Goal: Task Accomplishment & Management: Manage account settings

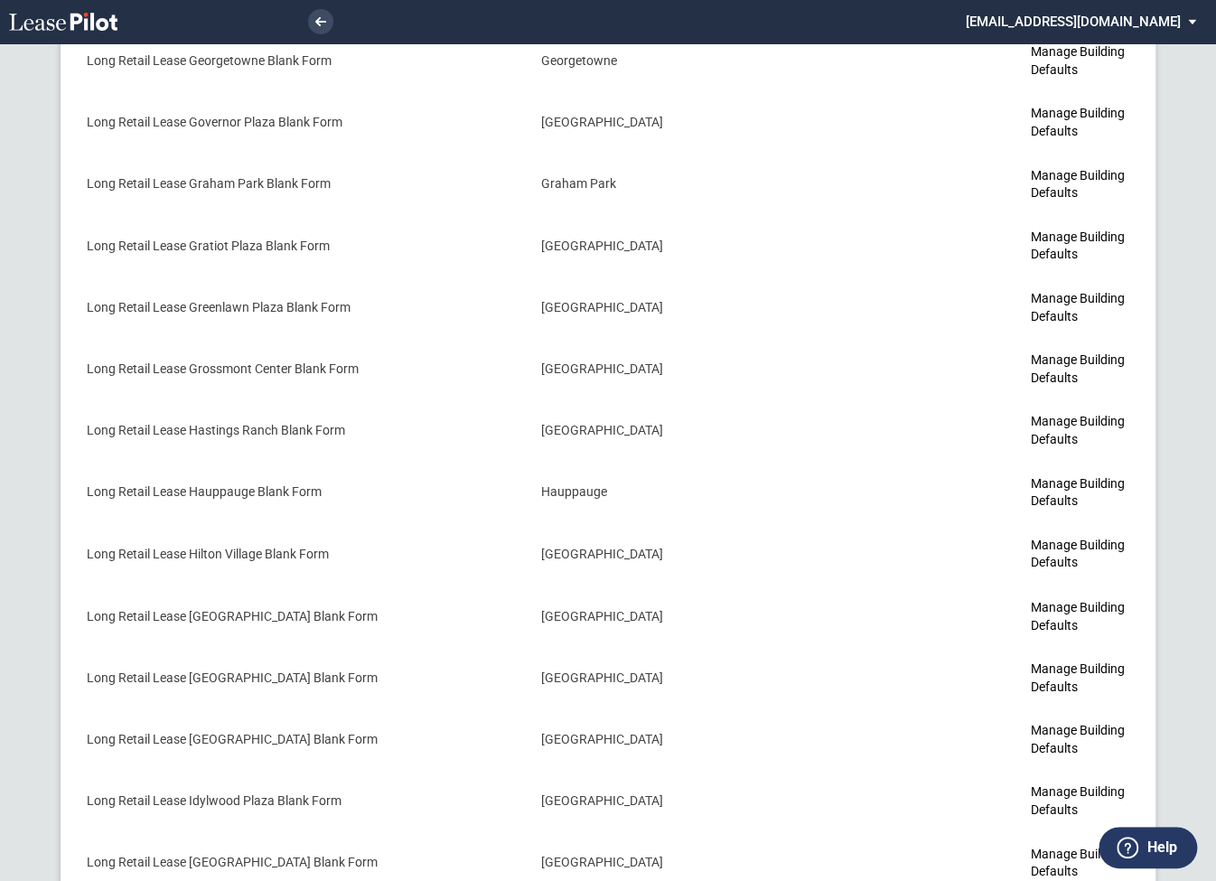
scroll to position [5783, 0]
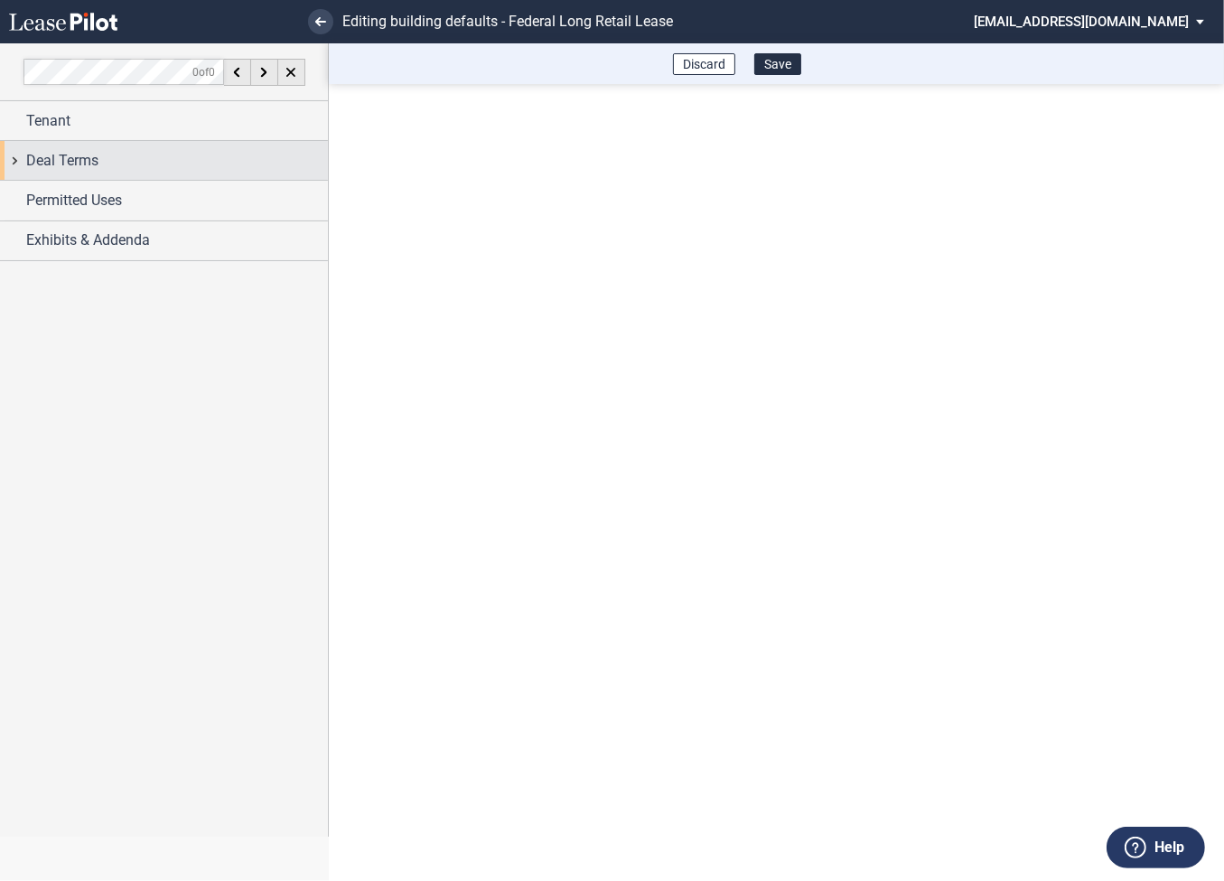
click at [14, 161] on div "Deal Terms" at bounding box center [164, 160] width 328 height 39
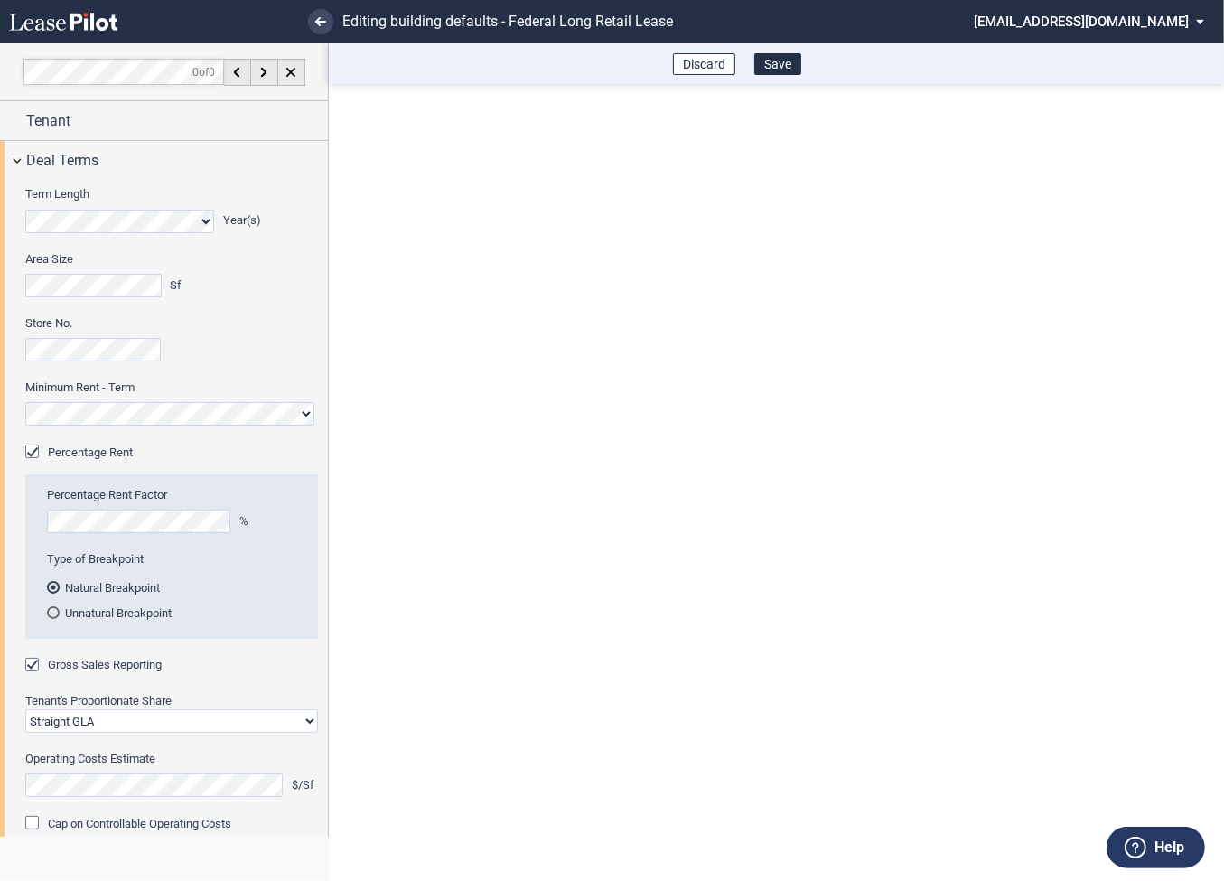
click at [1103, 23] on md-select "admin@leasepilot.co Super Admin Area Admin Area Settings Sign Out" at bounding box center [1096, 20] width 248 height 41
click at [1082, 42] on div "Super Admin Area" at bounding box center [1110, 49] width 100 height 18
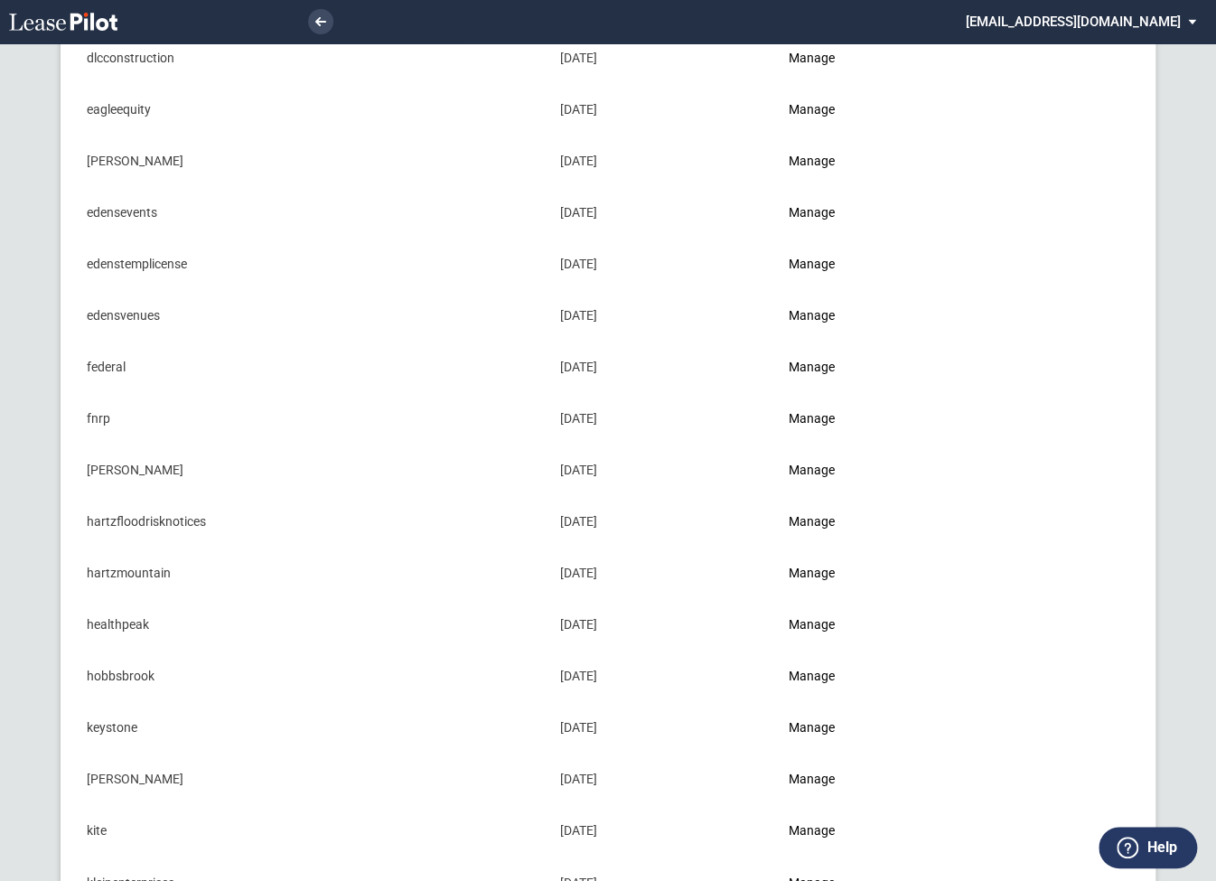
scroll to position [709, 0]
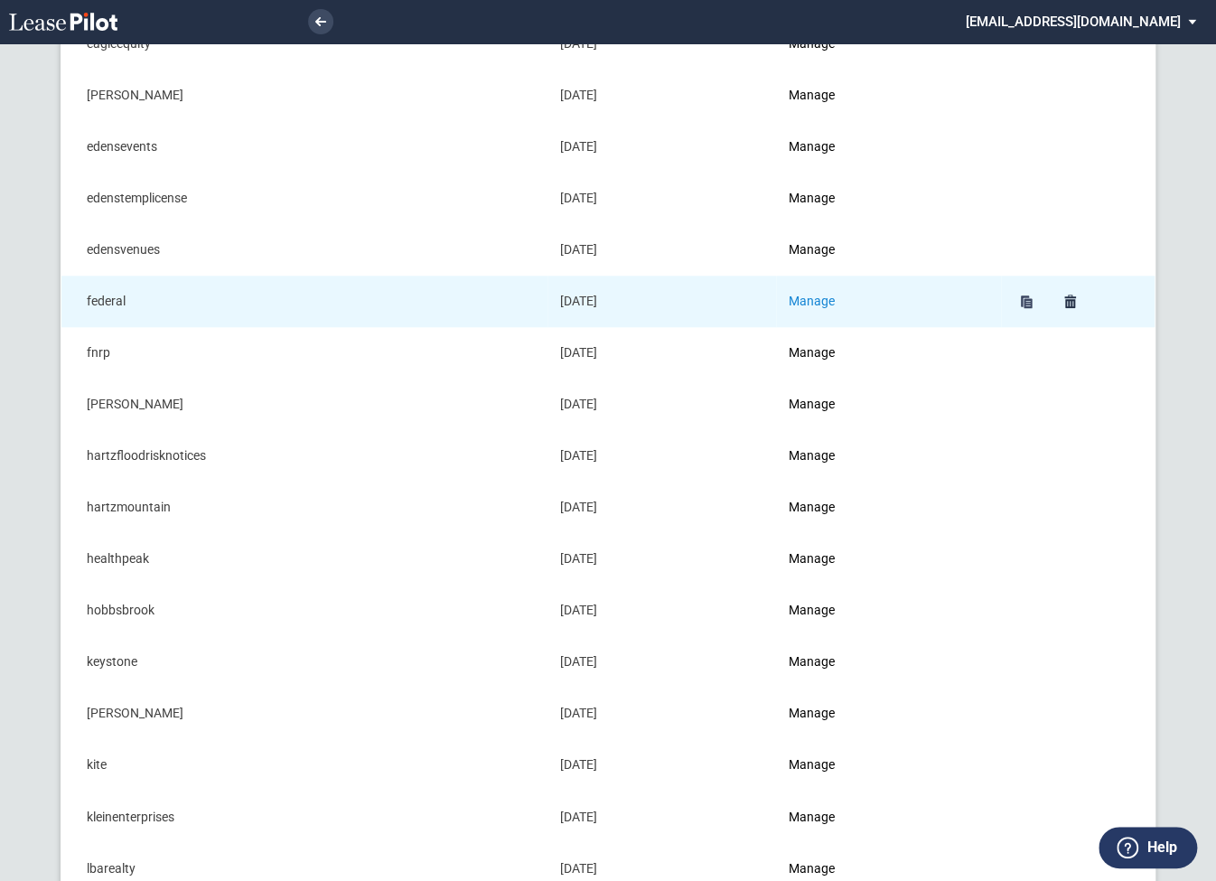
click at [831, 297] on link "Manage" at bounding box center [812, 301] width 46 height 14
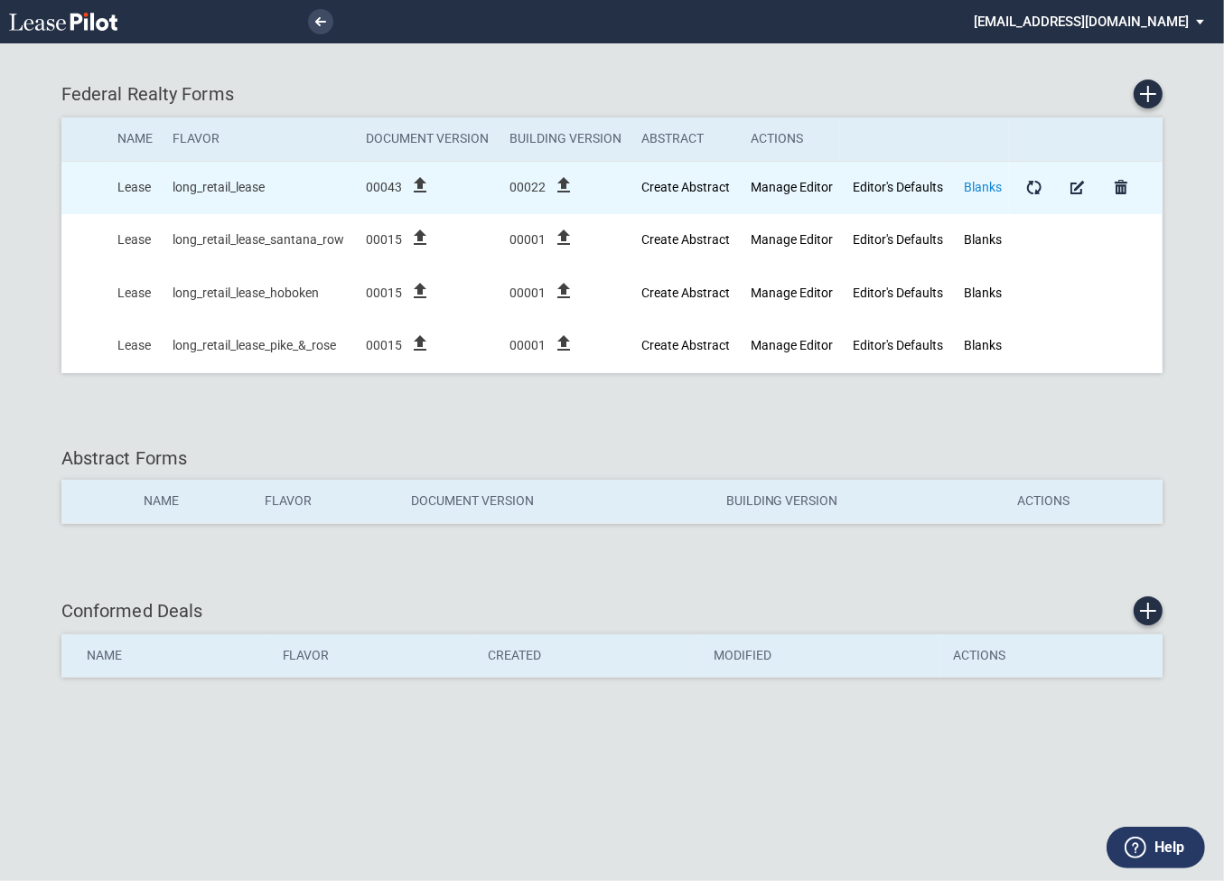
click at [980, 192] on link "Blanks" at bounding box center [983, 187] width 38 height 14
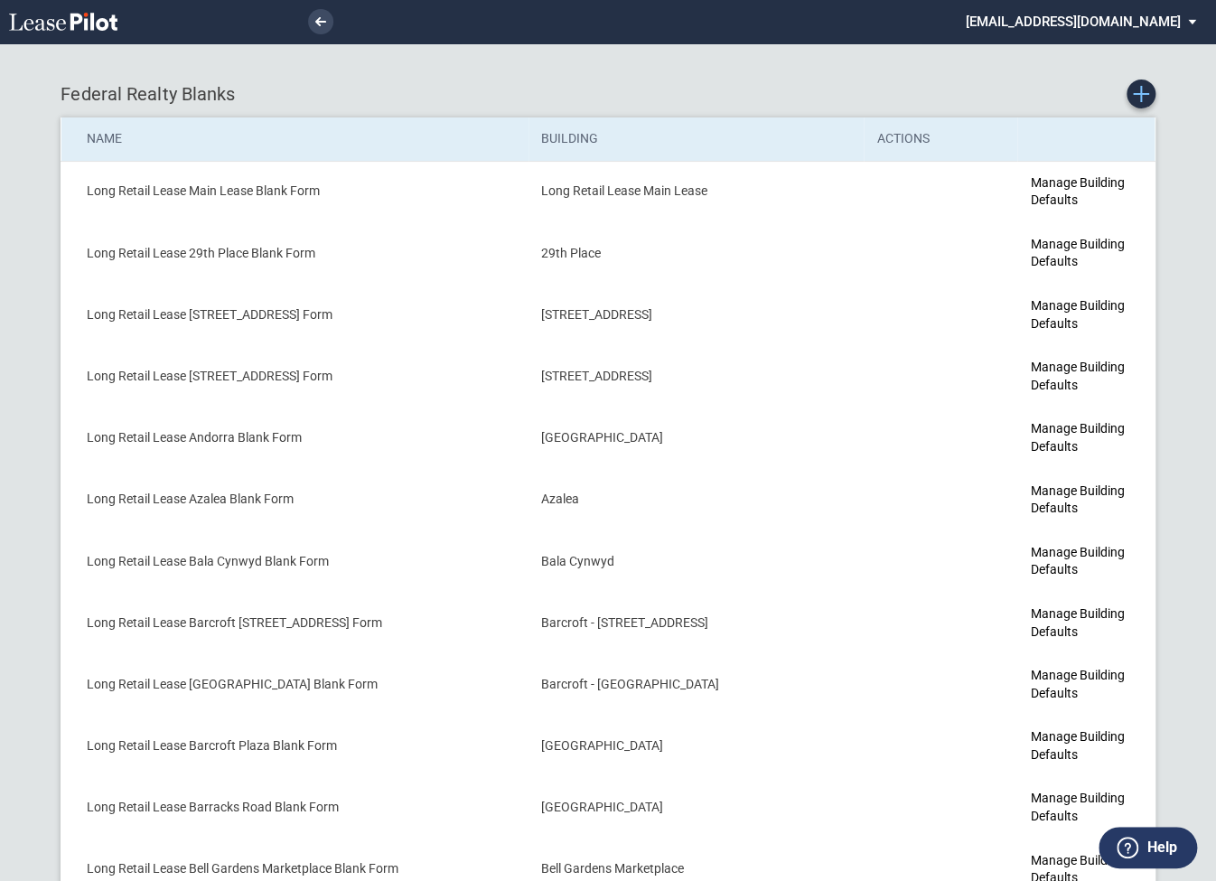
click at [1140, 93] on use "Create new Blank Form" at bounding box center [1141, 94] width 16 height 16
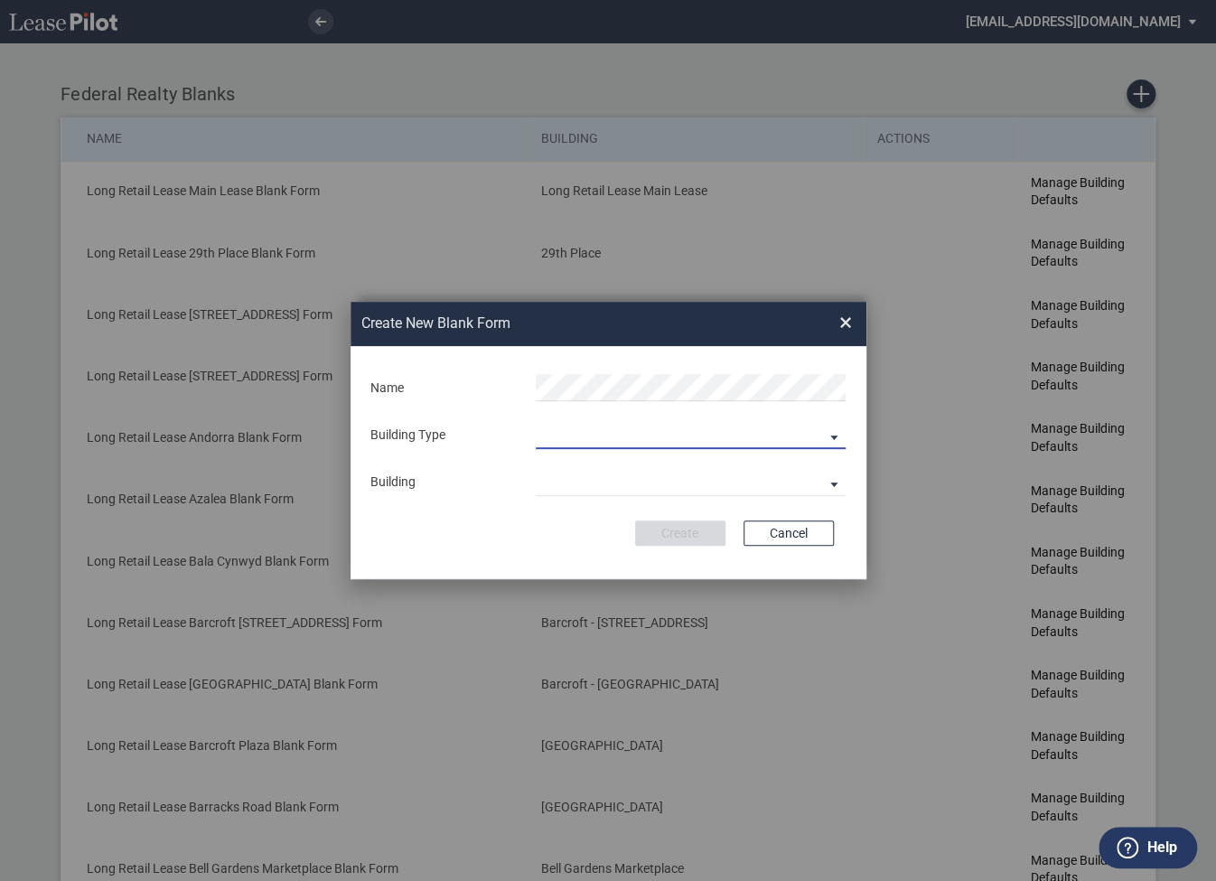
click at [549, 435] on md-select "Building Predefined Empty Building New Empty Building" at bounding box center [691, 435] width 310 height 27
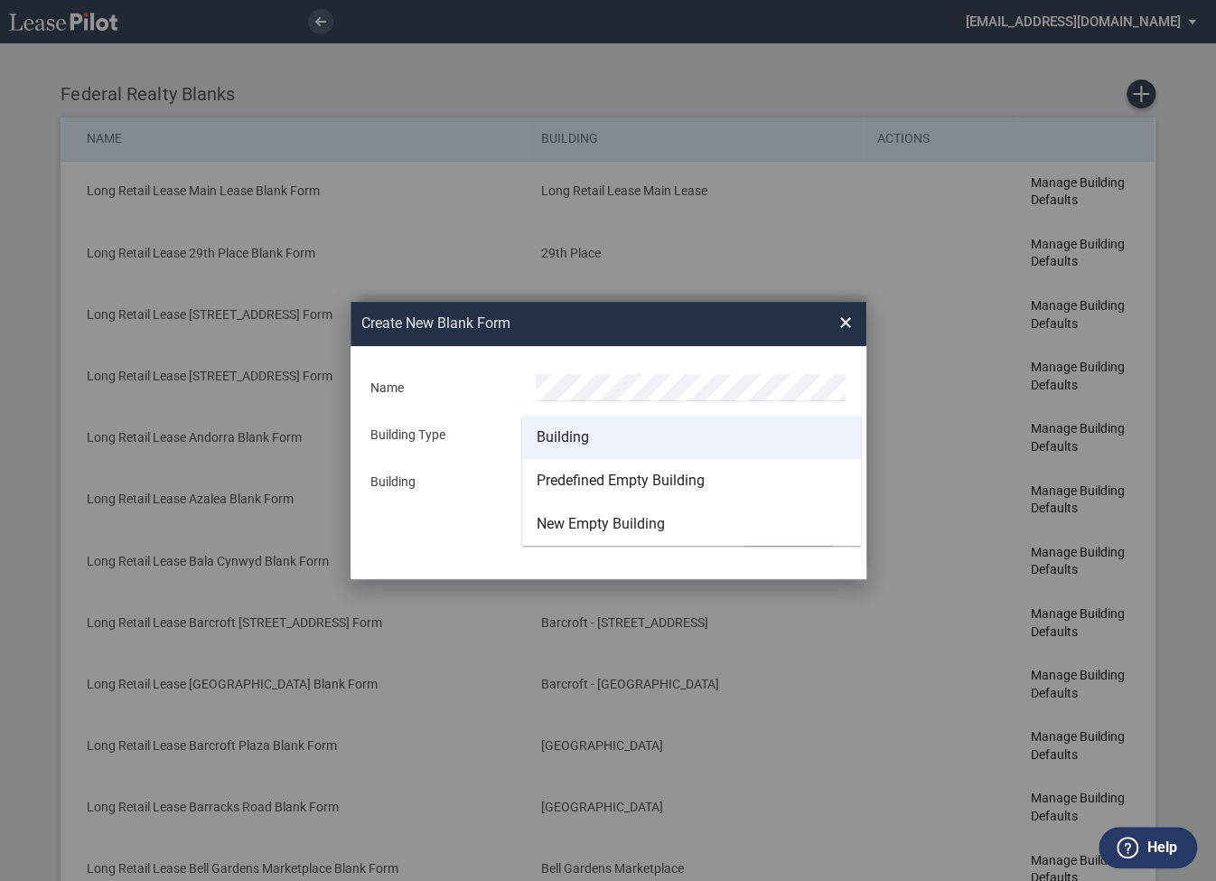
click at [557, 447] on md-option "Building" at bounding box center [691, 437] width 339 height 43
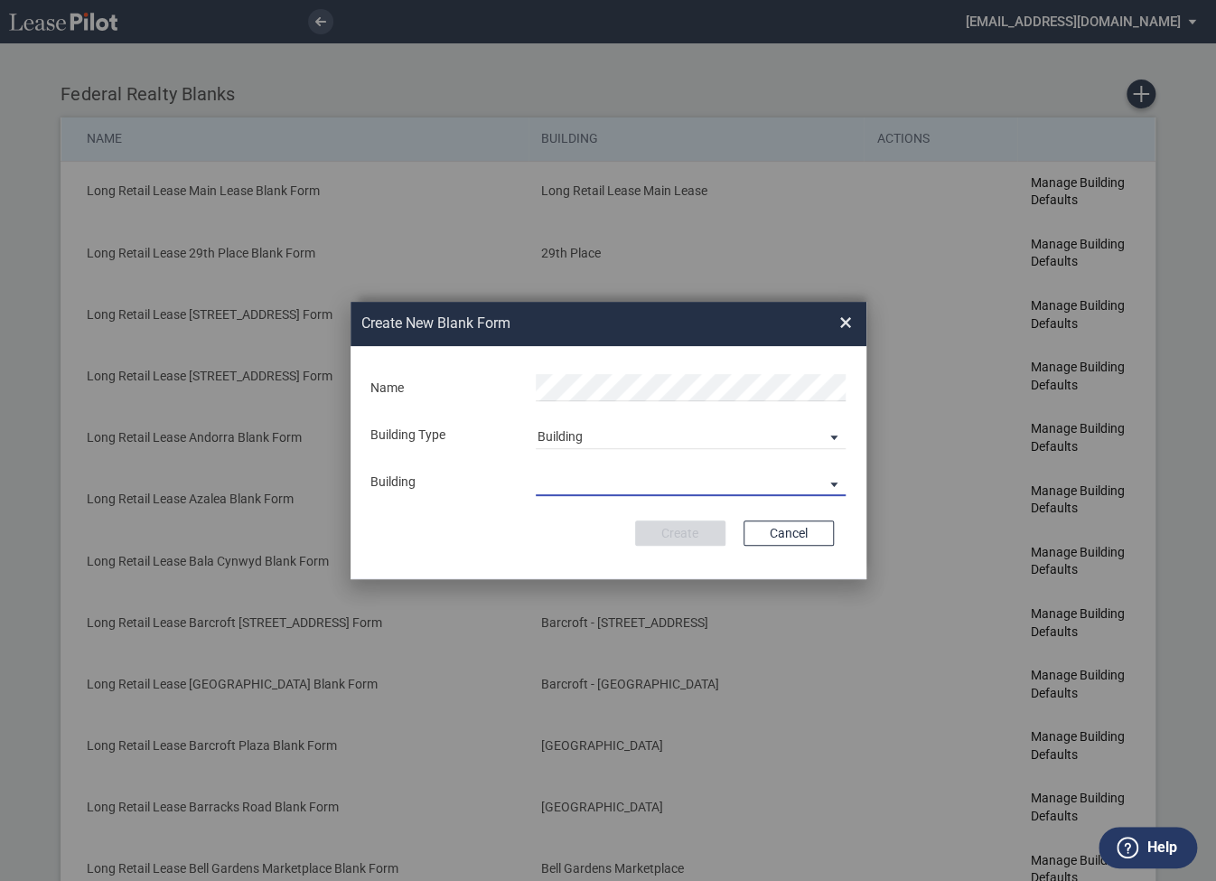
click at [563, 481] on md-select "29th Place 6464 Lincolnia Avenue 7770 Richmond Highway Andorra Azalea Bala Cynw…" at bounding box center [691, 482] width 310 height 27
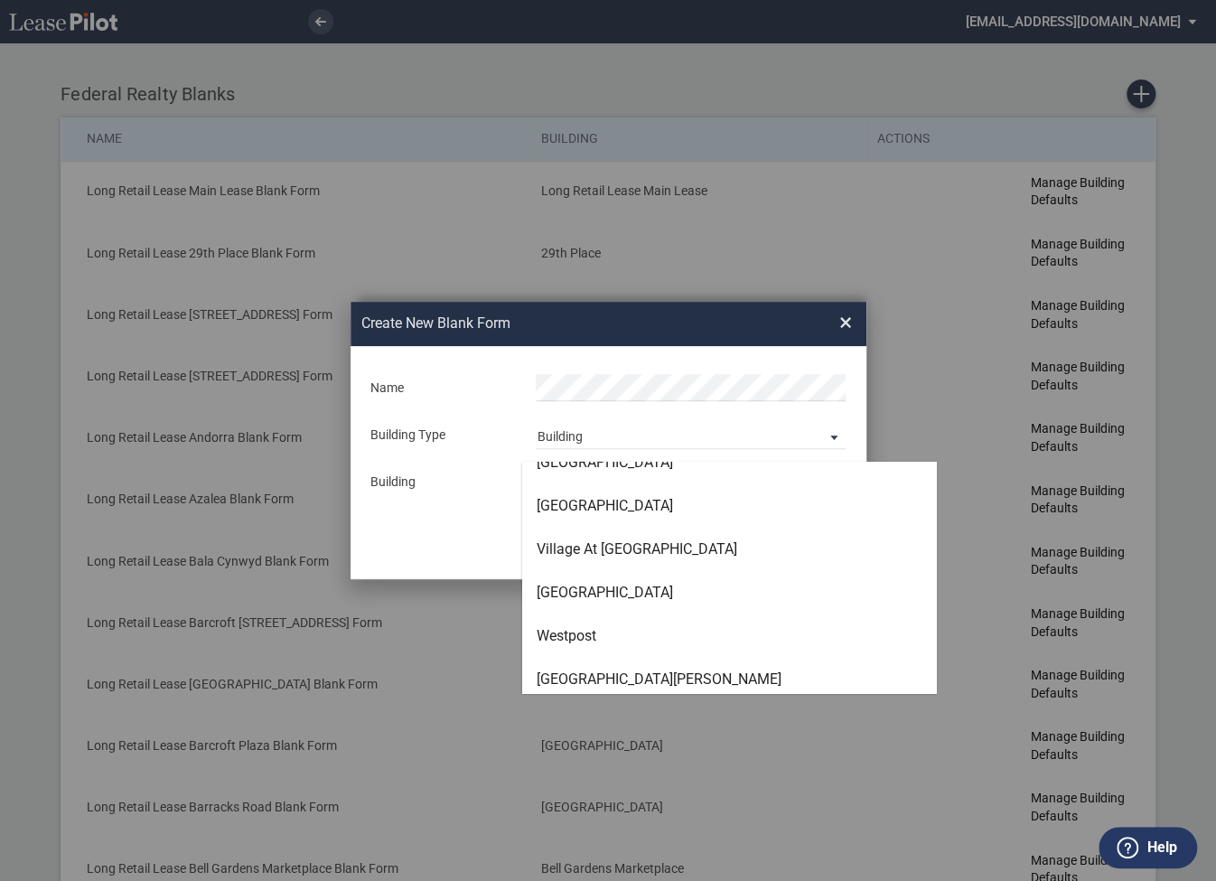
scroll to position [5360, 0]
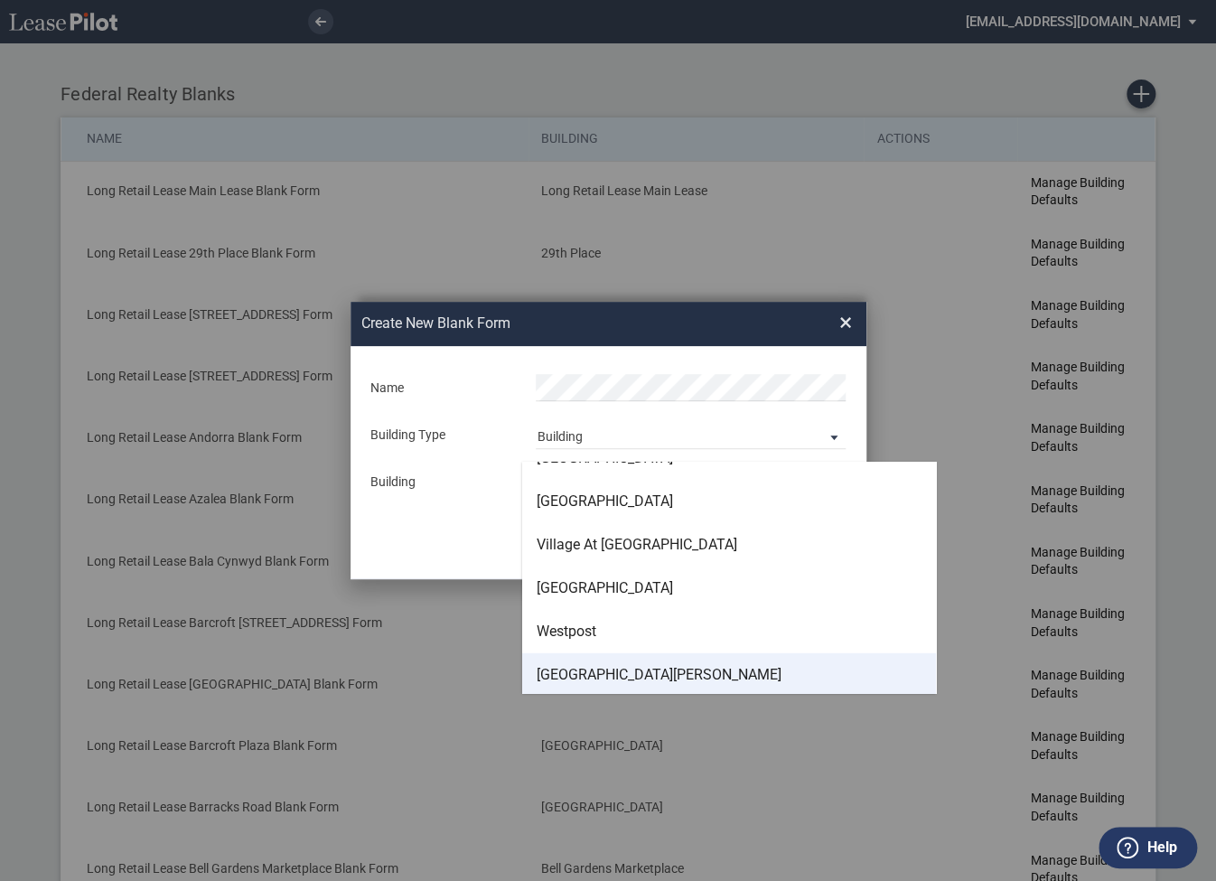
click at [582, 672] on div "White Marsh Plaza" at bounding box center [659, 675] width 245 height 20
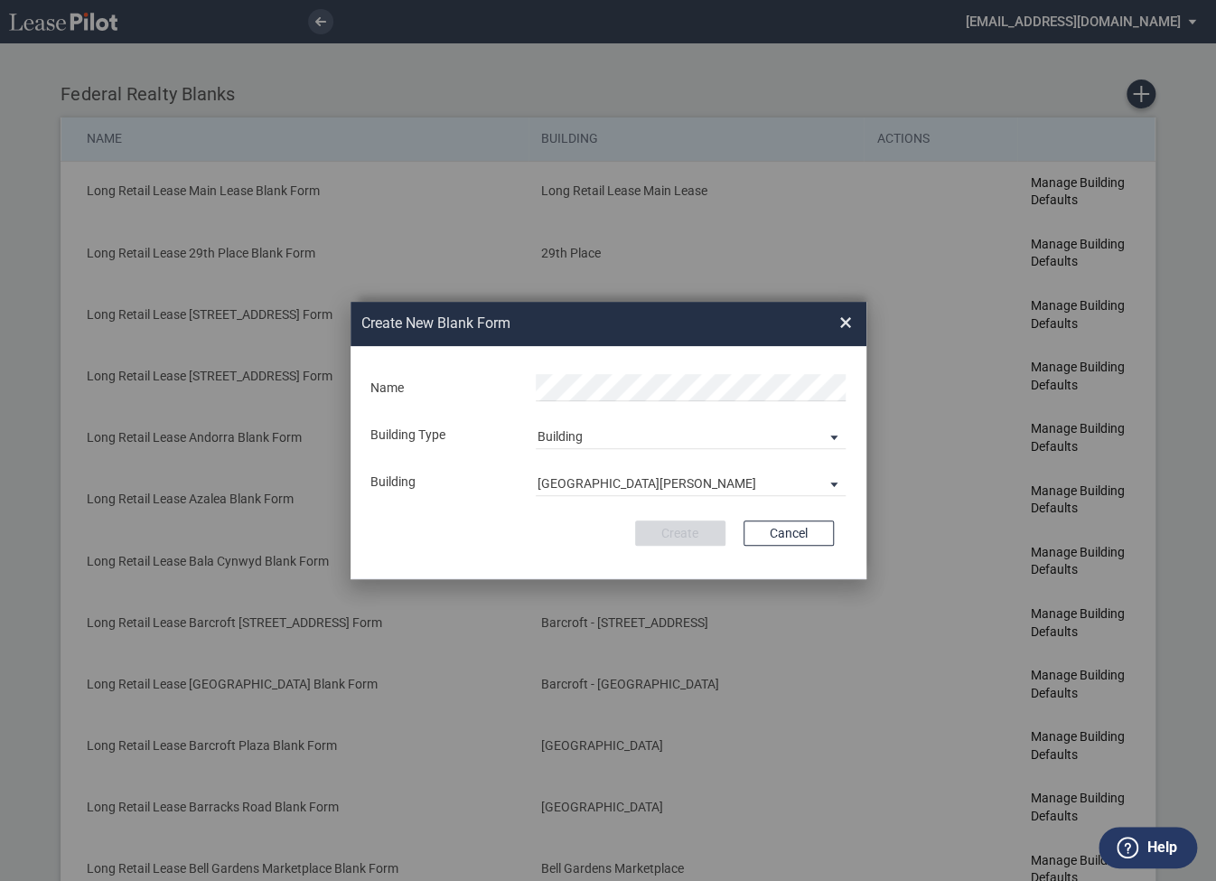
click at [589, 403] on md-input-container "Name" at bounding box center [609, 388] width 480 height 32
click at [677, 526] on button "Create" at bounding box center [680, 532] width 90 height 25
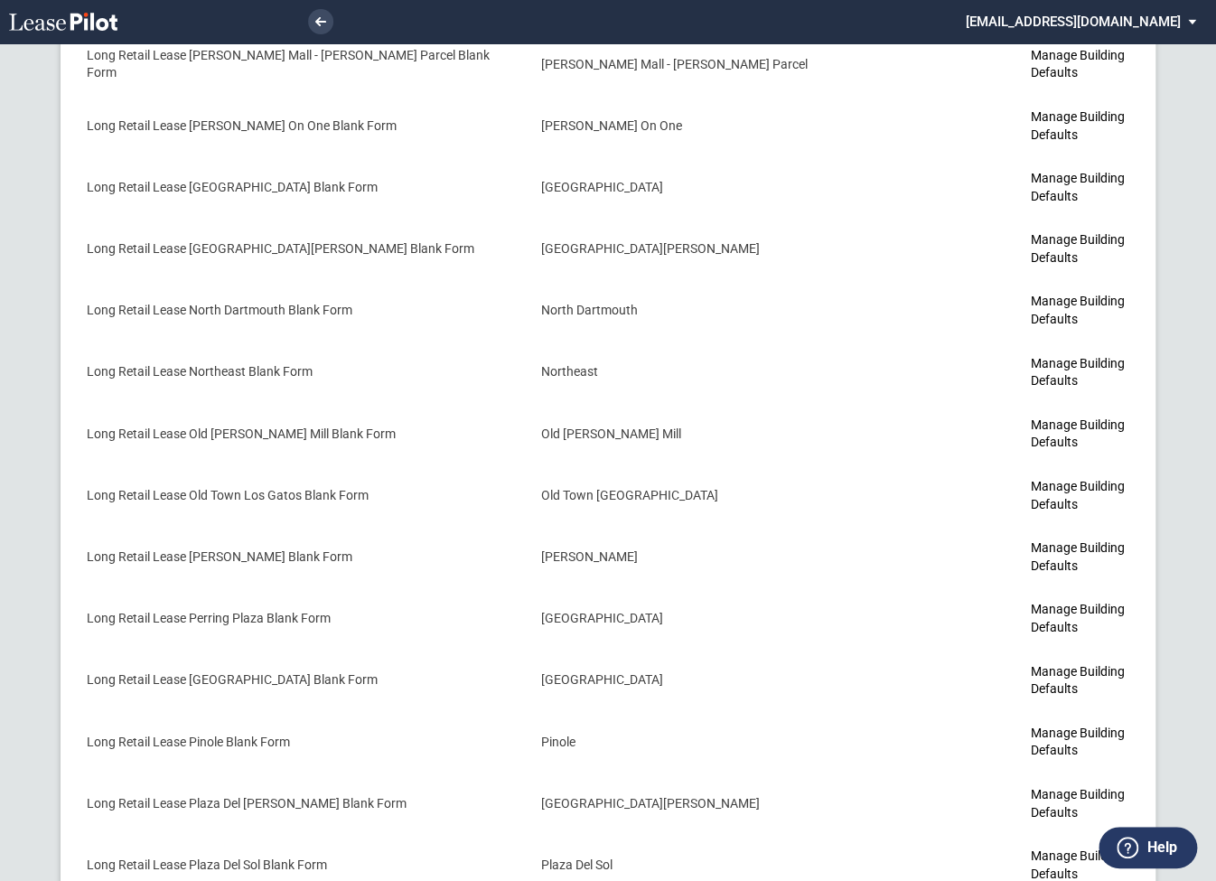
scroll to position [5833, 0]
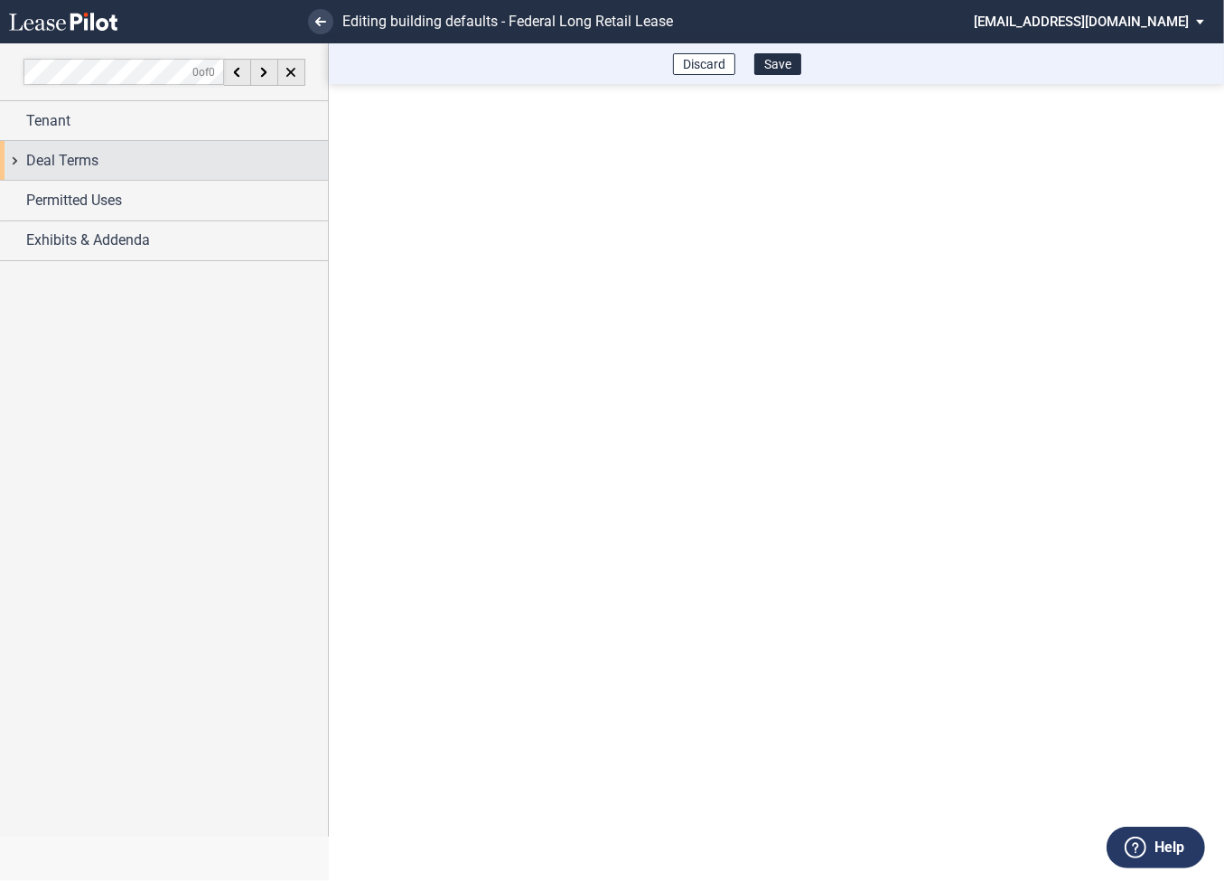
click at [19, 164] on div "Deal Terms" at bounding box center [164, 160] width 328 height 39
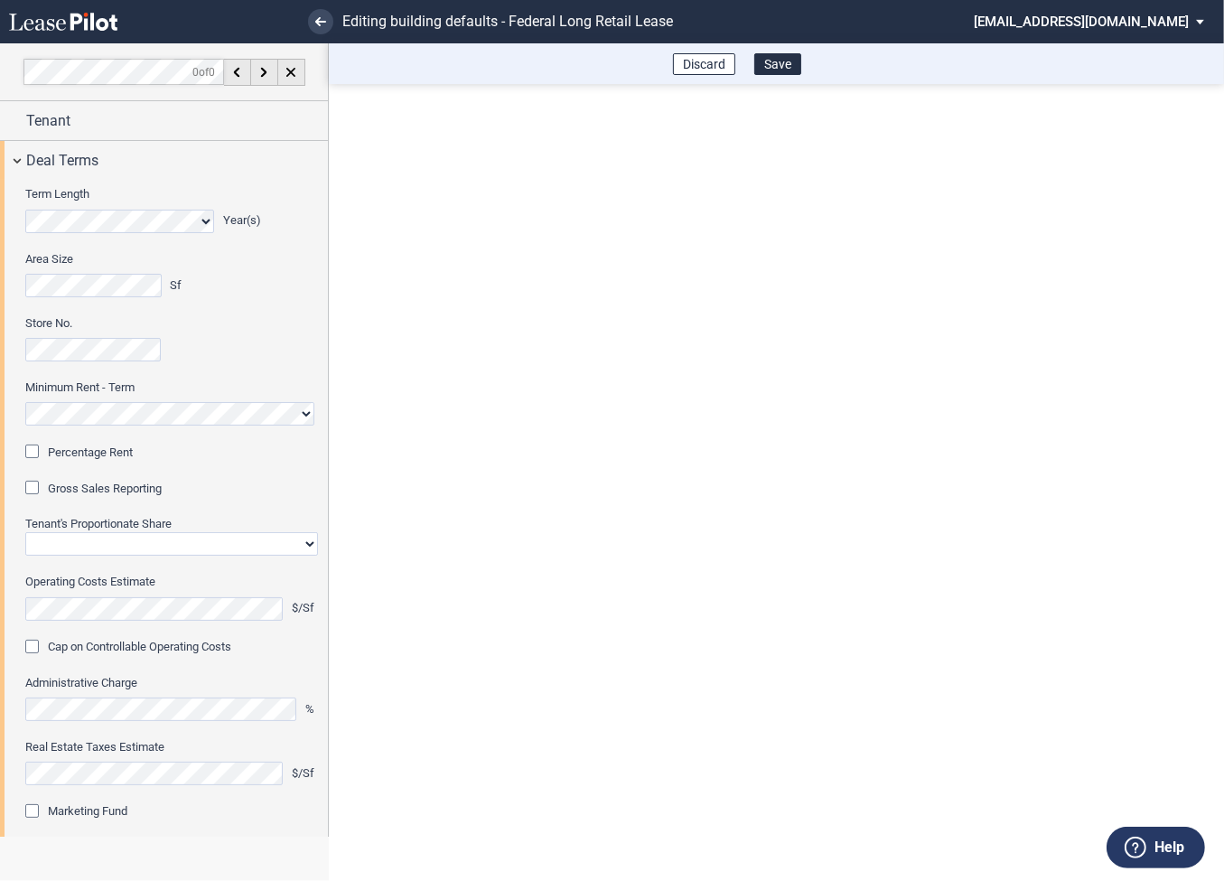
click at [42, 450] on div "Percentage Rent" at bounding box center [34, 454] width 18 height 18
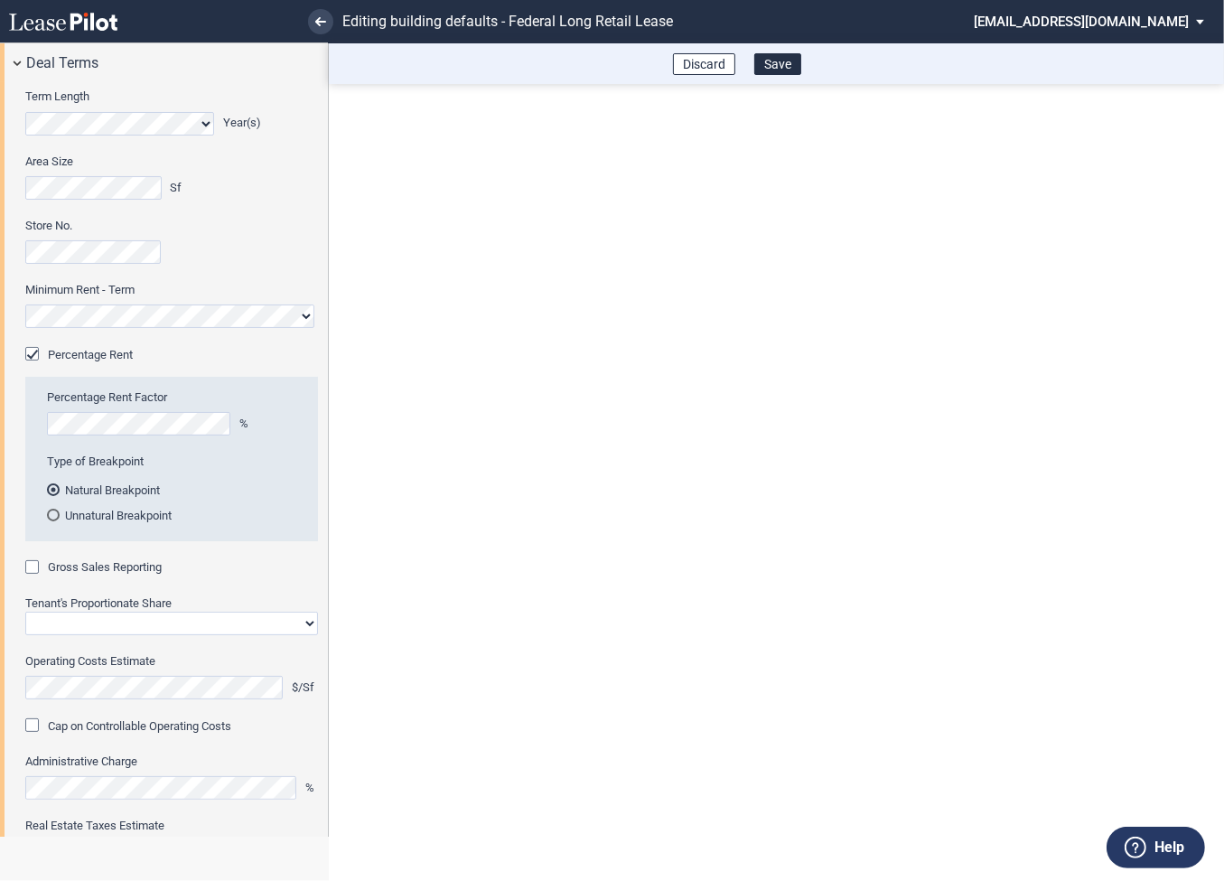
scroll to position [138, 0]
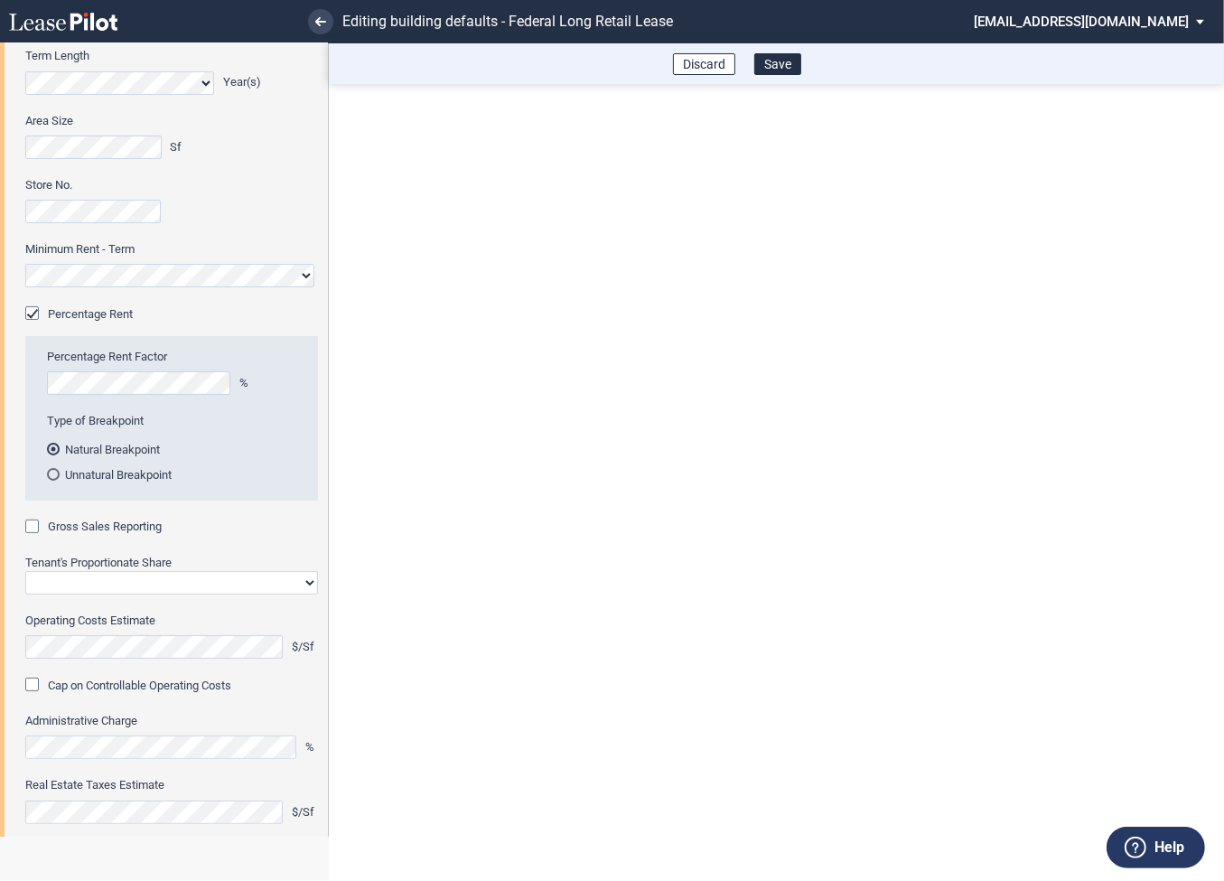
click at [35, 528] on div "Gross Sales Reporting" at bounding box center [34, 529] width 18 height 18
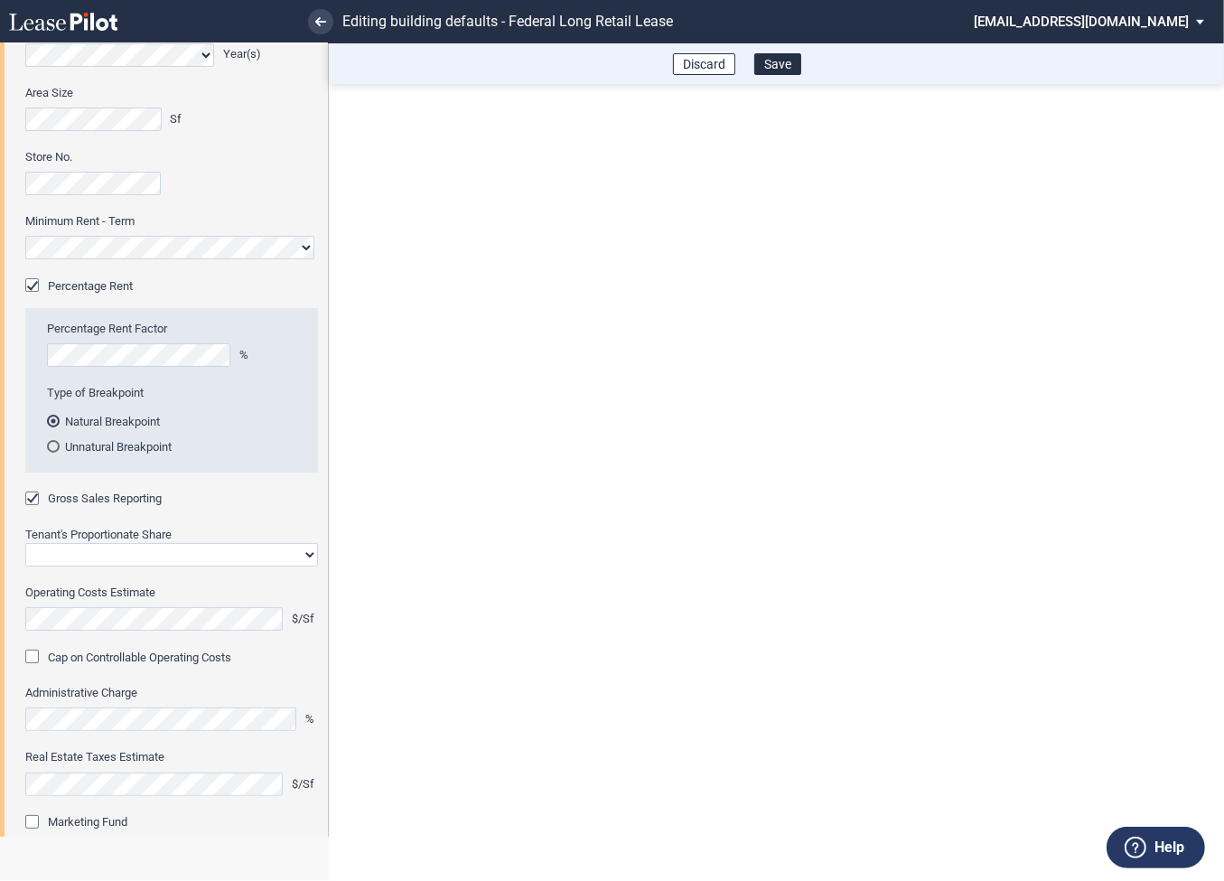
click at [83, 554] on select "Straight GLA Net Major" at bounding box center [171, 554] width 293 height 23
select select "straight GLA"
click at [25, 543] on select "Straight GLA Net Major" at bounding box center [171, 554] width 293 height 23
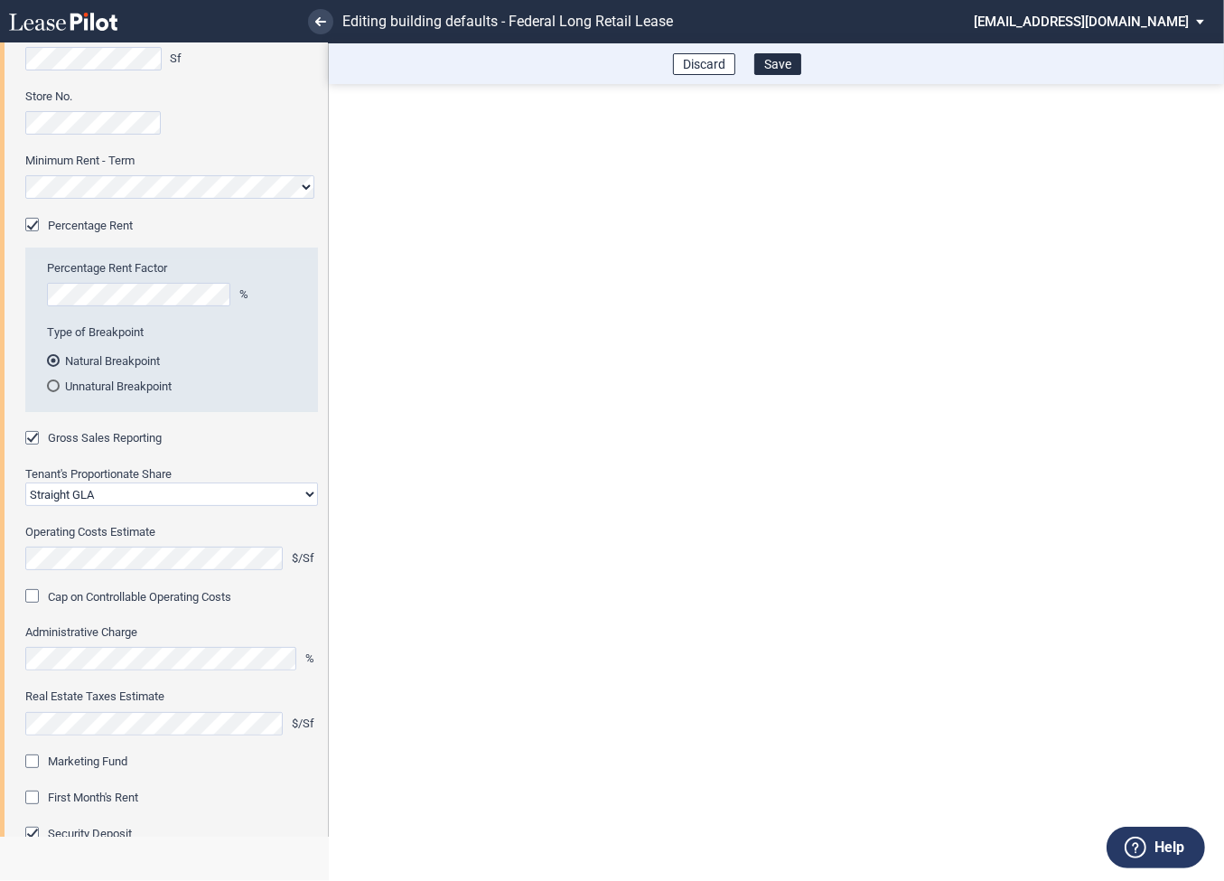
click at [35, 762] on div "Marketing Fund" at bounding box center [34, 763] width 18 height 18
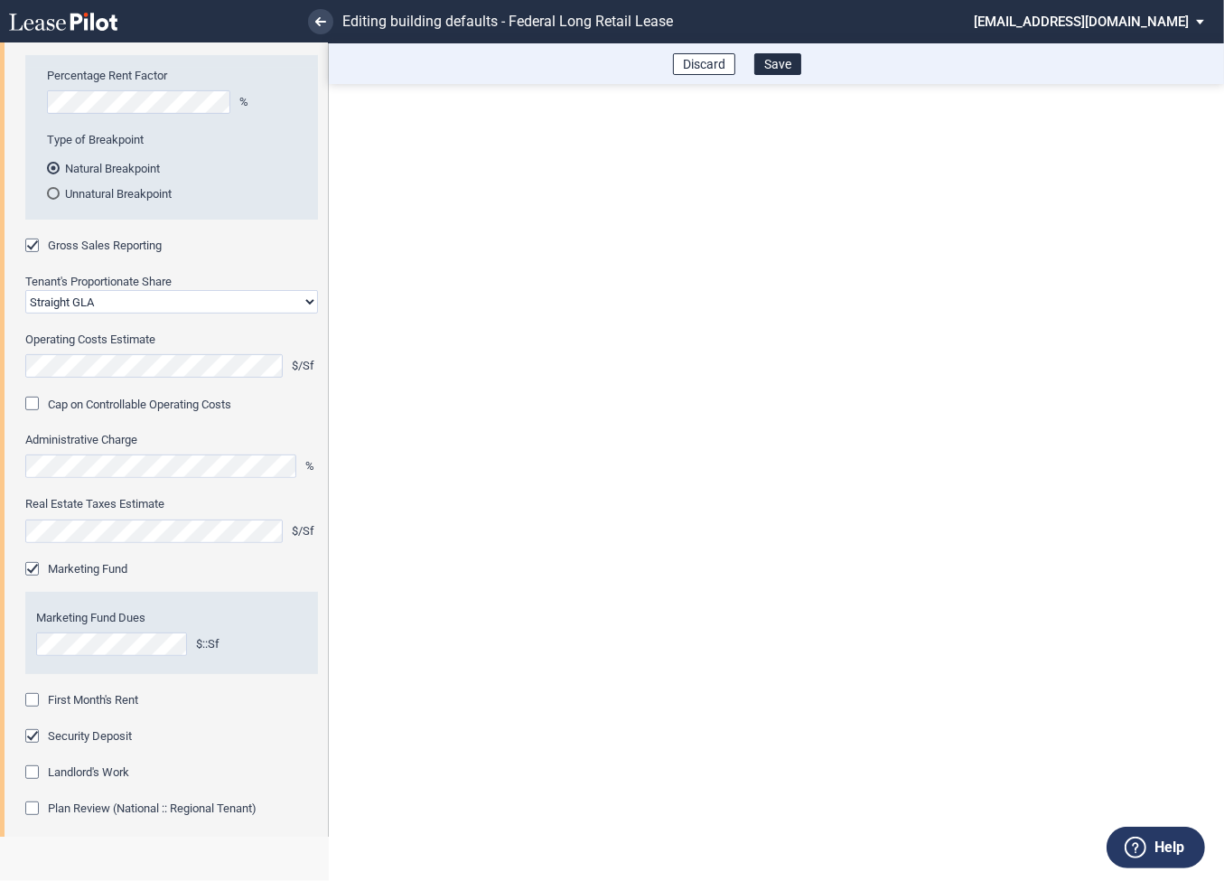
scroll to position [460, 0]
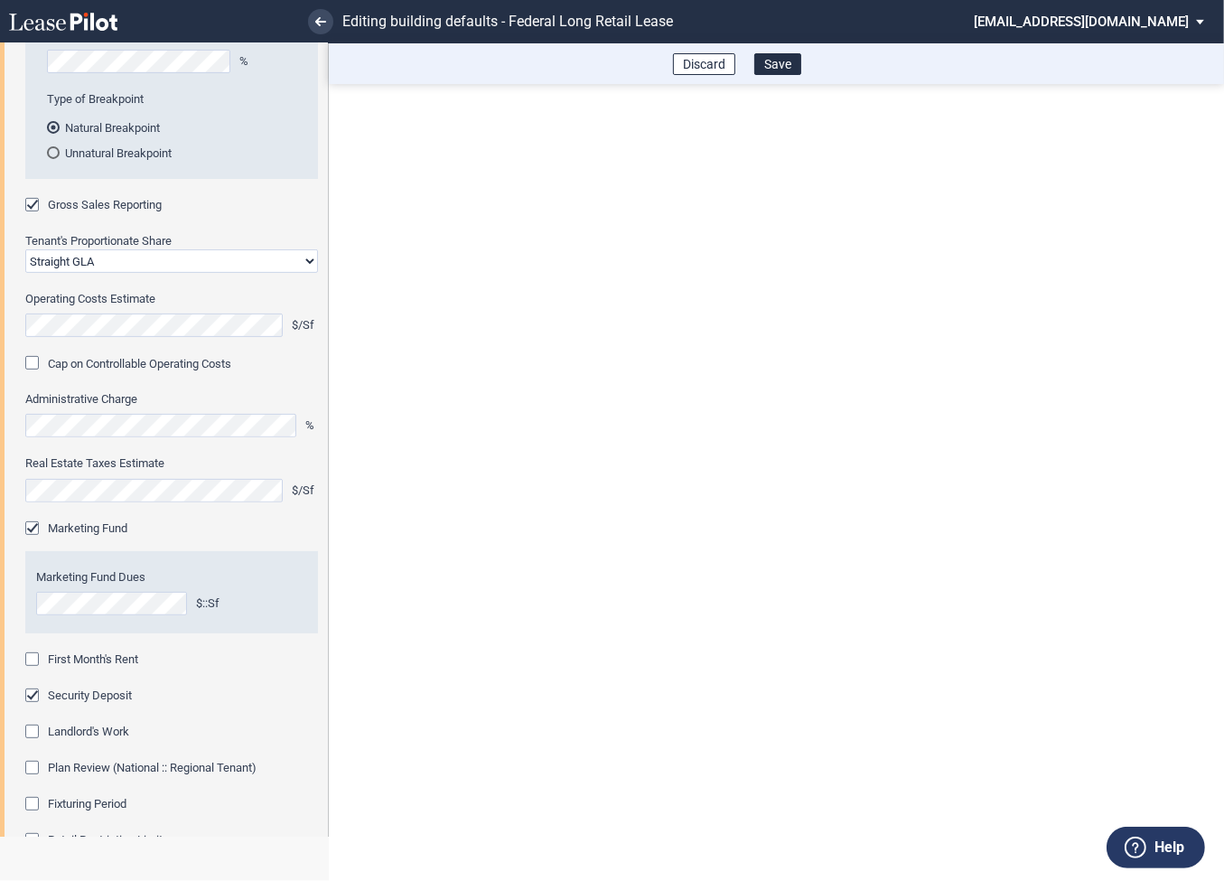
click at [38, 664] on div "First Month's Rent" at bounding box center [34, 661] width 18 height 18
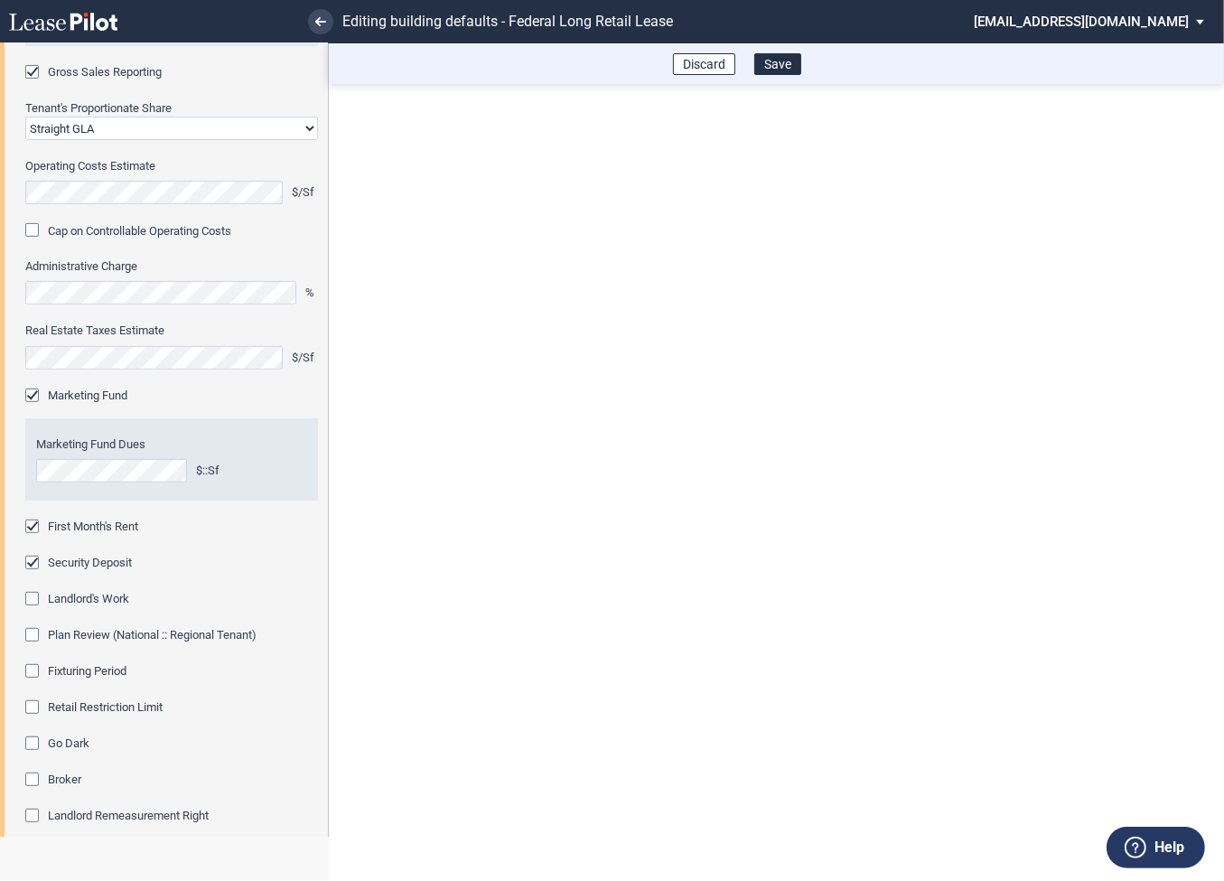
click at [38, 669] on div "Fixturing Period" at bounding box center [34, 673] width 18 height 18
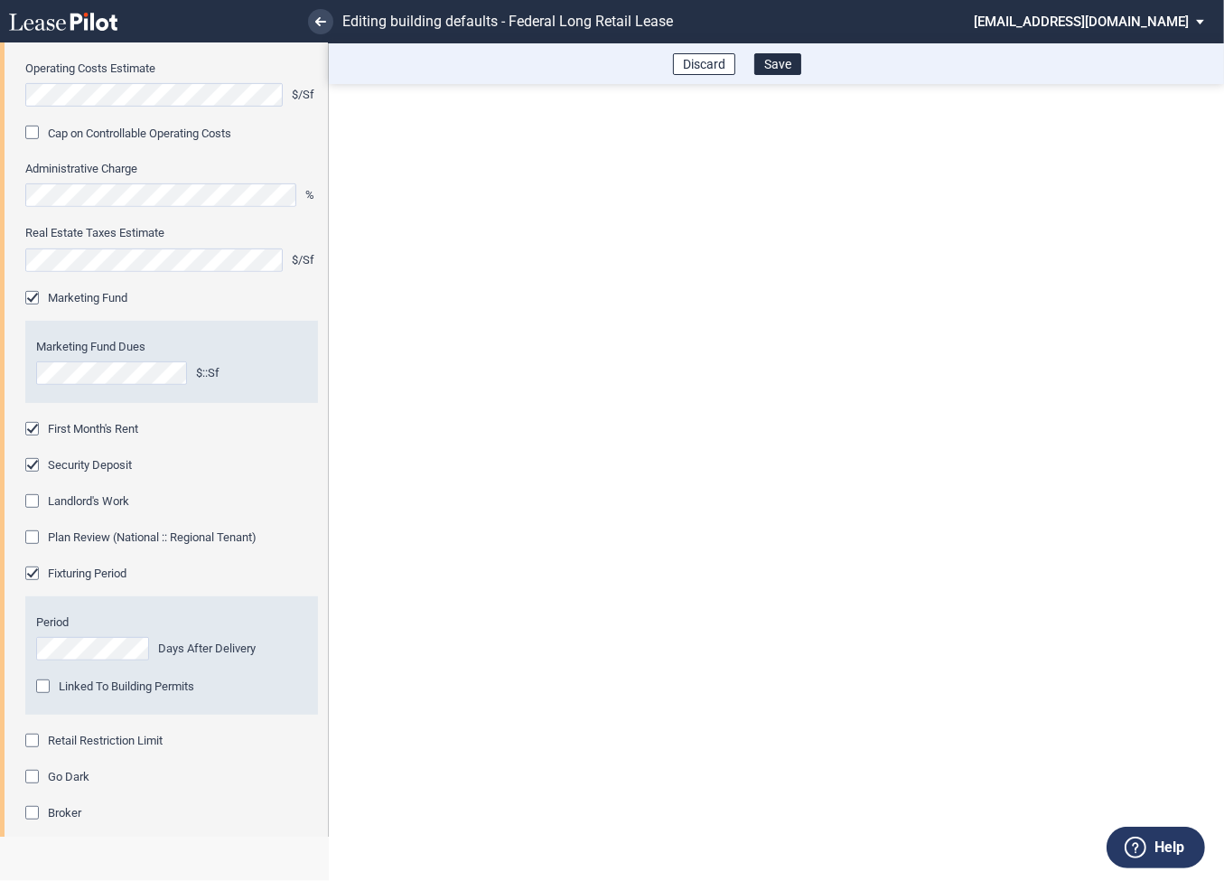
click at [34, 739] on div "Retail Restriction Limit" at bounding box center [34, 743] width 18 height 18
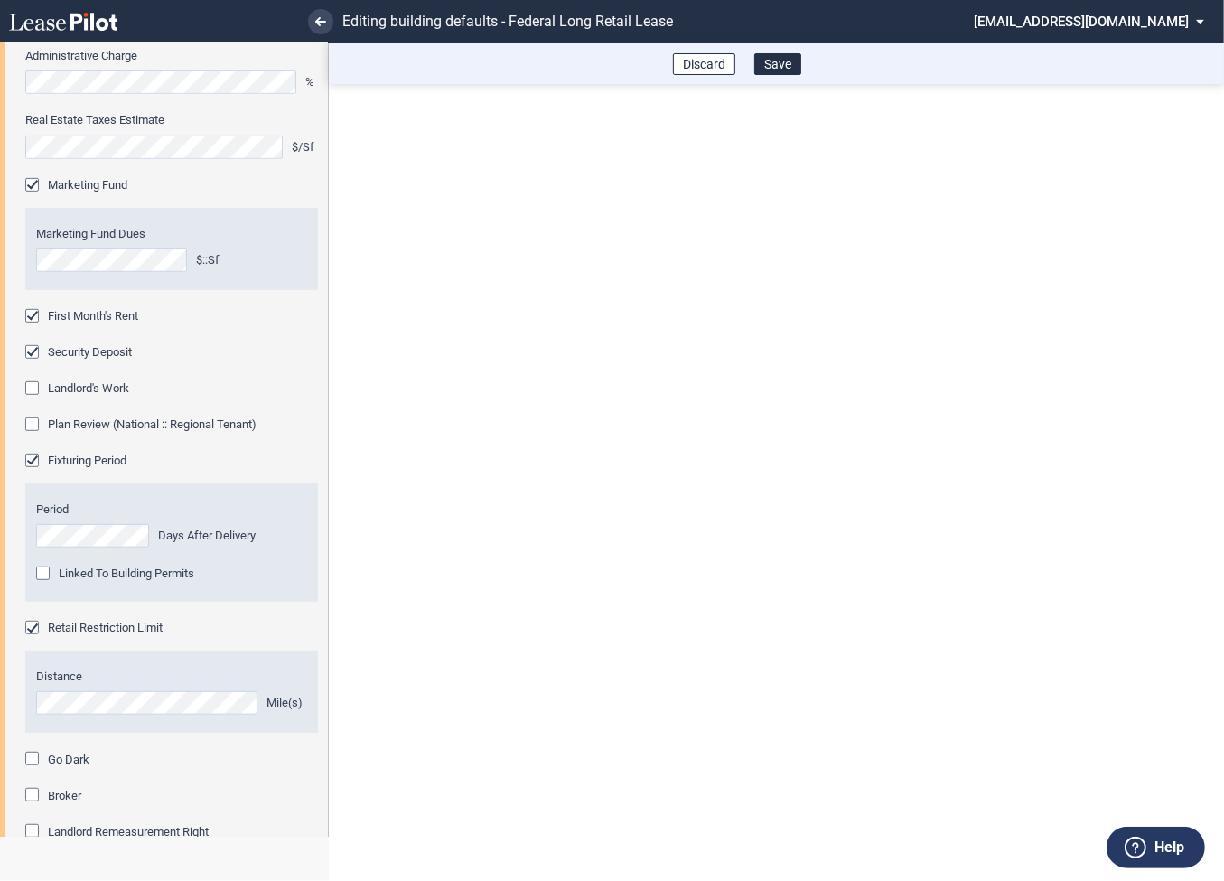
scroll to position [952, 0]
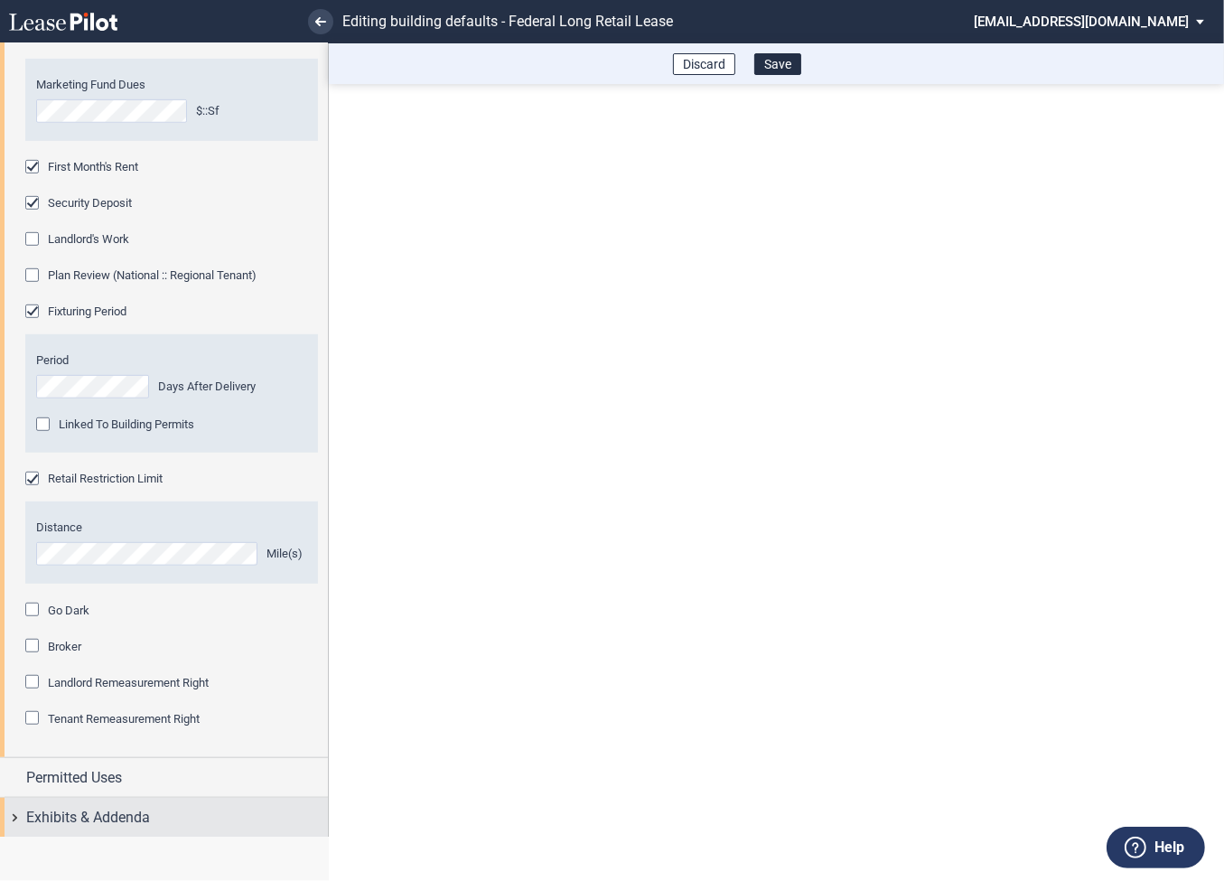
click at [23, 809] on div "Exhibits & Addenda" at bounding box center [164, 817] width 328 height 39
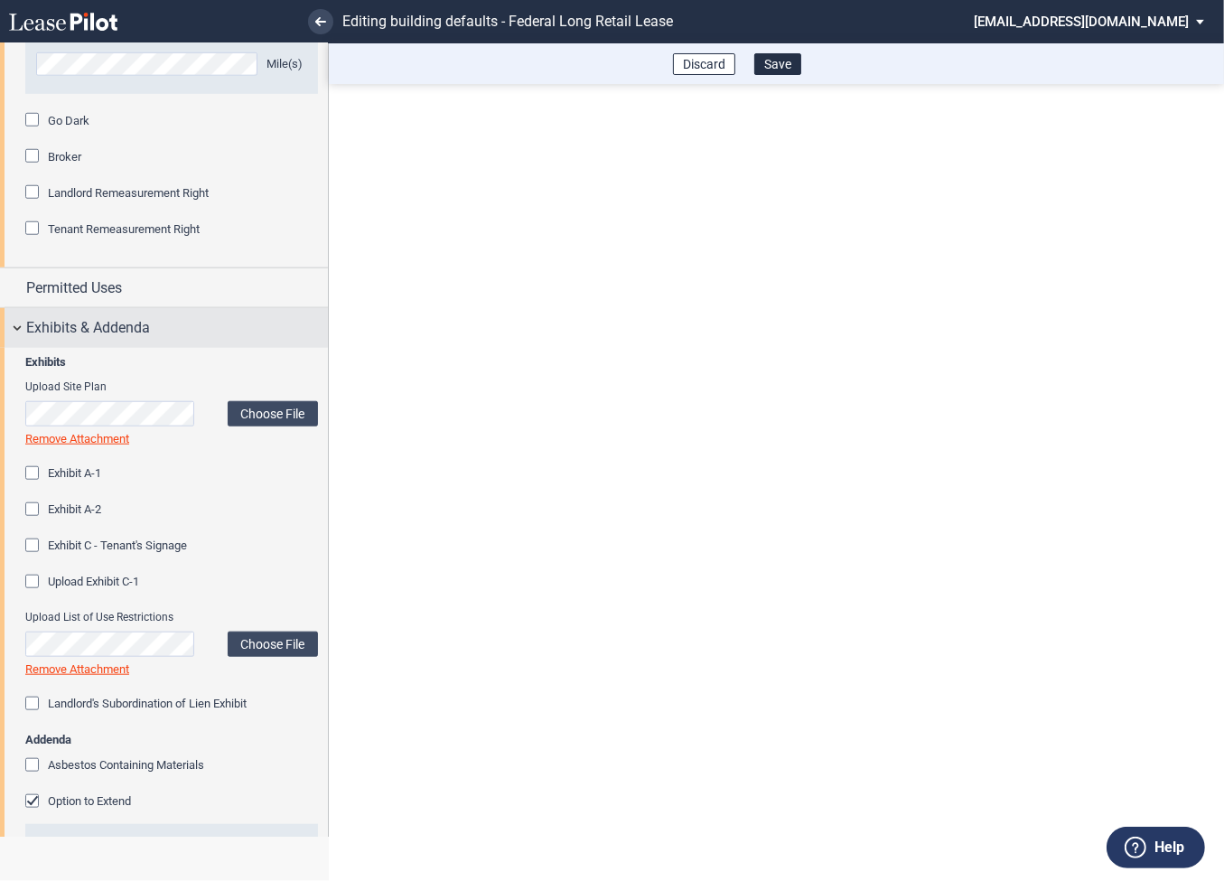
scroll to position [1506, 0]
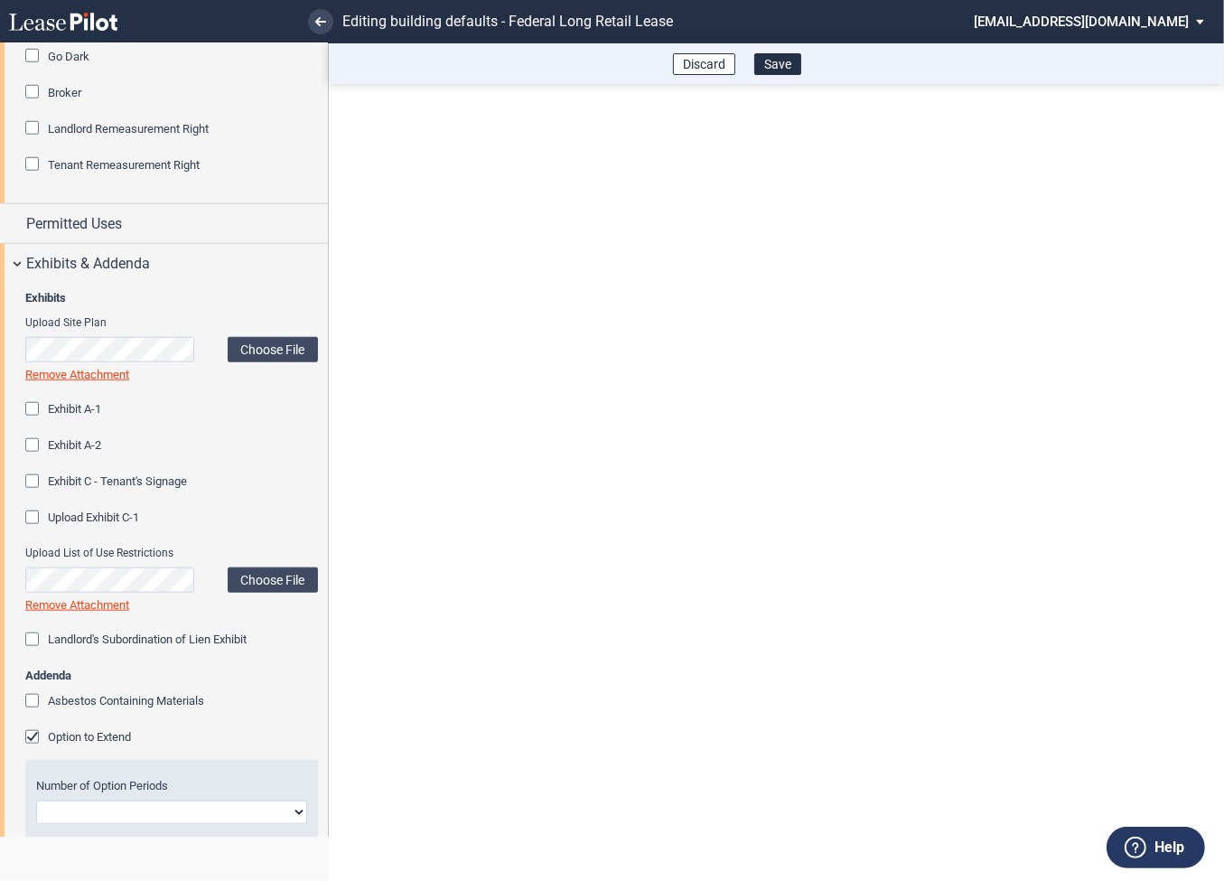
click at [31, 740] on div "Option to Extend" at bounding box center [34, 739] width 18 height 18
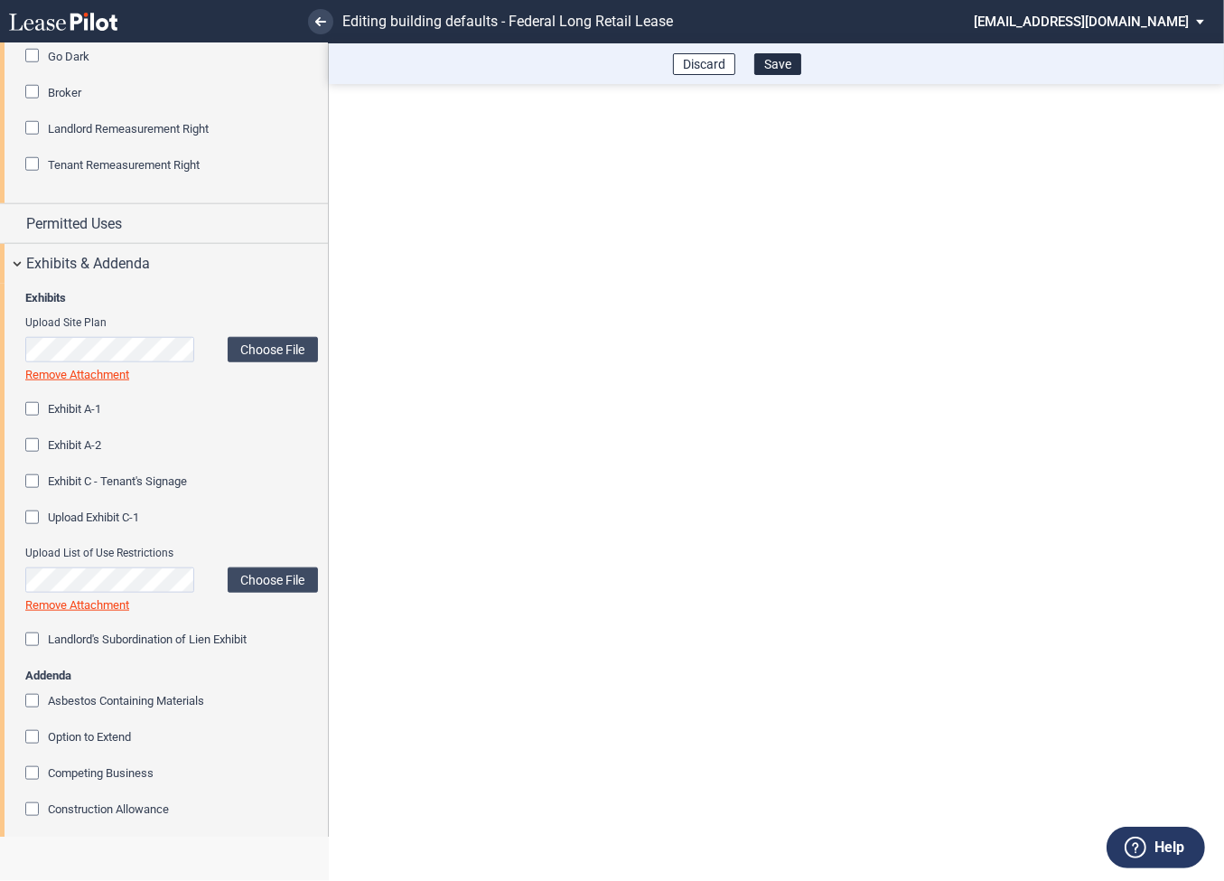
scroll to position [1869, 0]
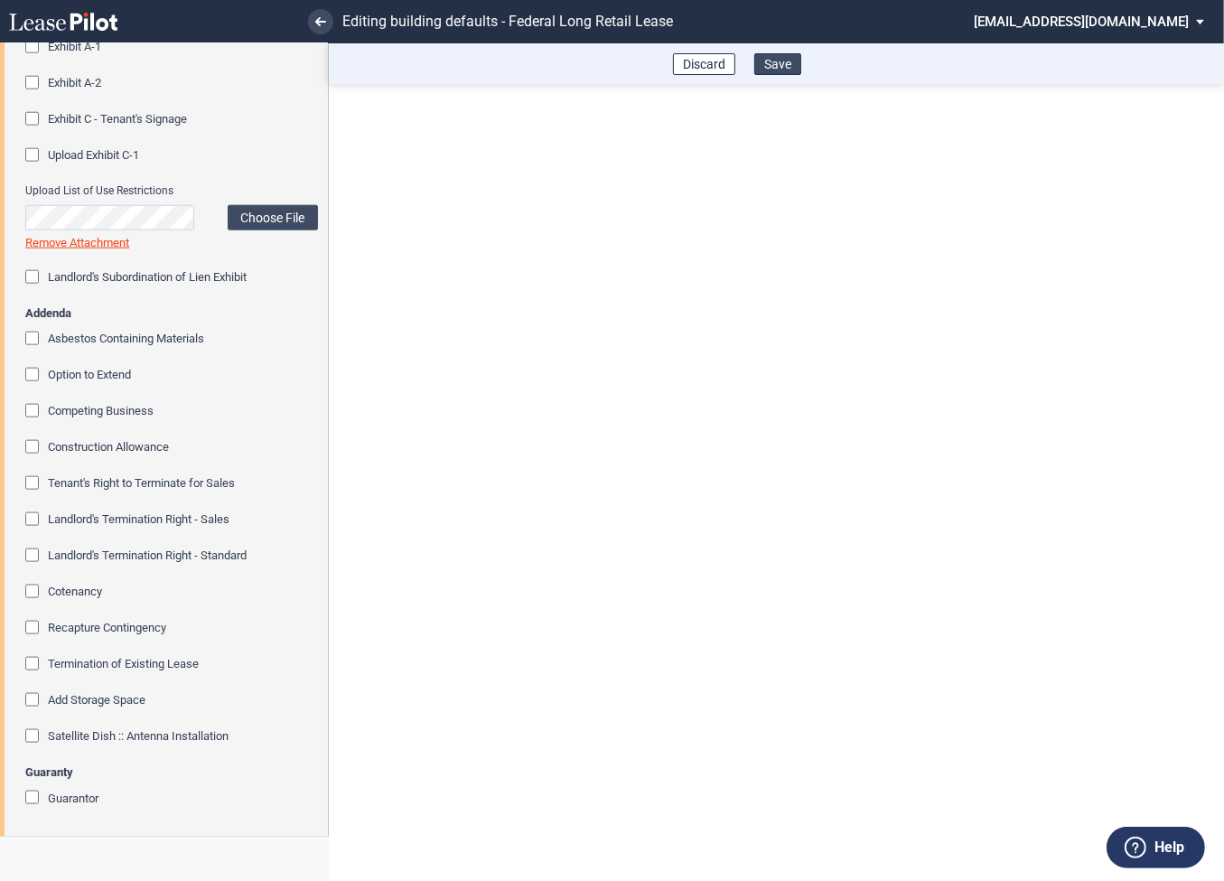
click at [787, 61] on button "Save" at bounding box center [777, 64] width 47 height 22
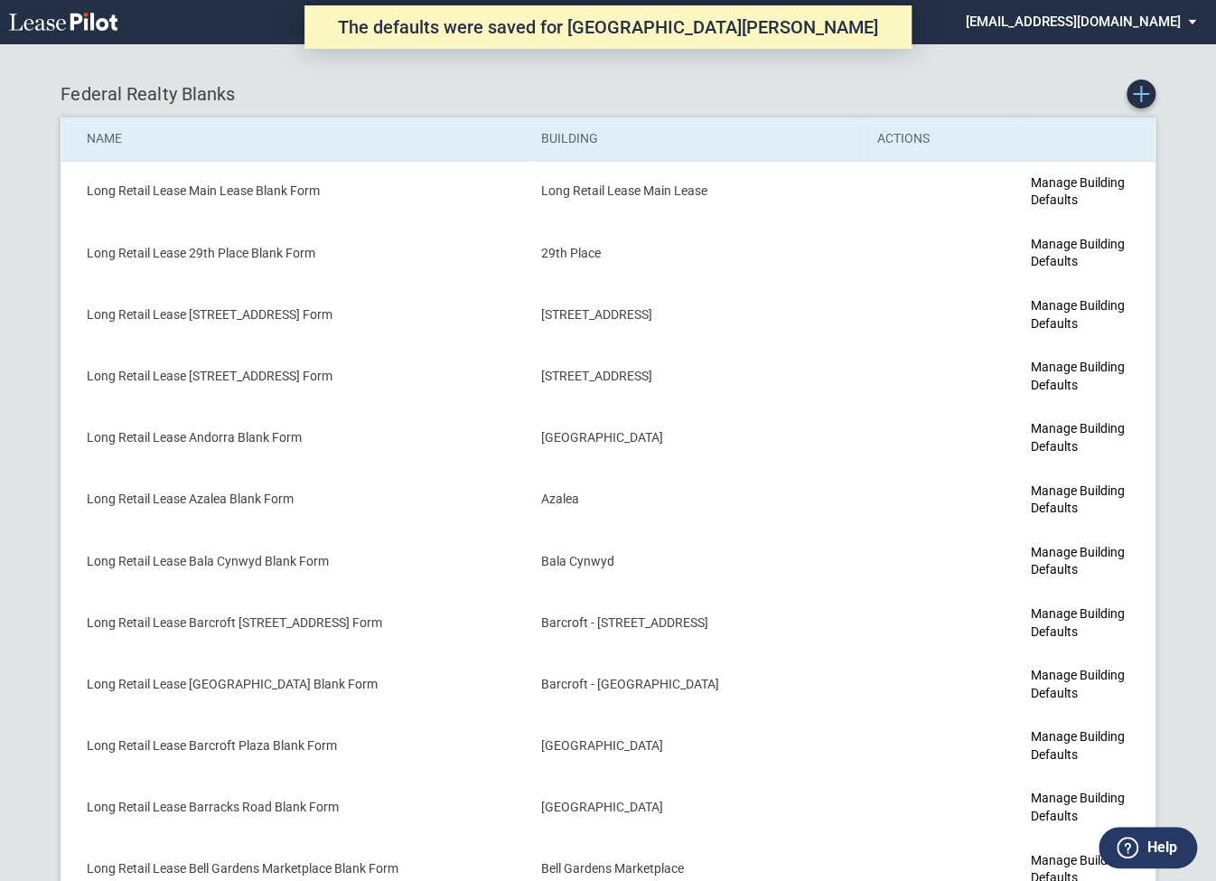
click at [1139, 97] on icon "Create new Blank Form" at bounding box center [1141, 94] width 16 height 16
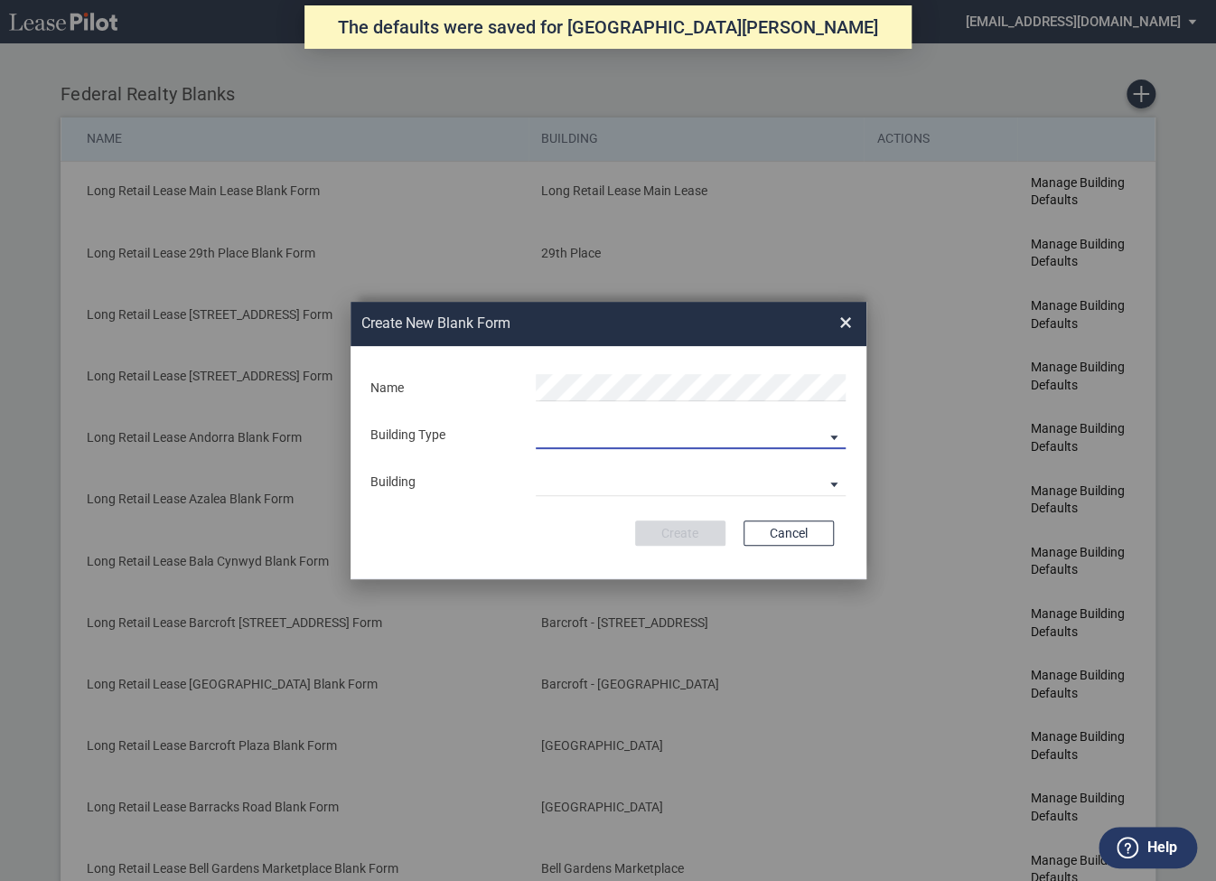
click at [606, 436] on md-select "Building Predefined Empty Building New Empty Building" at bounding box center [691, 435] width 310 height 27
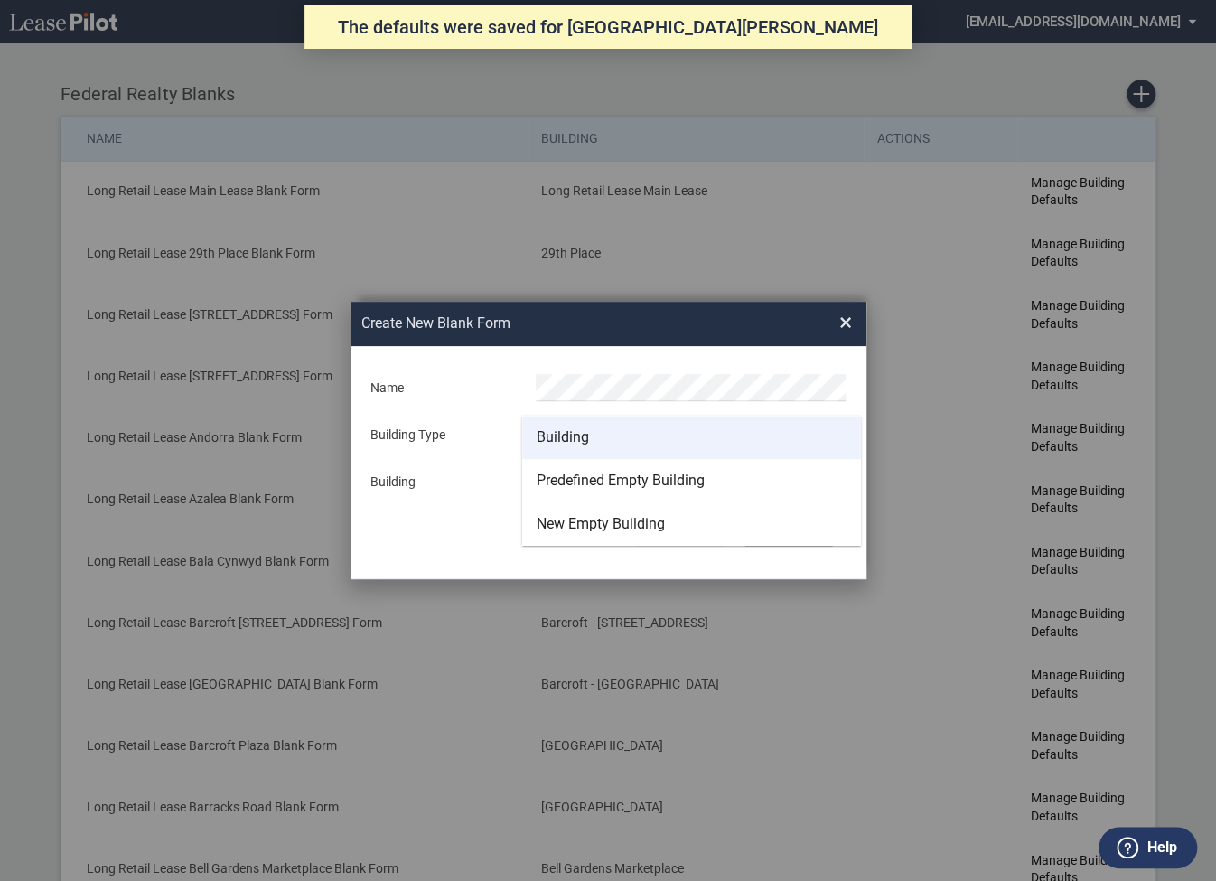
click at [576, 435] on div "Building" at bounding box center [563, 437] width 52 height 20
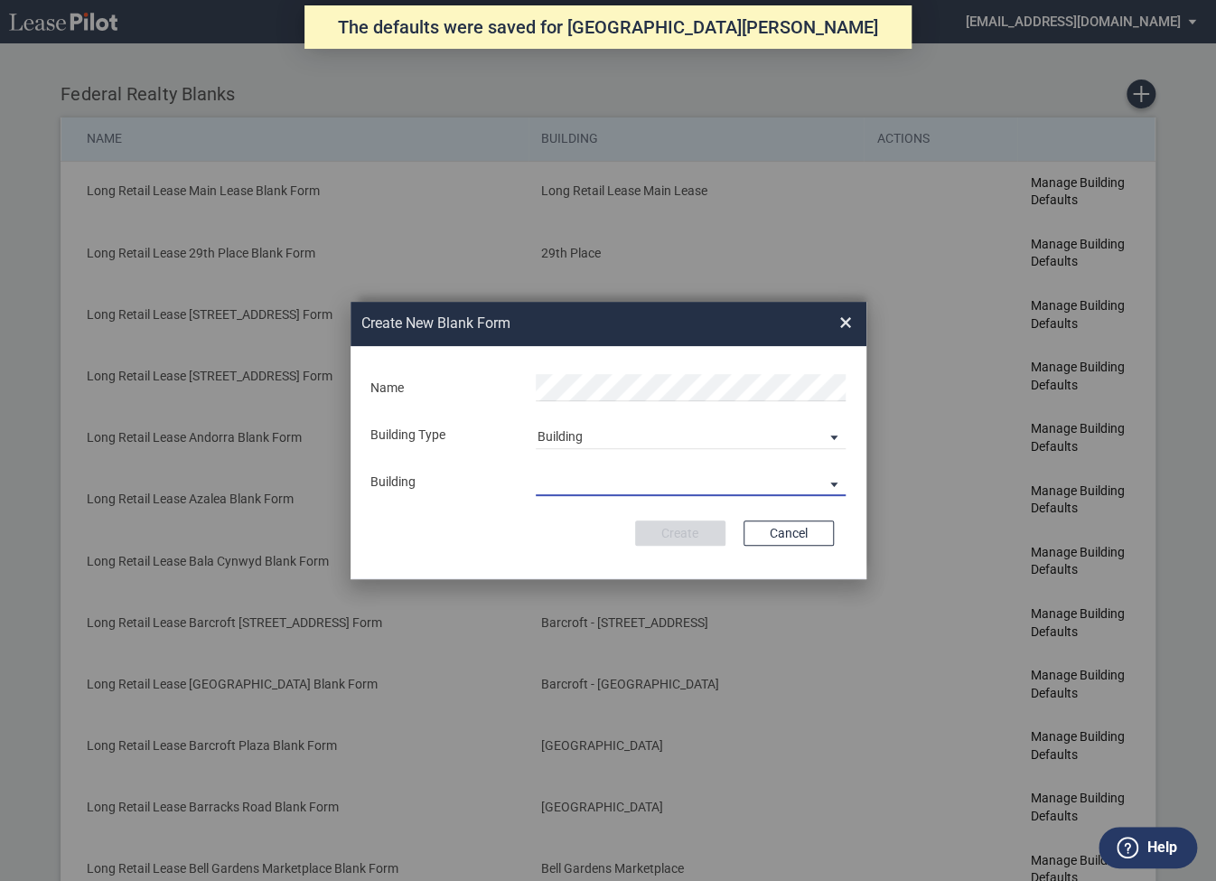
click at [568, 483] on md-select "29th Place 6464 Lincolnia Avenue 7770 Richmond Highway Andorra Azalea Bala Cynw…" at bounding box center [691, 482] width 310 height 27
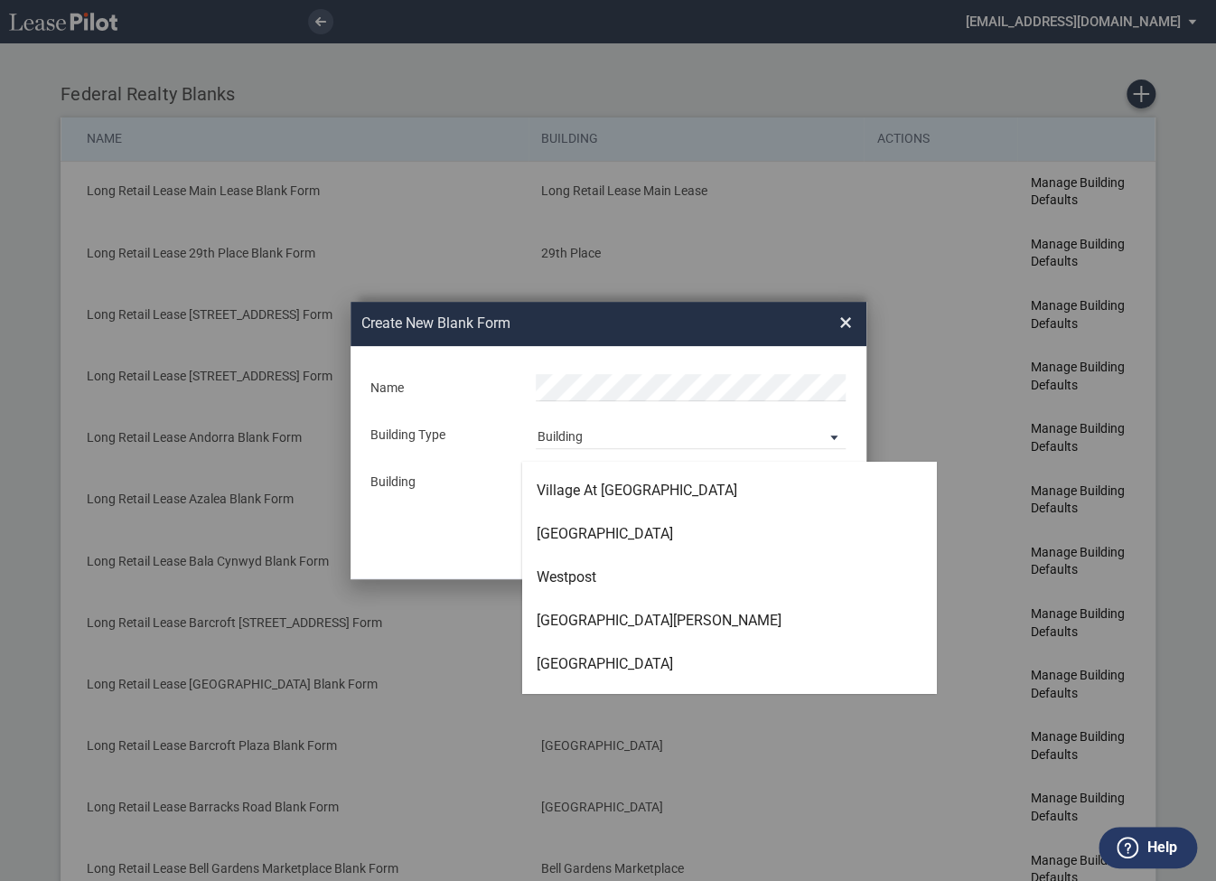
scroll to position [5413, 0]
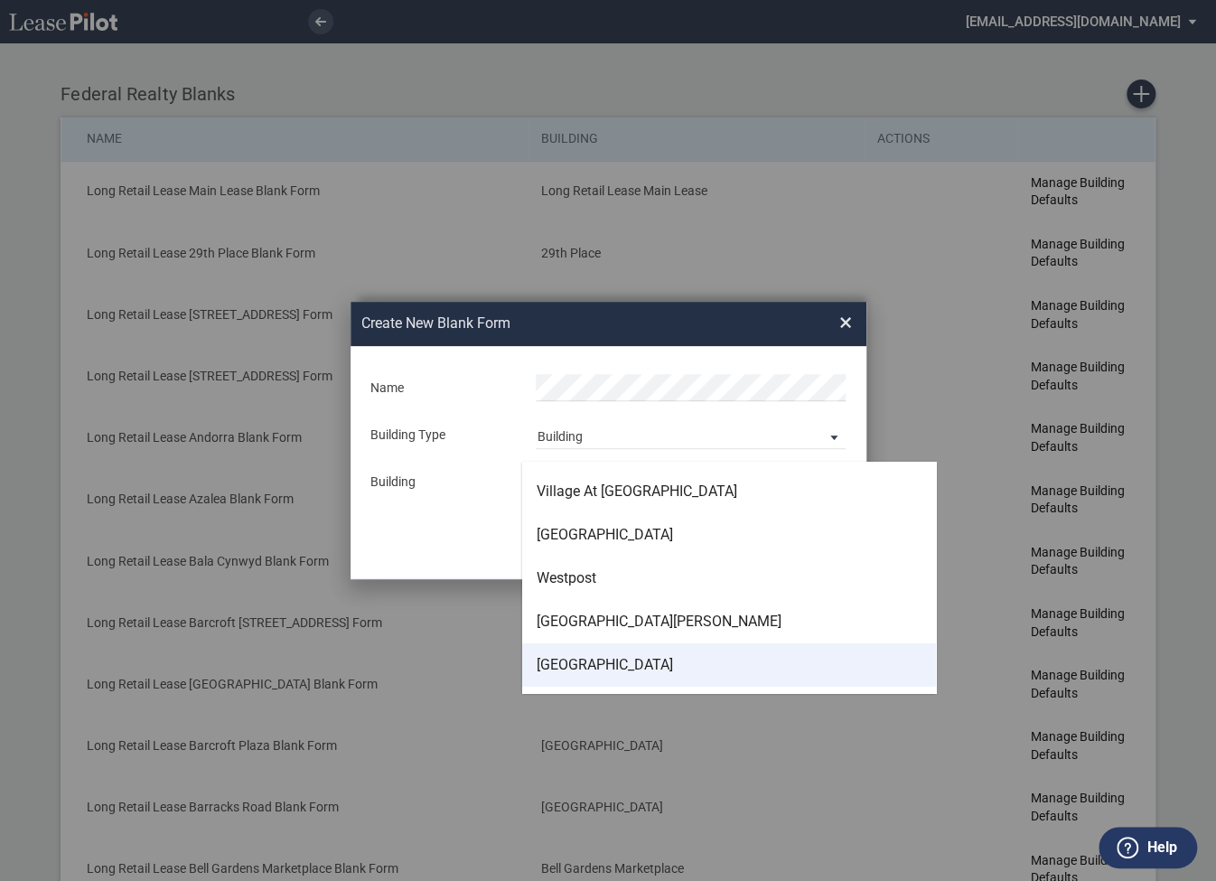
click at [574, 660] on div "Willow Grove" at bounding box center [605, 665] width 136 height 20
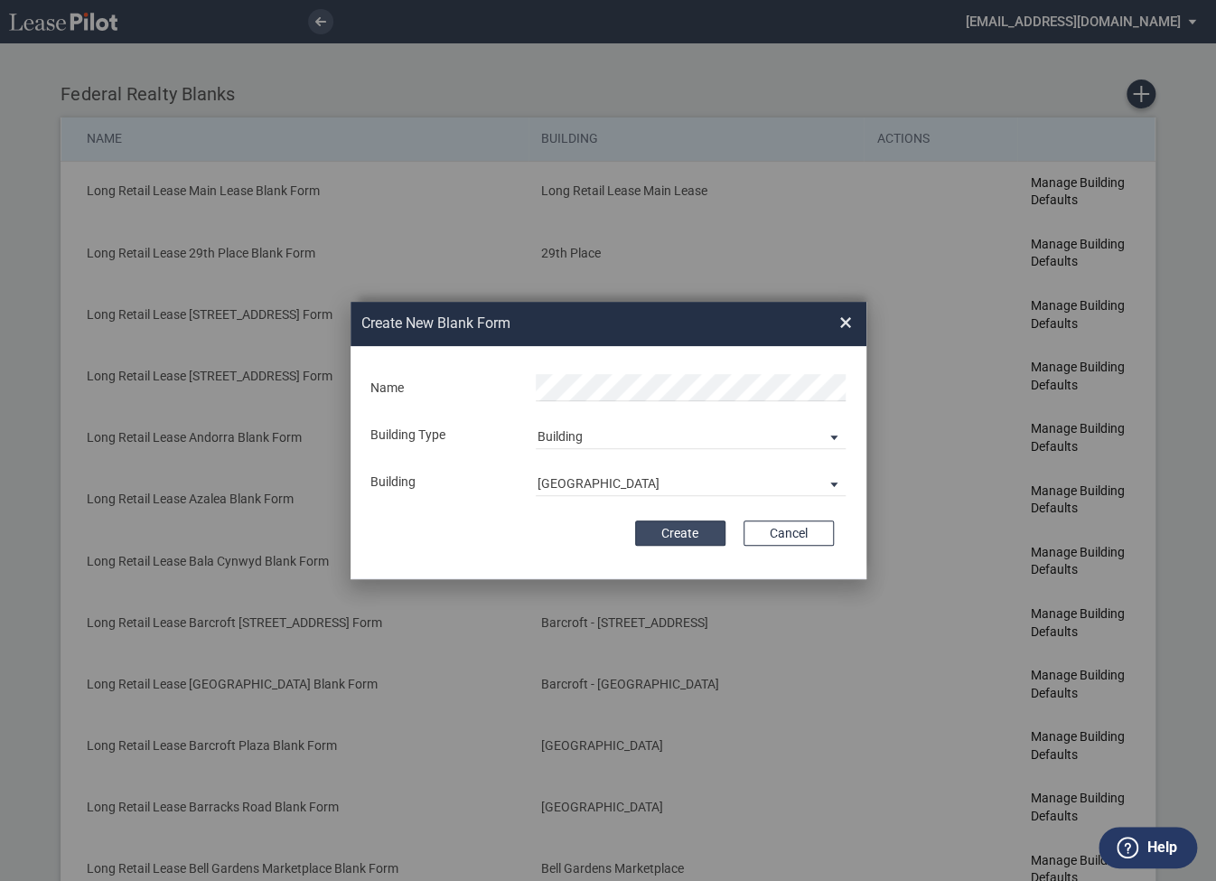
click at [663, 528] on button "Create" at bounding box center [680, 532] width 90 height 25
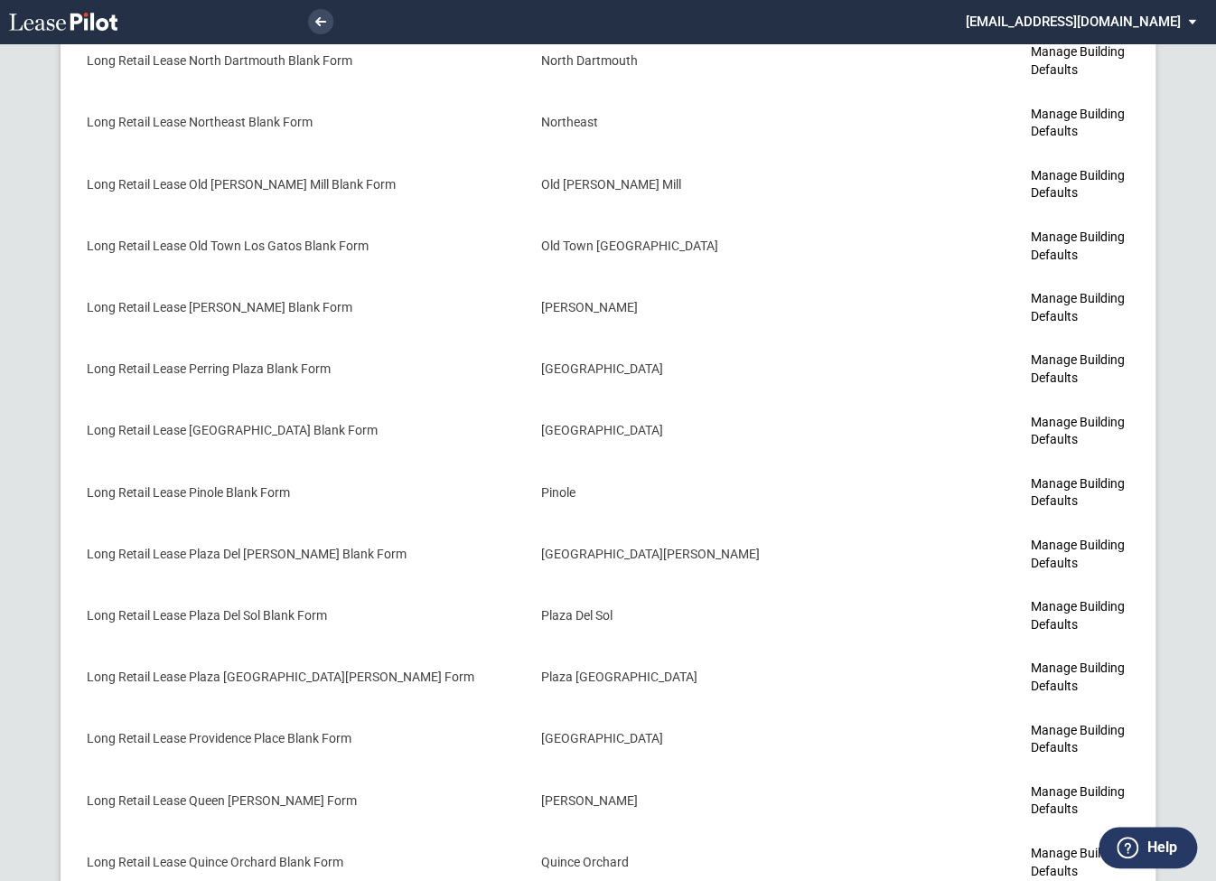
scroll to position [5885, 0]
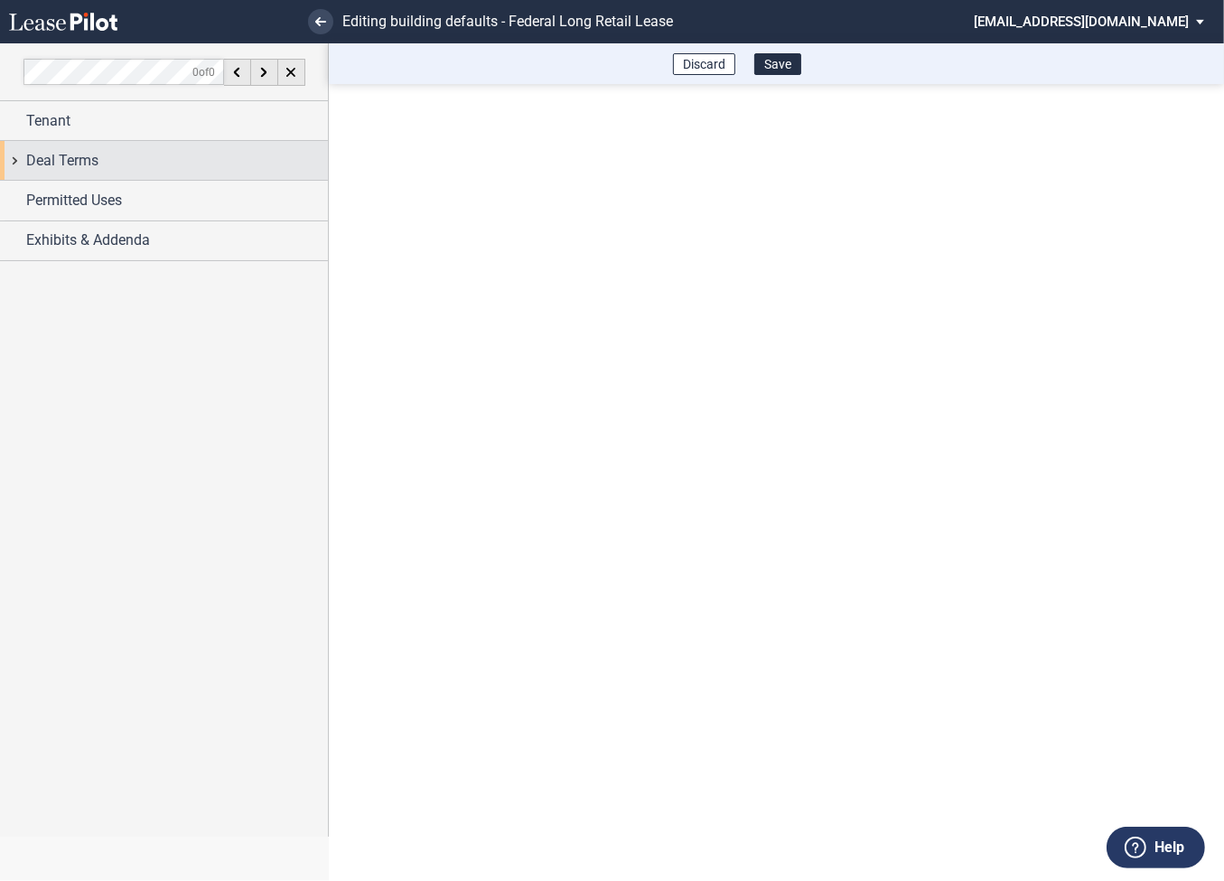
click at [16, 164] on div "Deal Terms" at bounding box center [164, 160] width 328 height 39
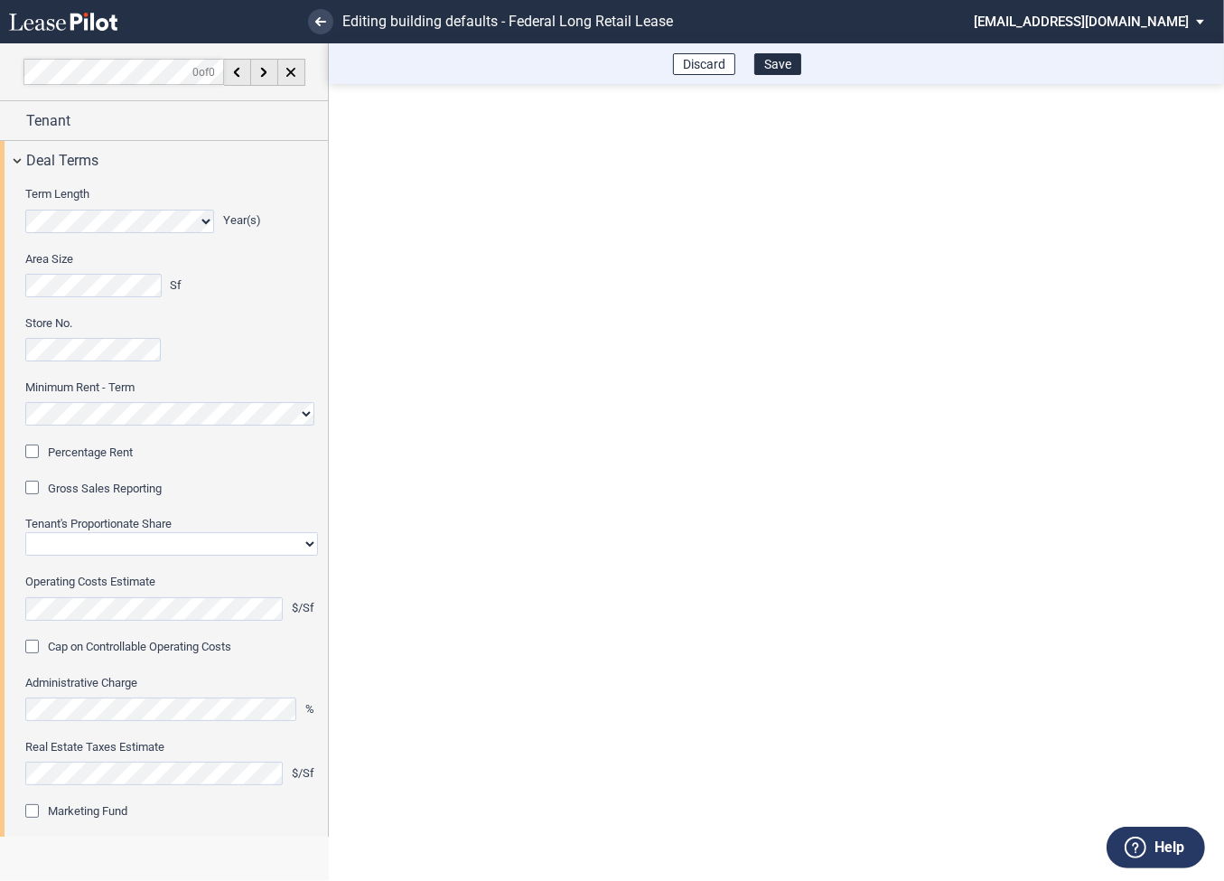
click at [33, 452] on div "Percentage Rent" at bounding box center [34, 454] width 18 height 18
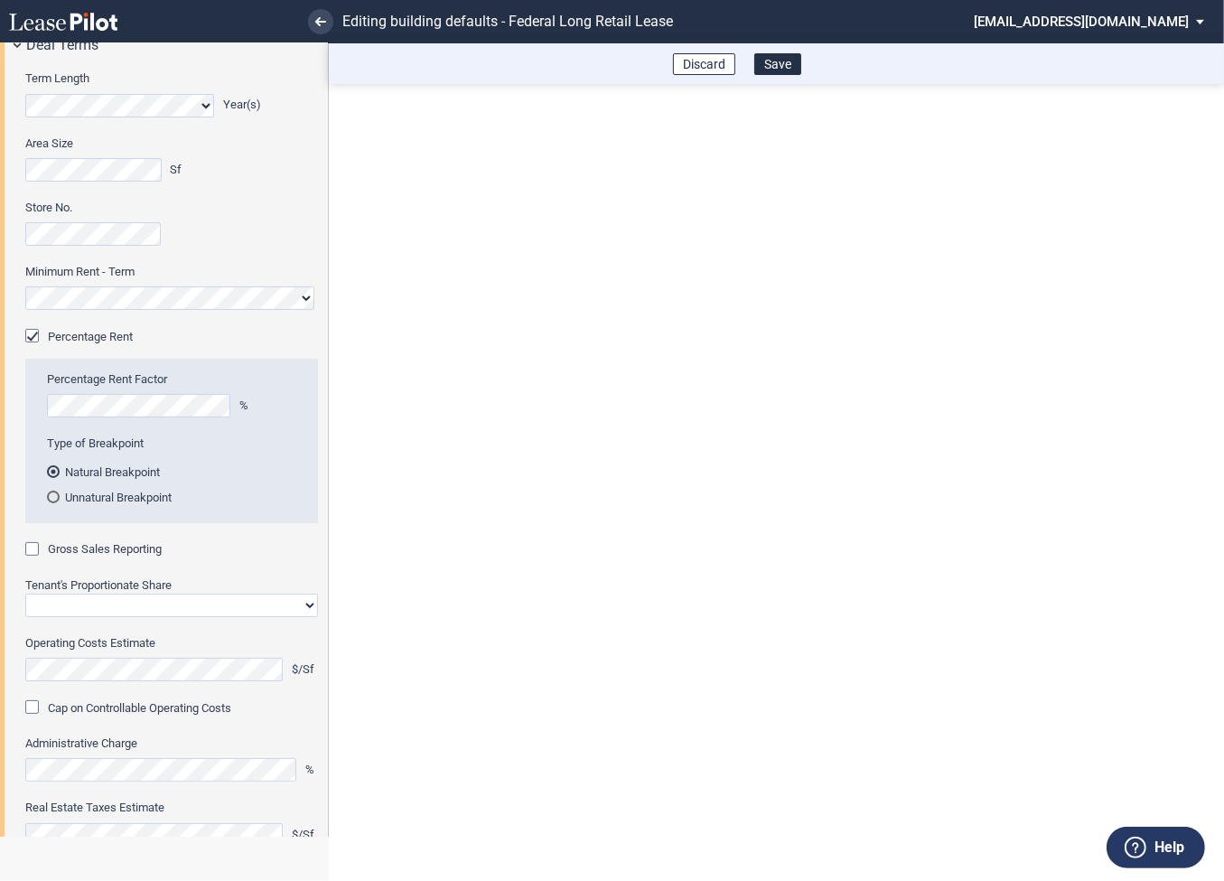
scroll to position [139, 0]
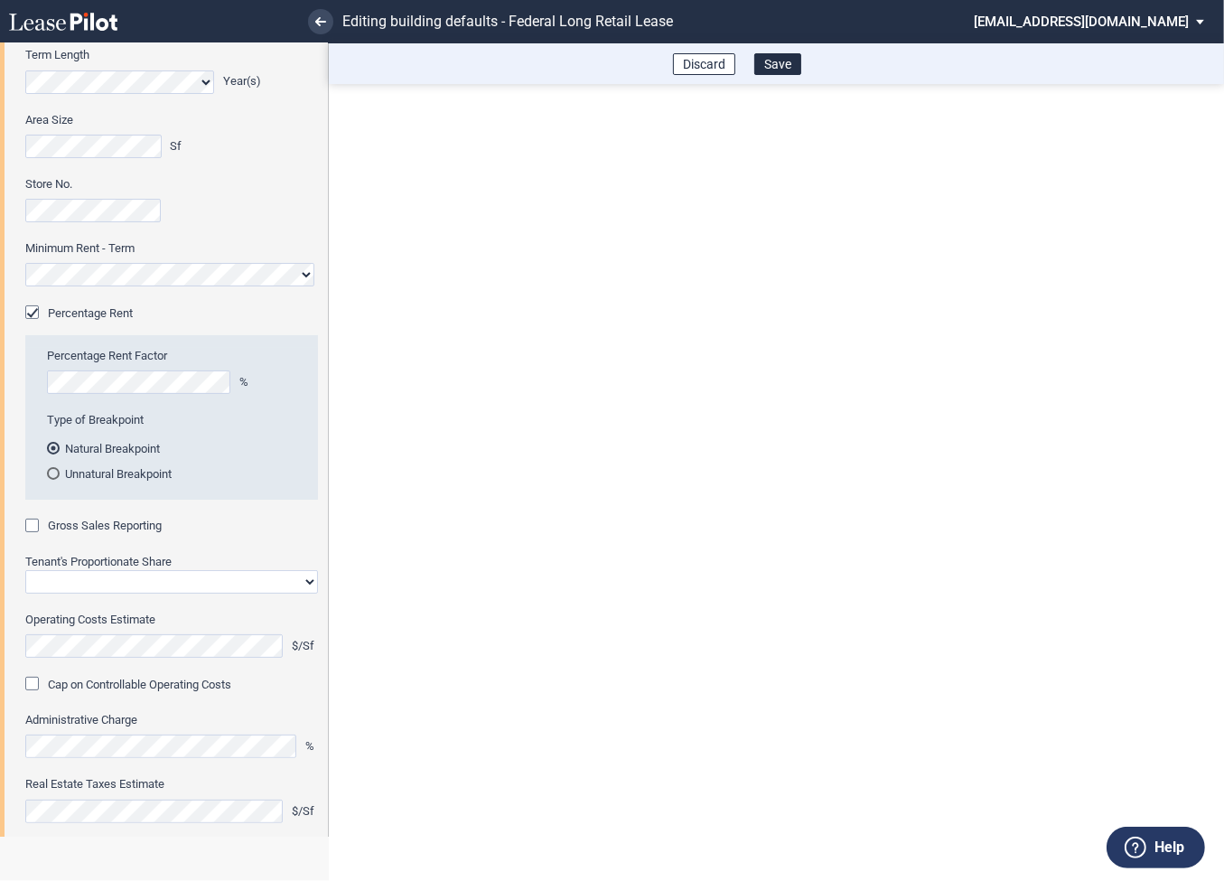
click at [34, 527] on div "Gross Sales Reporting" at bounding box center [34, 528] width 18 height 18
click at [52, 584] on select "Straight GLA Net Major" at bounding box center [171, 581] width 293 height 23
select select "straight GLA"
click at [25, 570] on select "Straight GLA Net Major" at bounding box center [171, 581] width 293 height 23
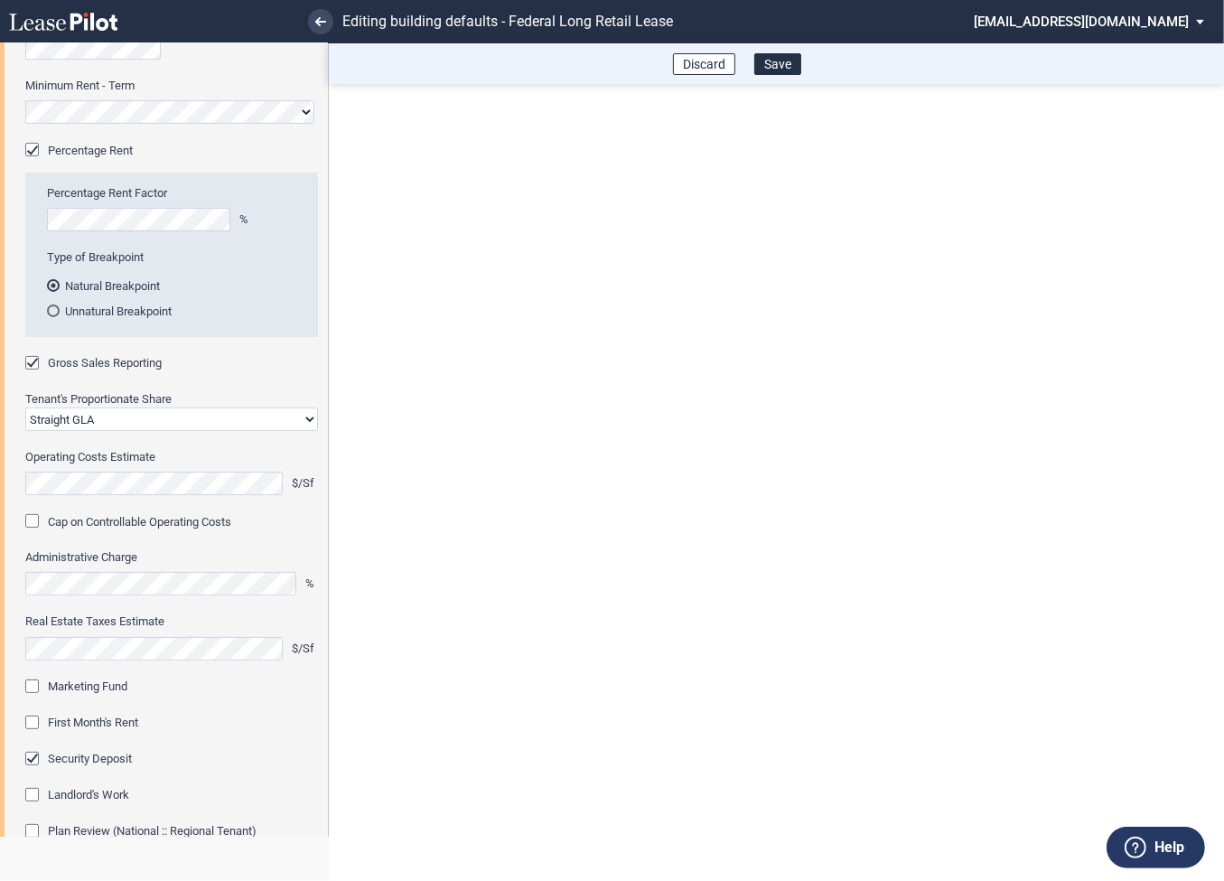
scroll to position [405, 0]
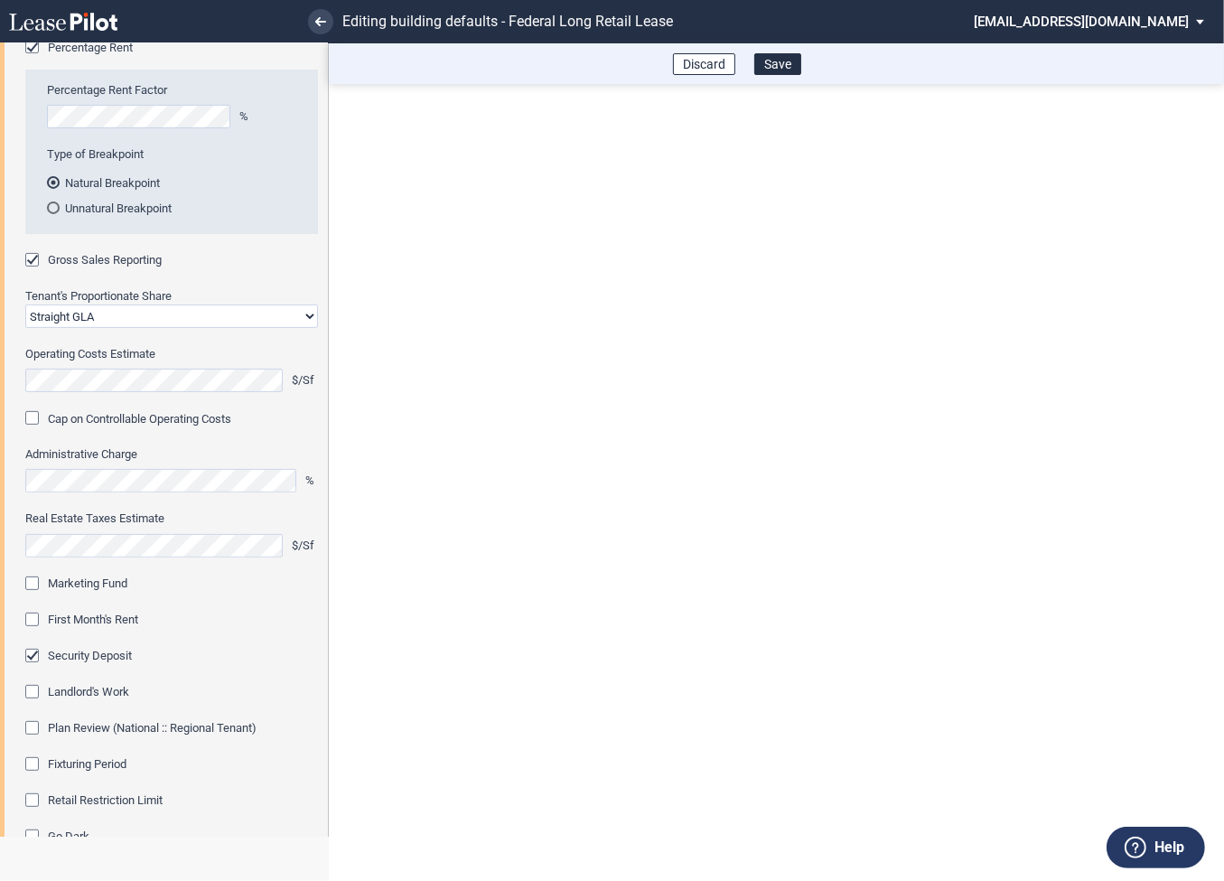
click at [33, 581] on div "Marketing Fund" at bounding box center [34, 585] width 18 height 18
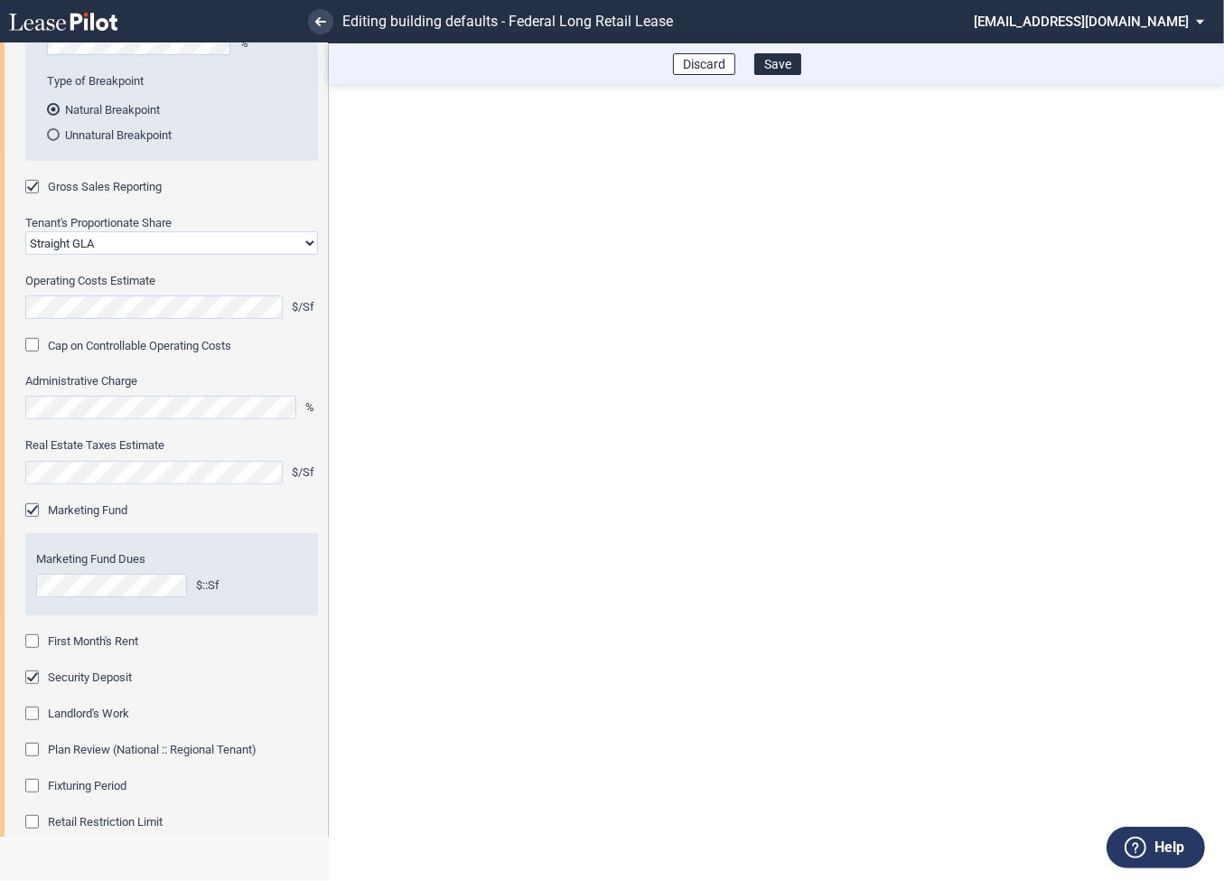
click at [35, 640] on div "First Month's Rent" at bounding box center [34, 643] width 18 height 18
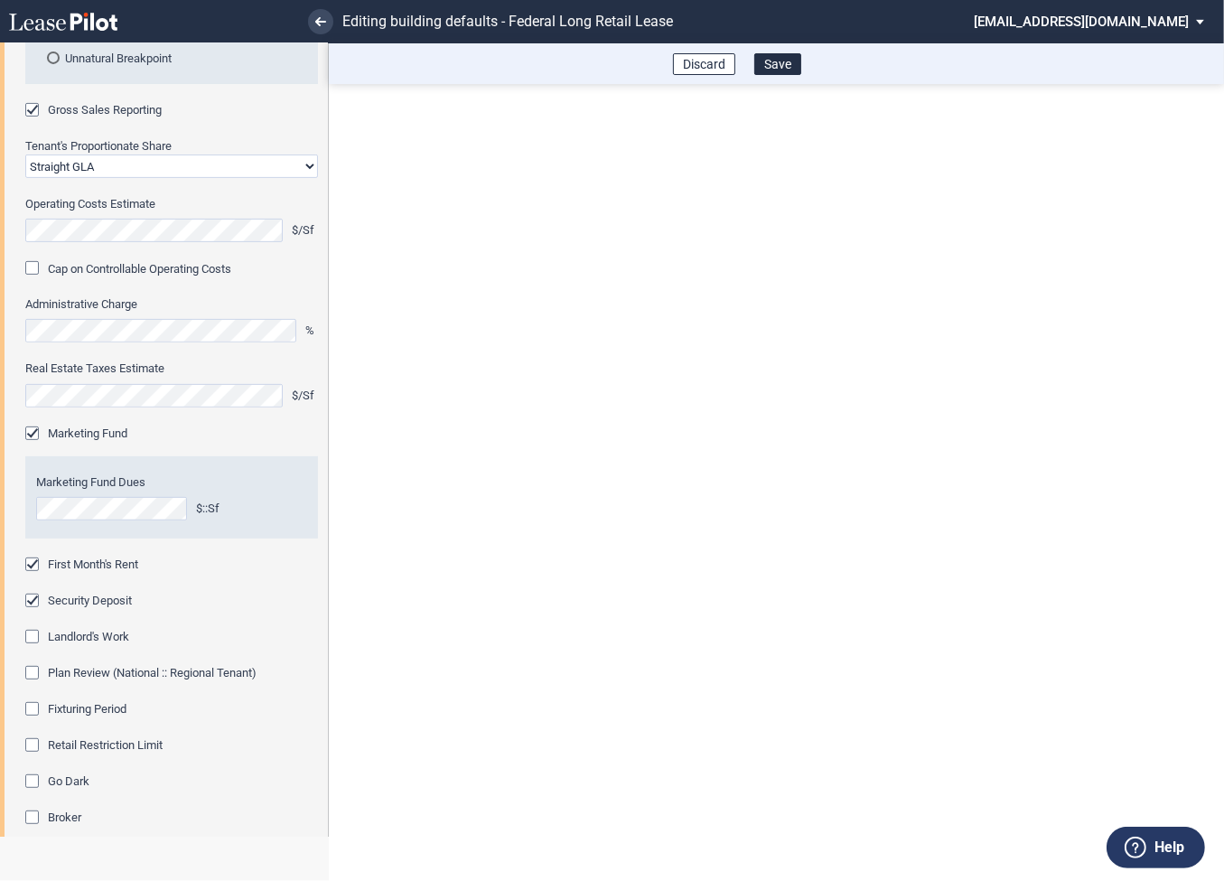
scroll to position [584, 0]
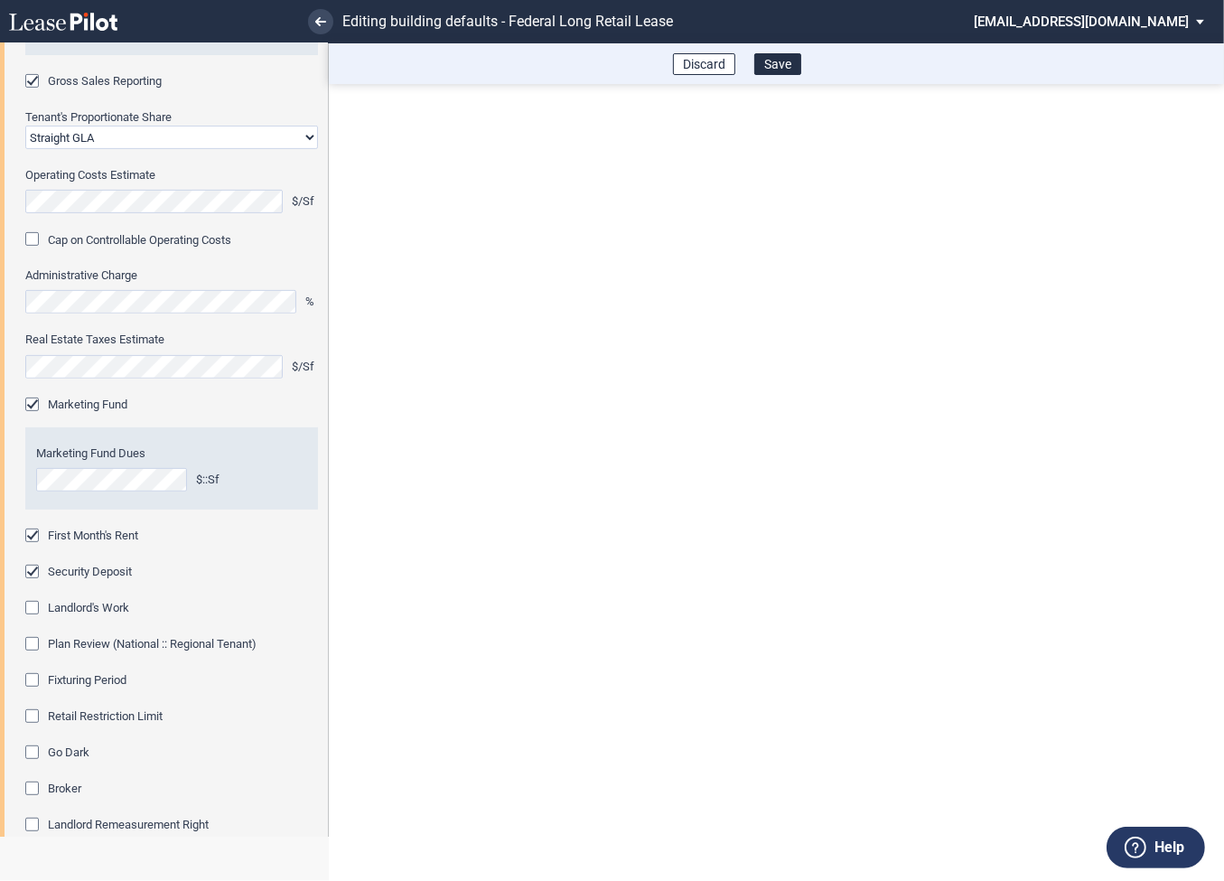
click at [36, 676] on div "Fixturing Period" at bounding box center [34, 682] width 18 height 18
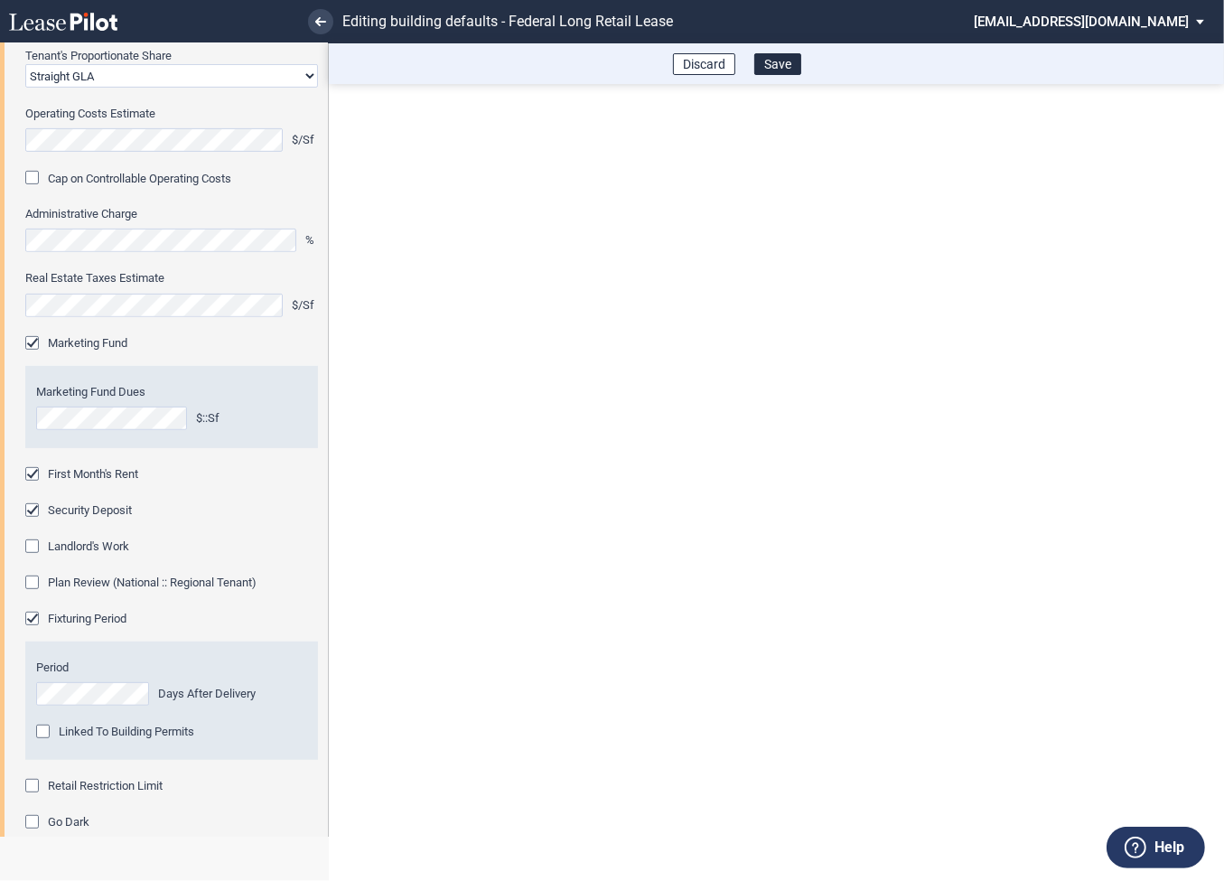
scroll to position [665, 0]
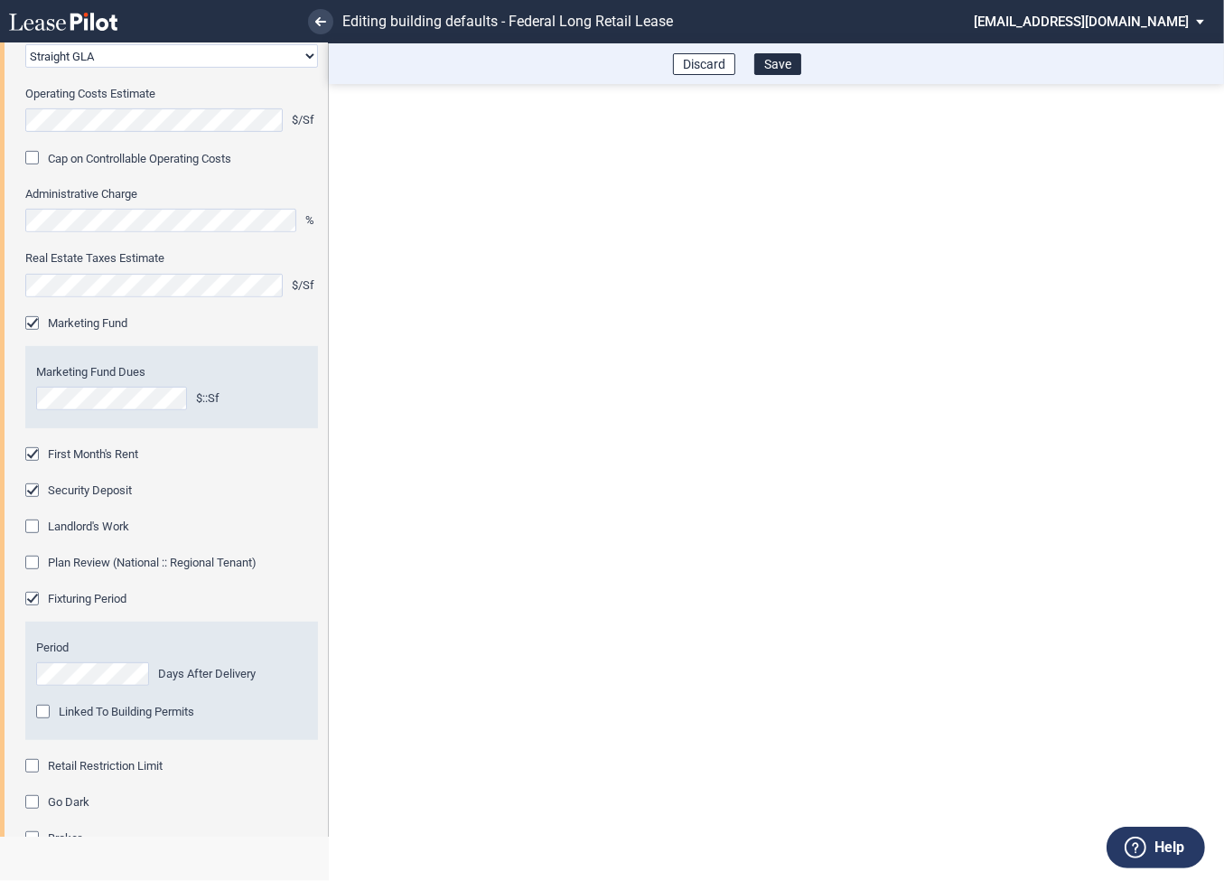
click at [33, 763] on div "Retail Restriction Limit" at bounding box center [34, 768] width 18 height 18
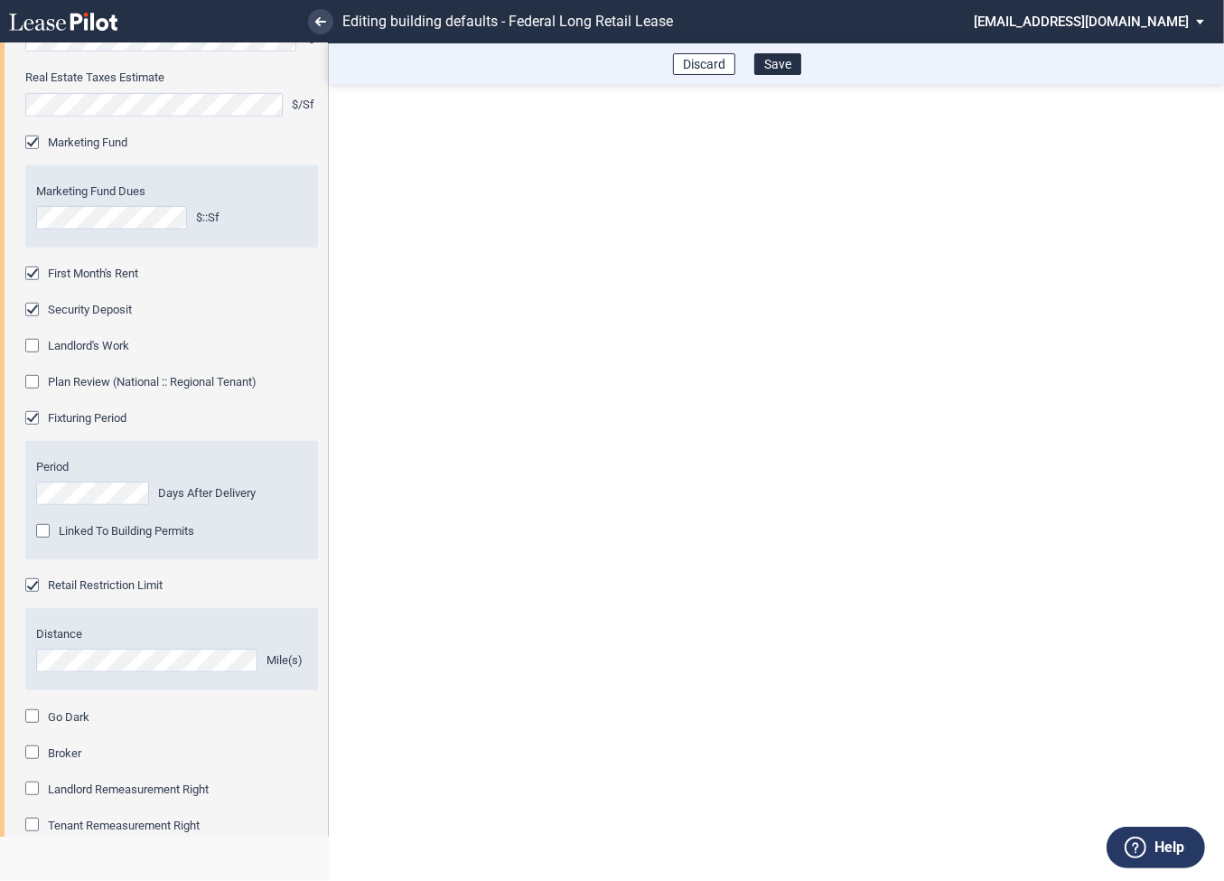
scroll to position [952, 0]
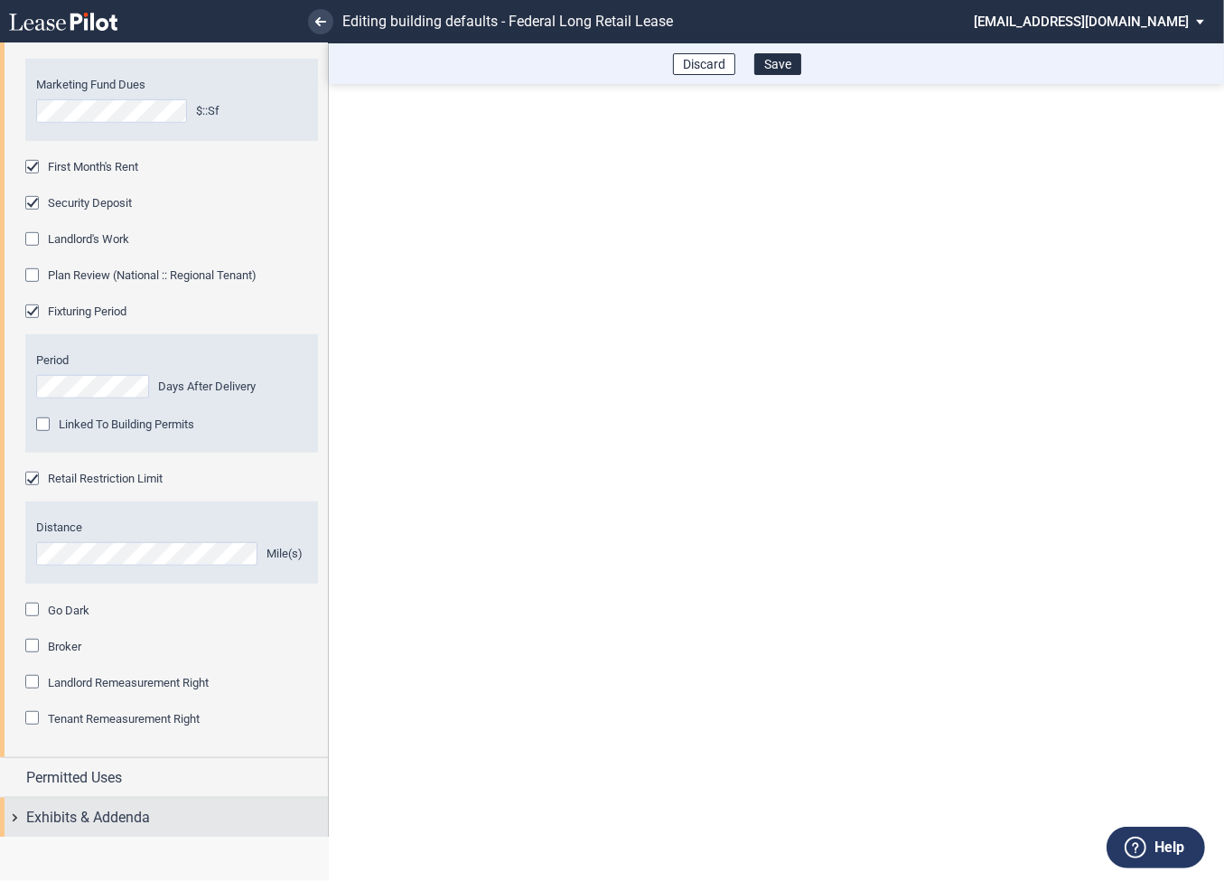
click at [13, 813] on div "Exhibits & Addenda" at bounding box center [164, 817] width 328 height 39
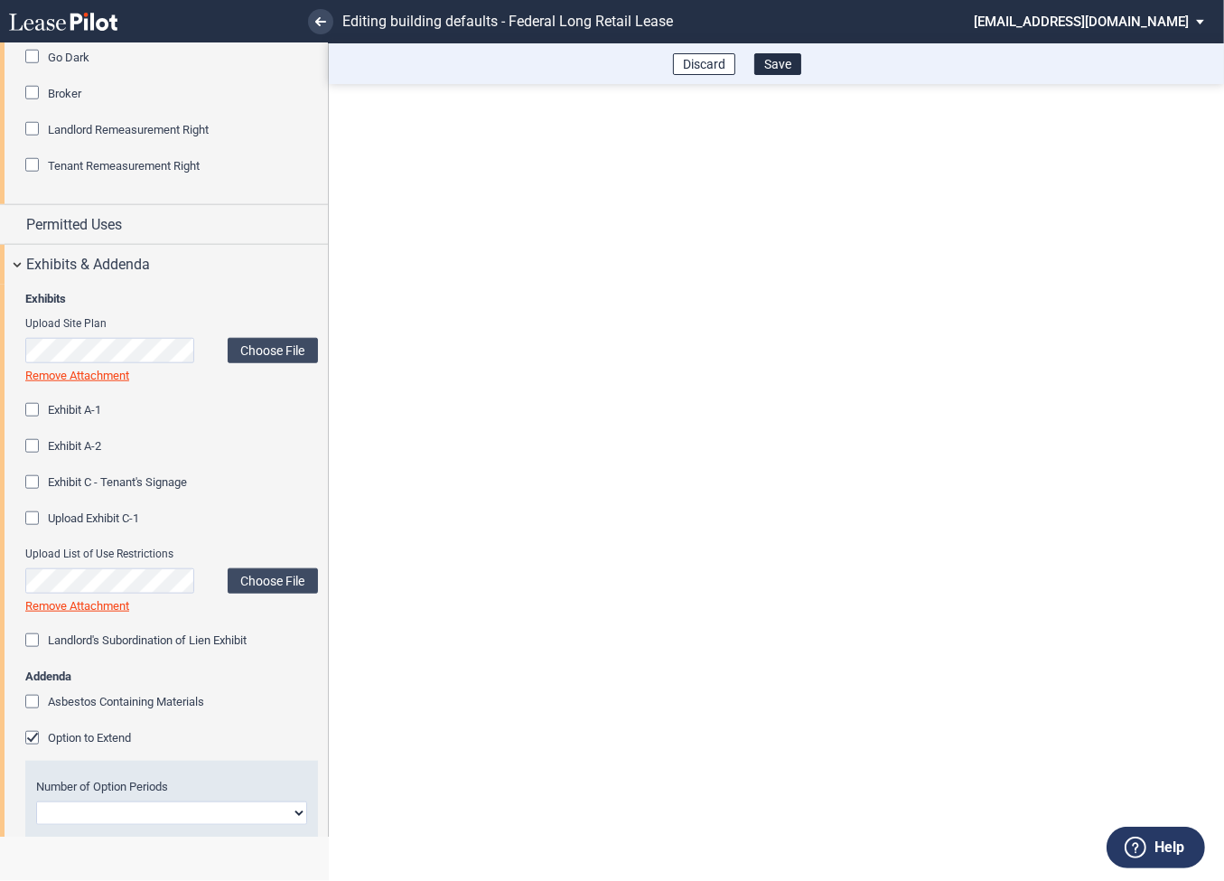
scroll to position [1700, 0]
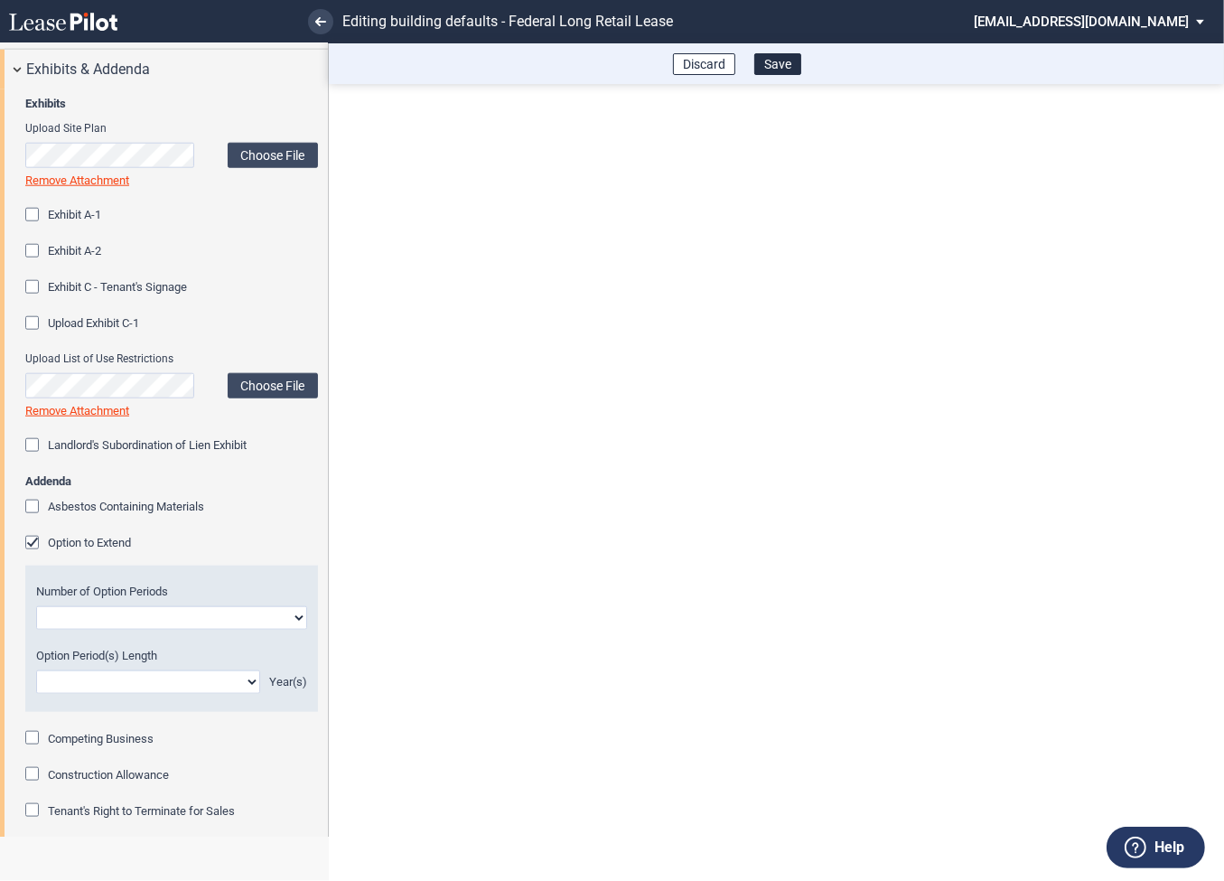
click at [38, 542] on div "Option to Extend" at bounding box center [34, 545] width 18 height 18
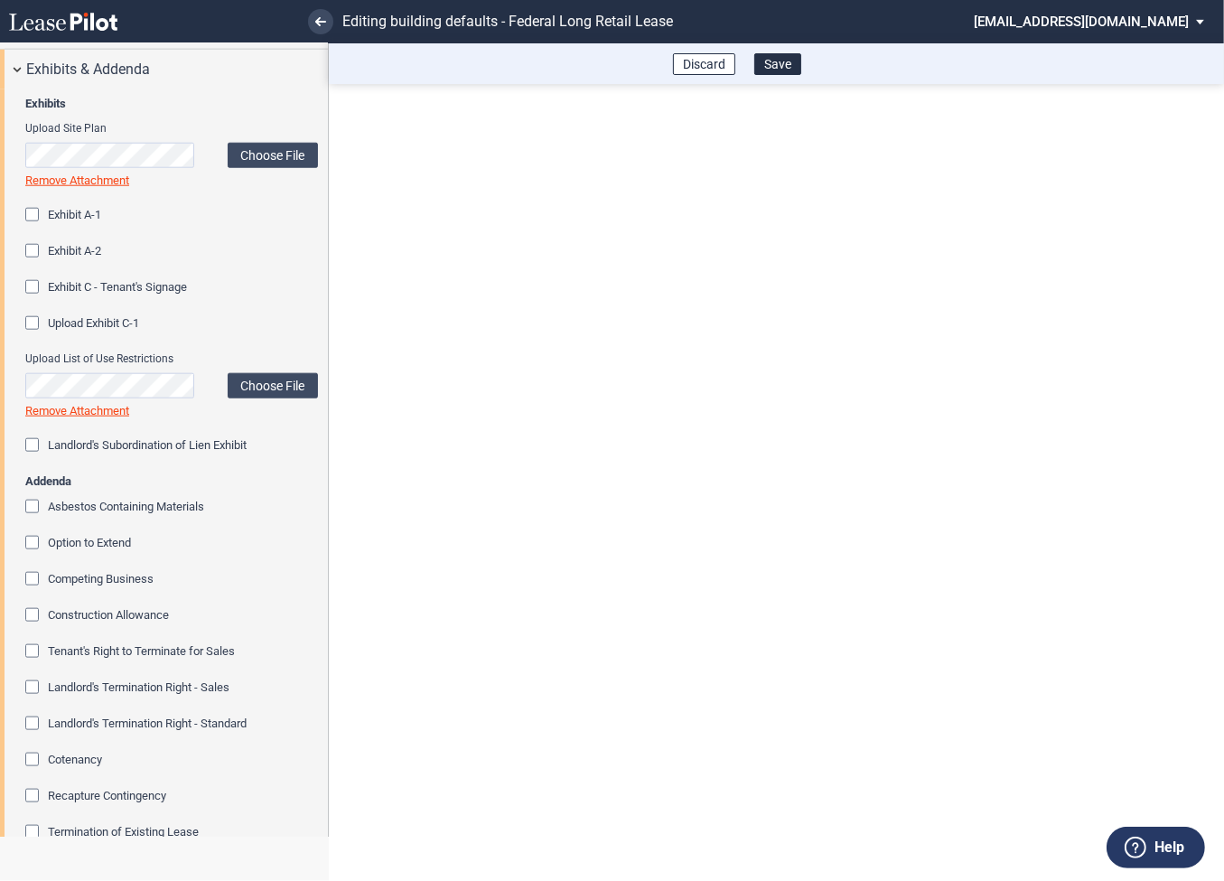
scroll to position [1869, 0]
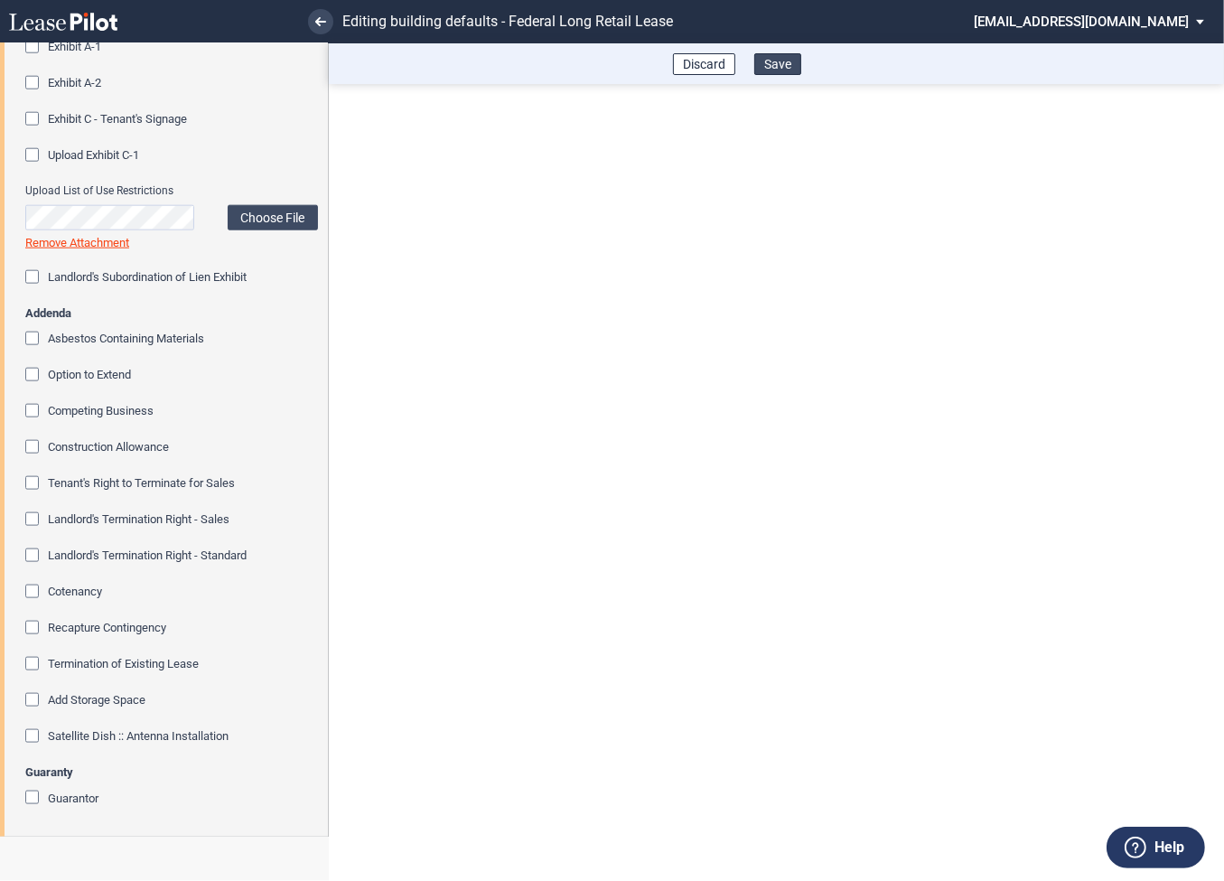
click at [785, 66] on button "Save" at bounding box center [777, 64] width 47 height 22
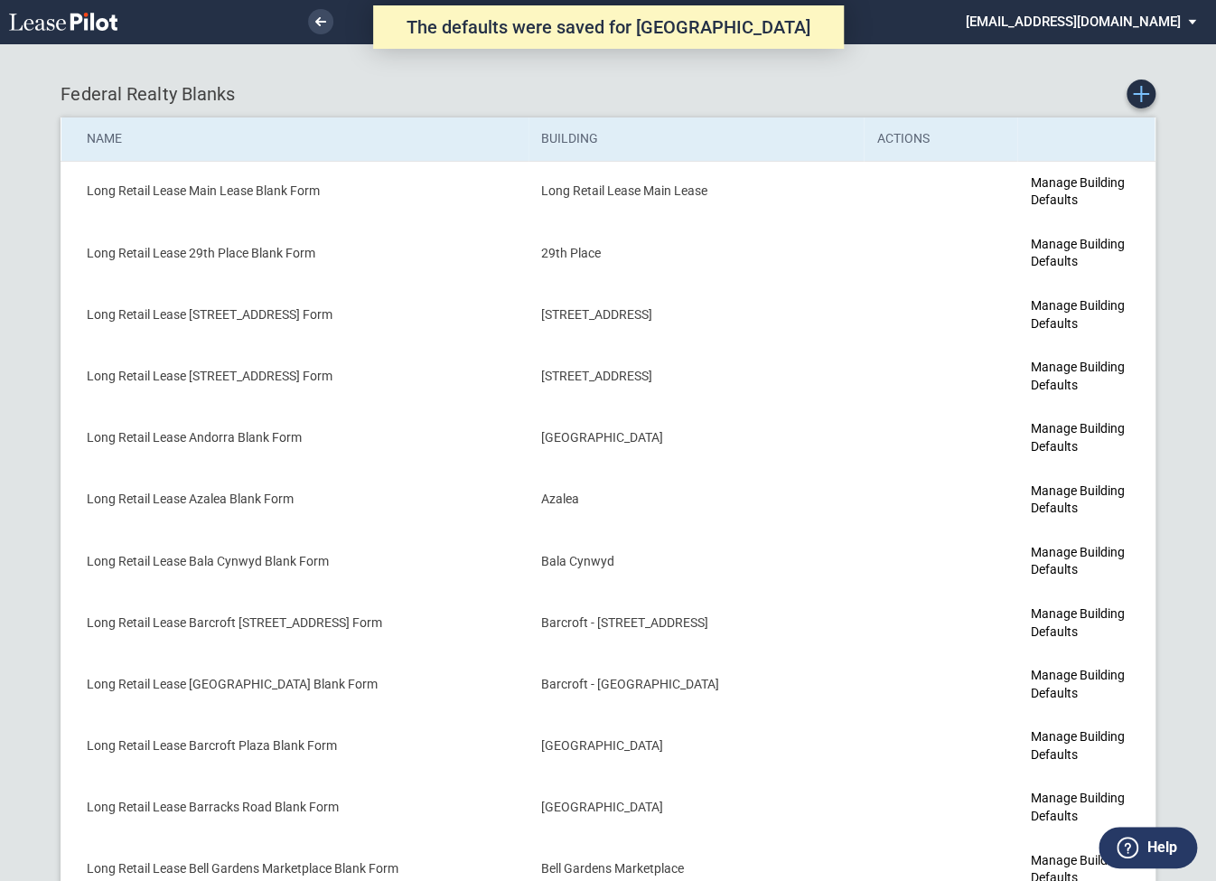
click at [1141, 93] on use "Create new Blank Form" at bounding box center [1141, 94] width 16 height 16
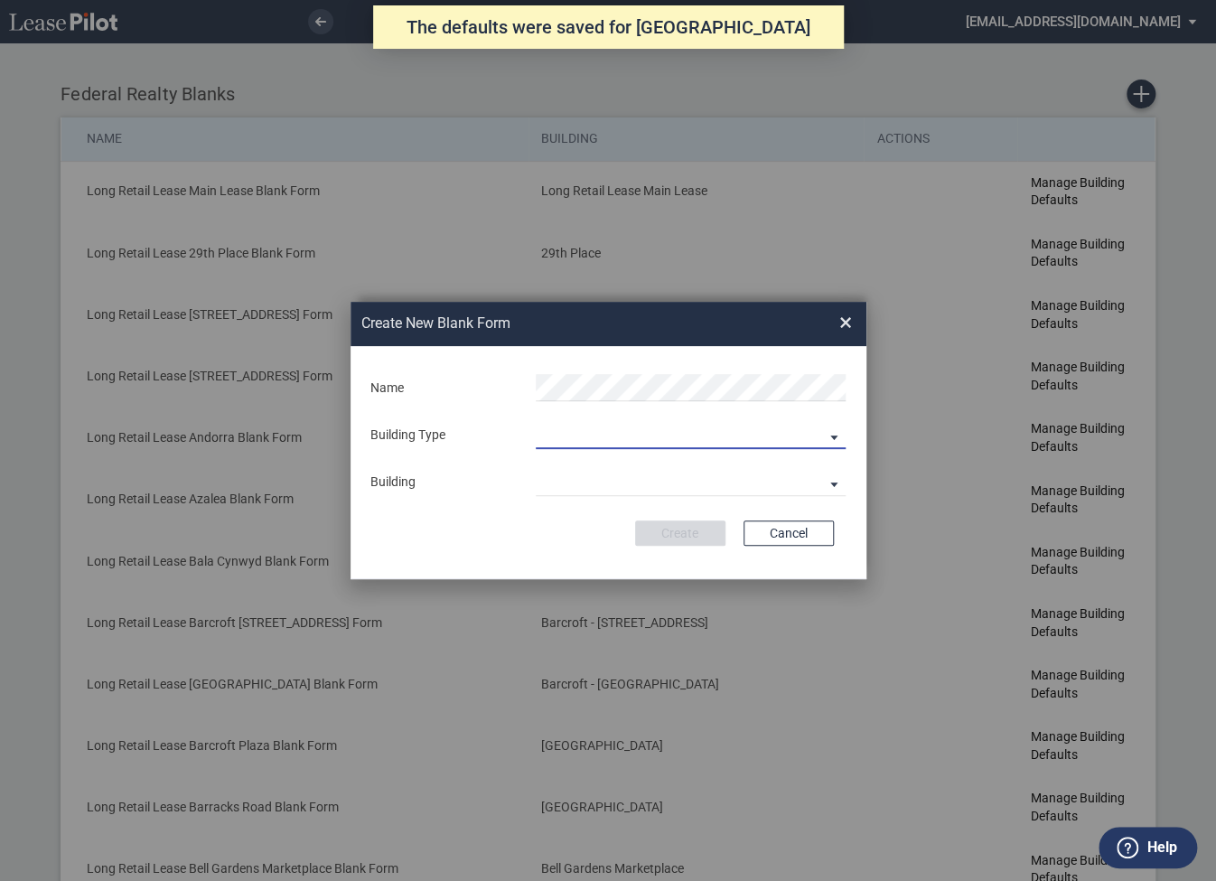
click at [578, 434] on md-select "Building Predefined Empty Building New Empty Building" at bounding box center [691, 435] width 310 height 27
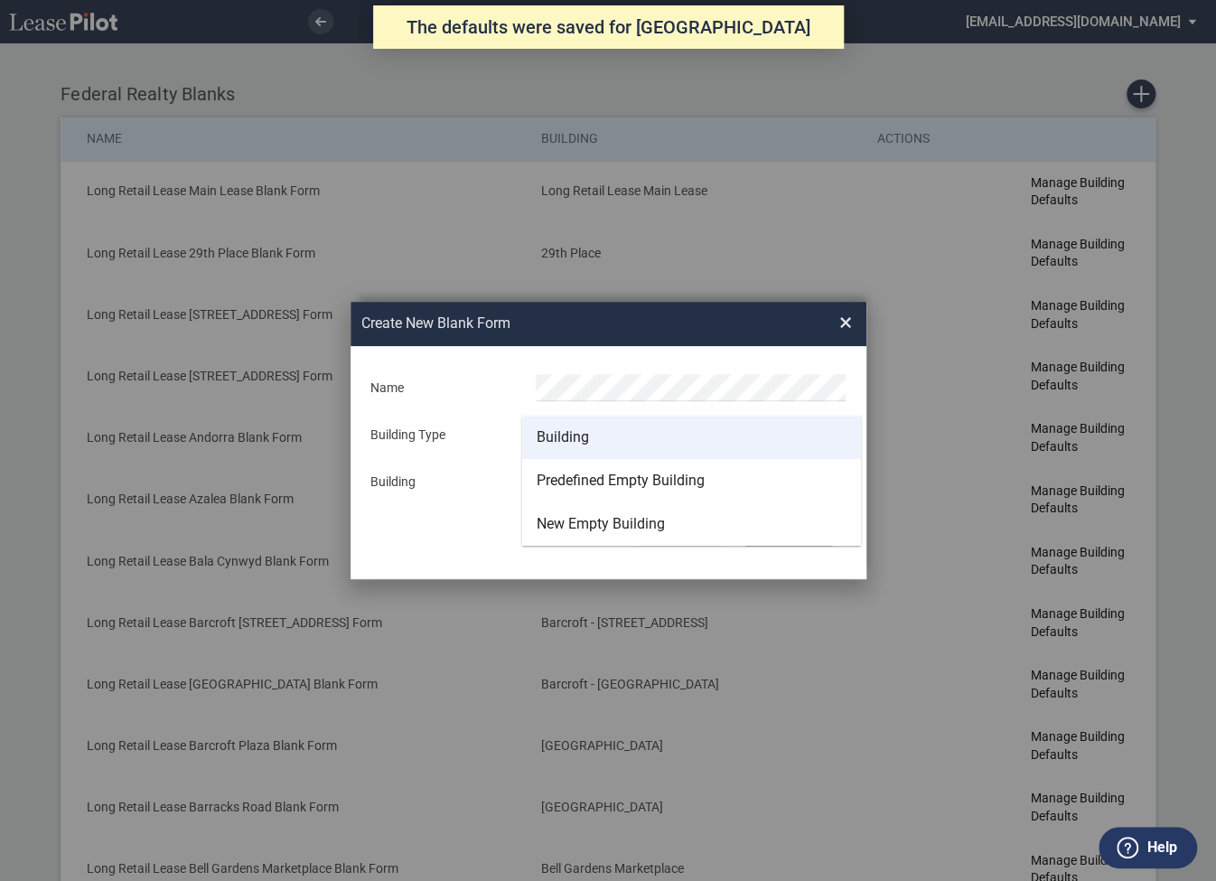
click at [548, 434] on div "Building" at bounding box center [563, 437] width 52 height 20
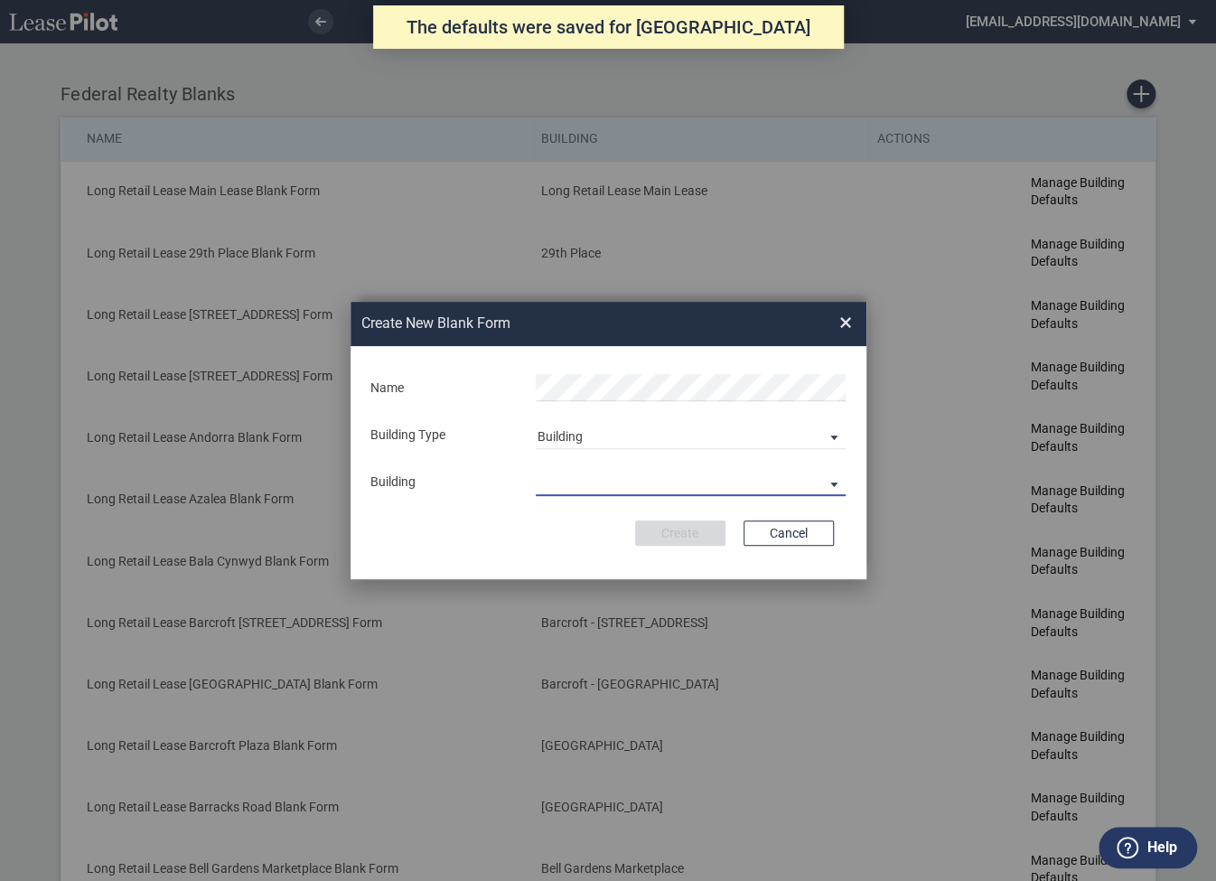
click at [560, 482] on md-select "29th Place [STREET_ADDRESS] [STREET_ADDRESS] [GEOGRAPHIC_DATA] Azalea Bala Cynw…" at bounding box center [691, 482] width 310 height 27
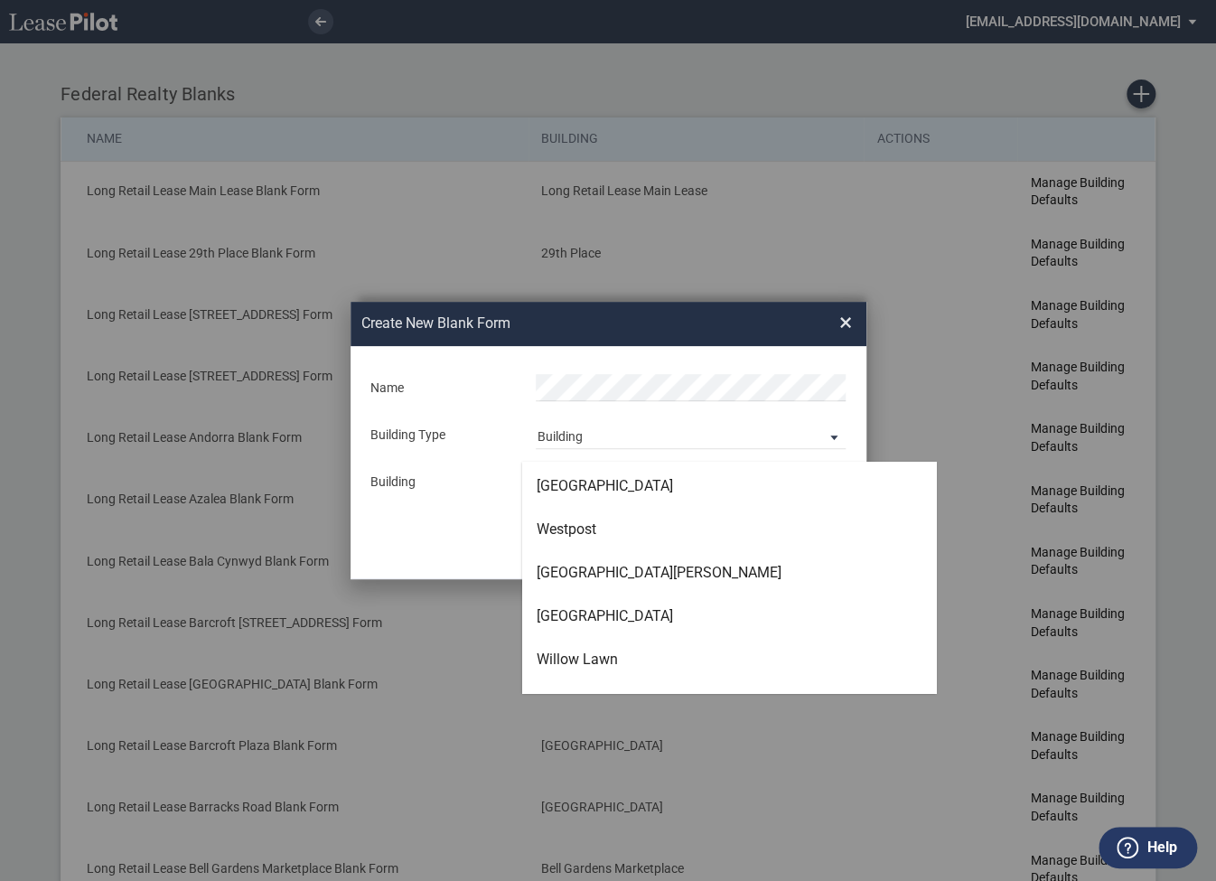
scroll to position [5461, 0]
click at [593, 658] on div "Willow Lawn" at bounding box center [577, 661] width 81 height 20
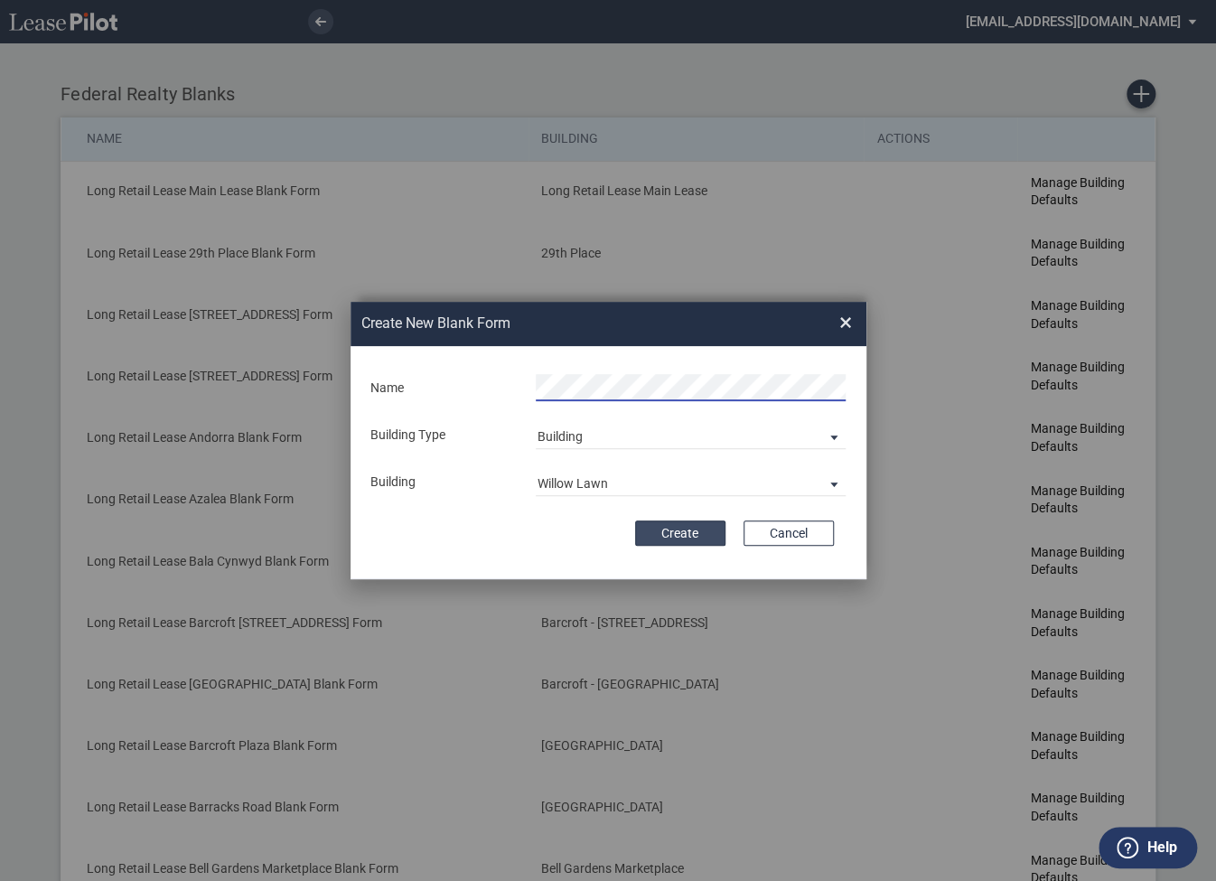
click at [688, 532] on button "Create" at bounding box center [680, 532] width 90 height 25
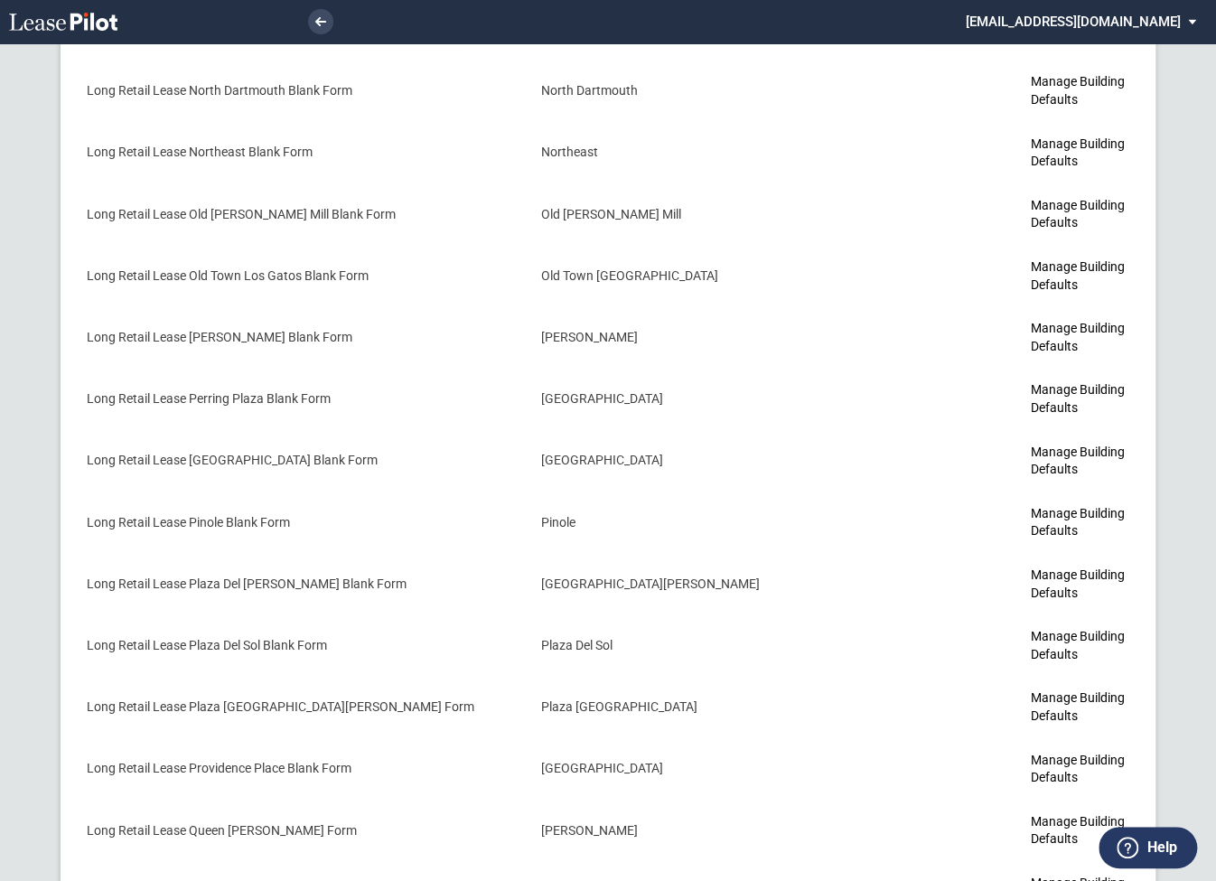
scroll to position [5936, 0]
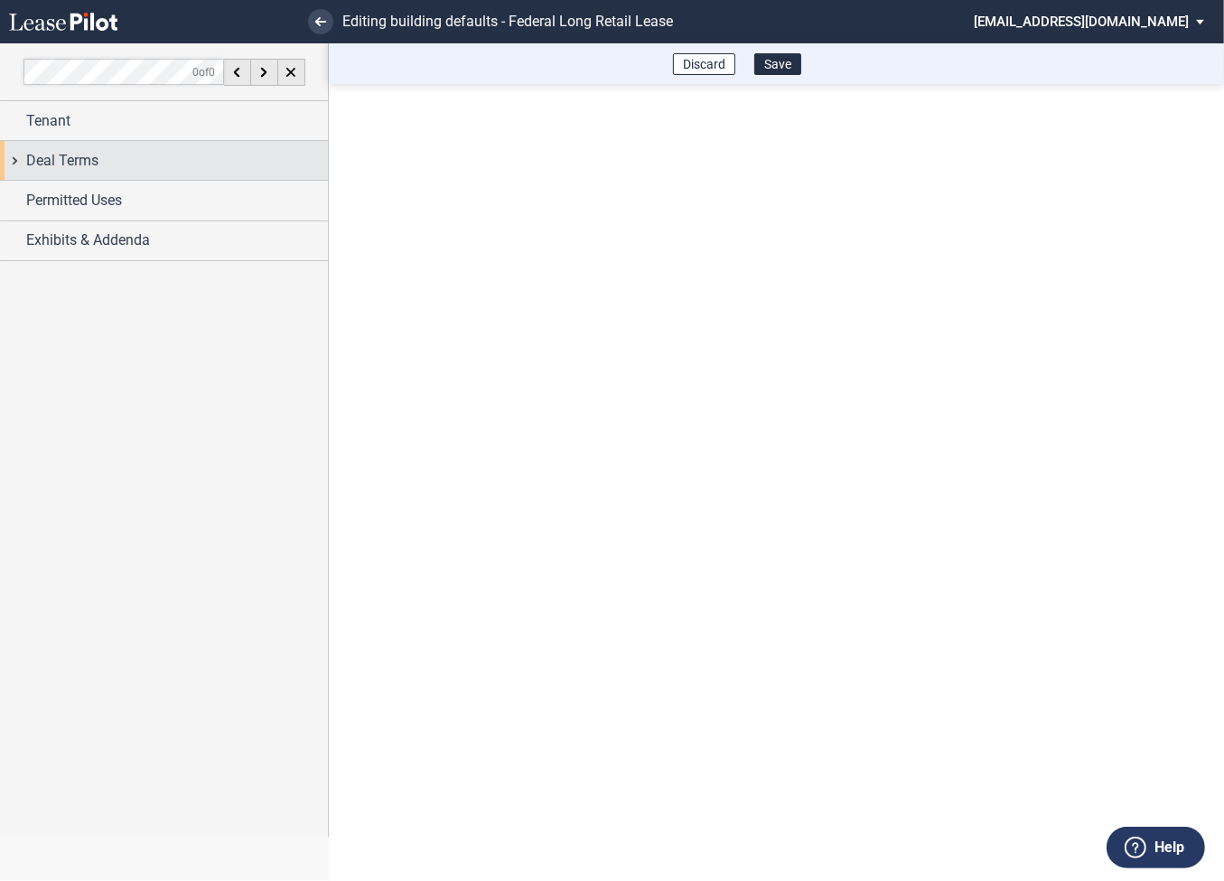
click at [19, 164] on div "Deal Terms" at bounding box center [164, 160] width 328 height 39
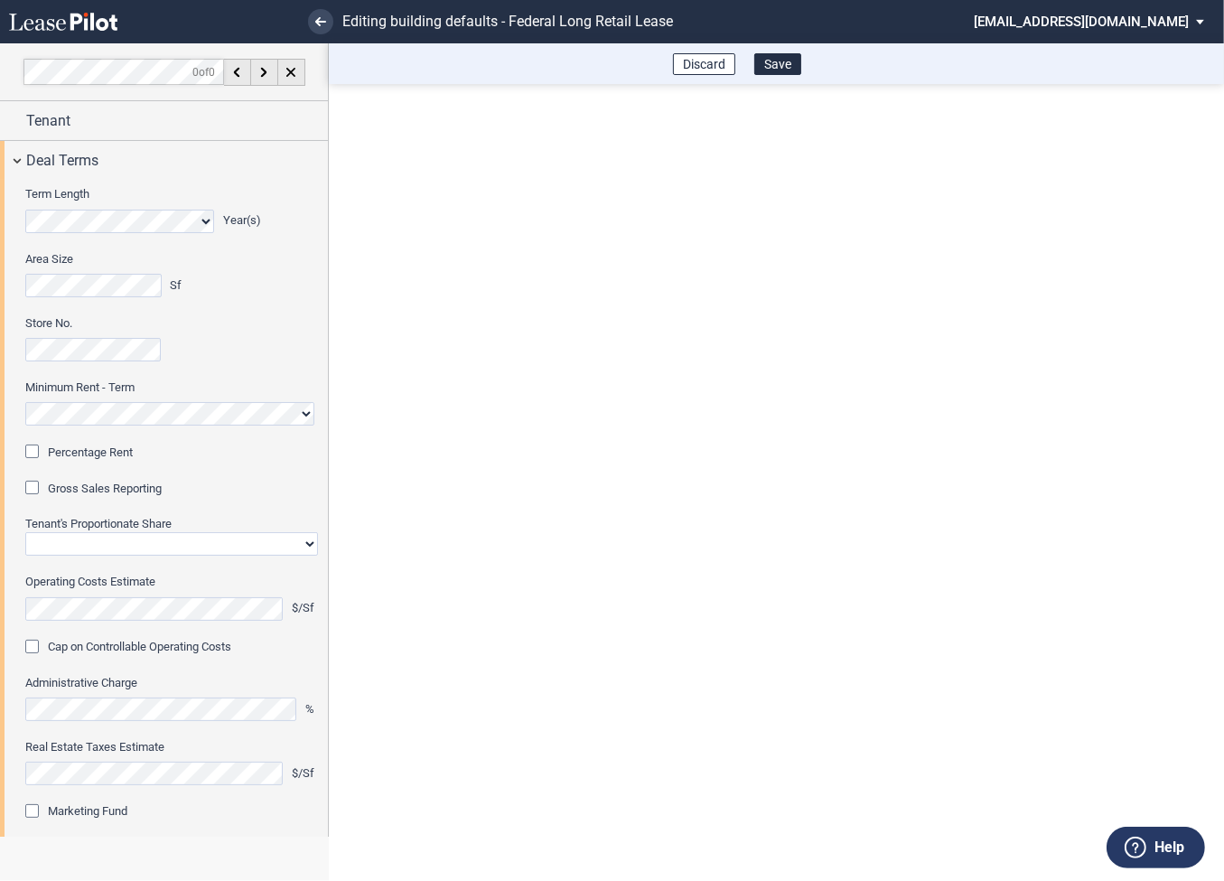
click at [34, 454] on div "Percentage Rent" at bounding box center [34, 454] width 18 height 18
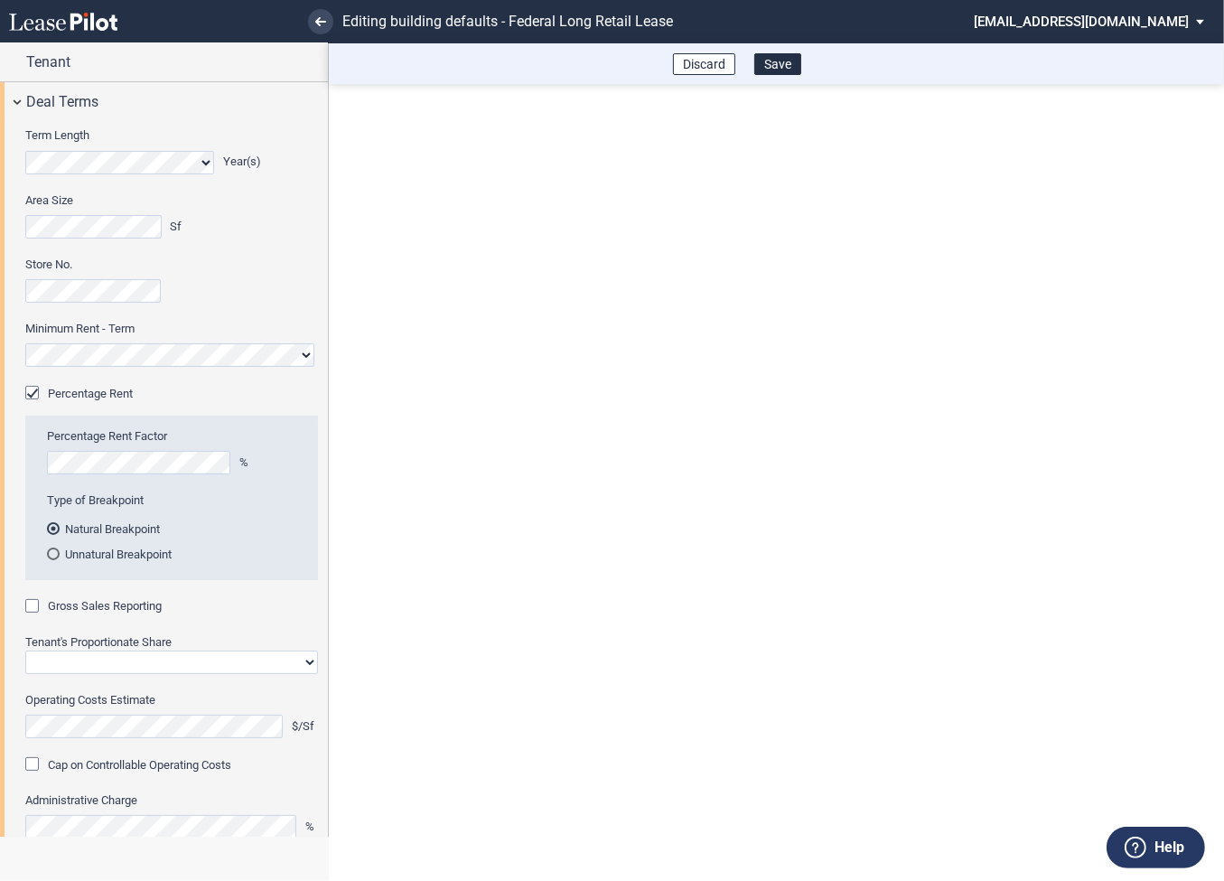
scroll to position [144, 0]
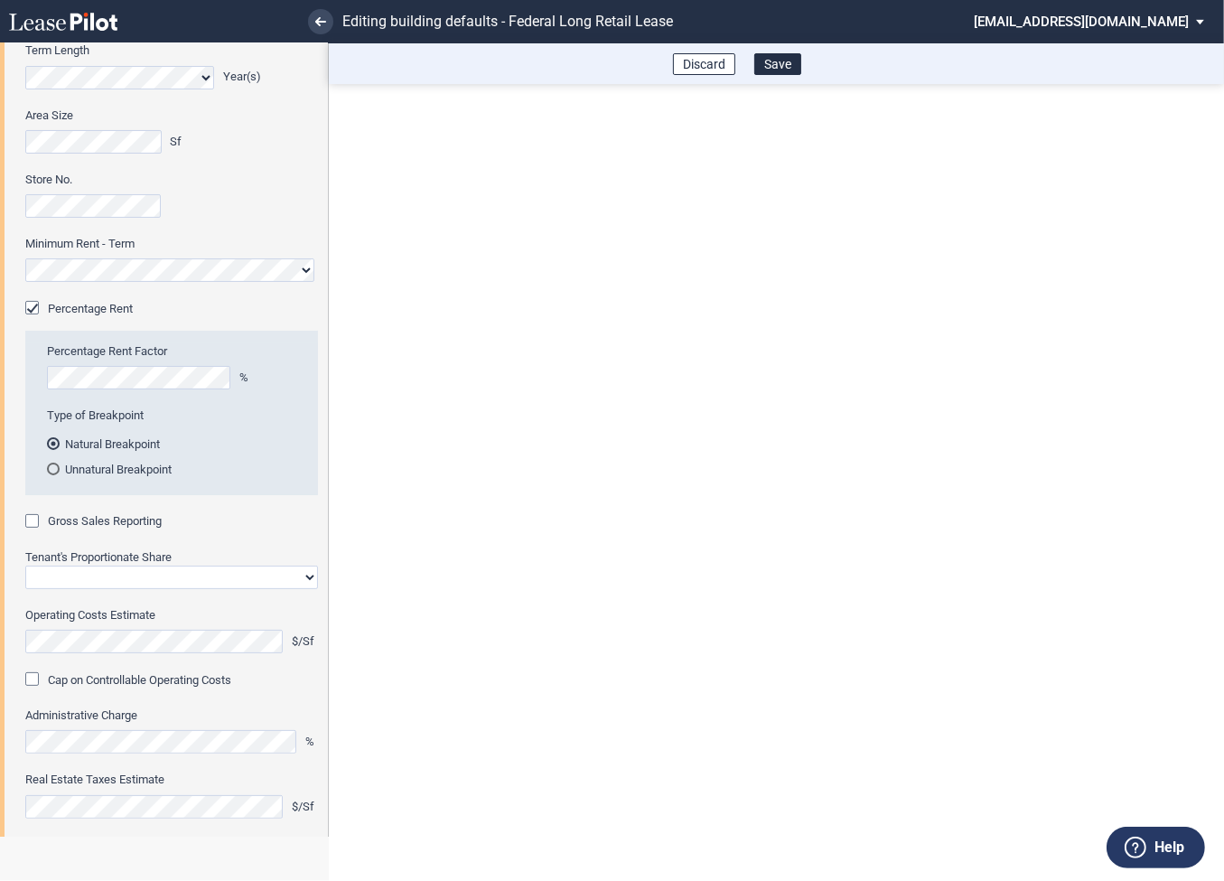
click at [37, 520] on div "Gross Sales Reporting" at bounding box center [34, 523] width 18 height 18
click at [80, 575] on select "Straight GLA Net Major" at bounding box center [171, 577] width 293 height 23
select select "straight GLA"
click at [25, 566] on select "Straight GLA Net Major" at bounding box center [171, 577] width 293 height 23
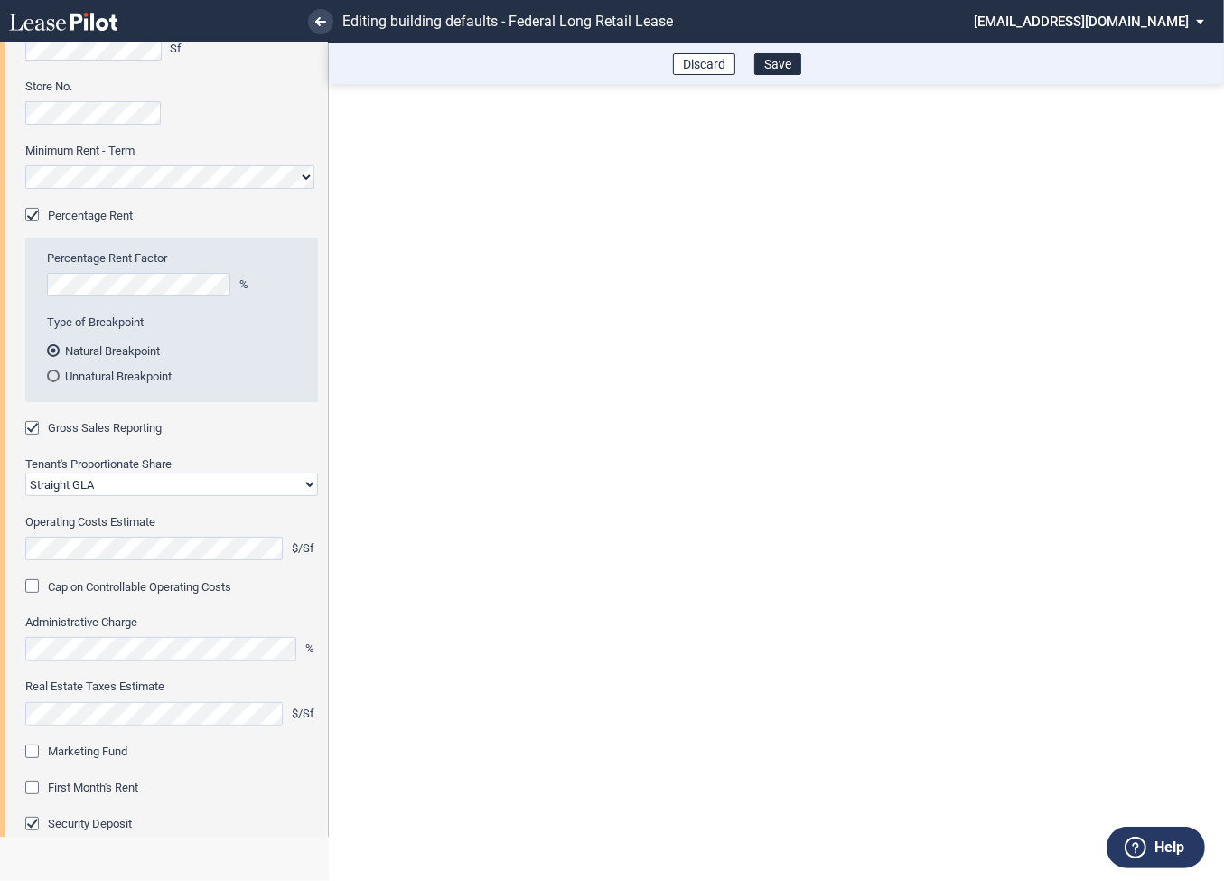
scroll to position [278, 0]
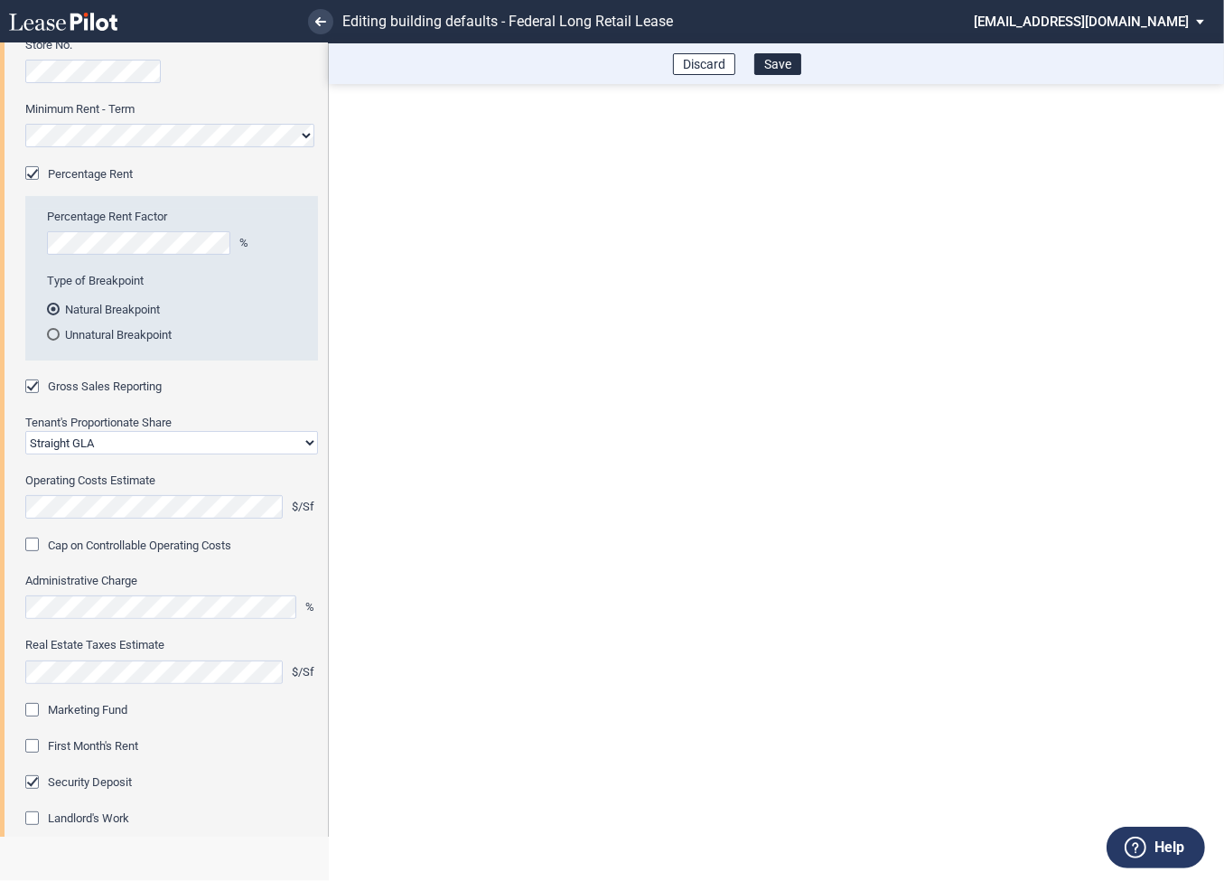
click at [34, 717] on div "Marketing Fund" at bounding box center [34, 712] width 18 height 18
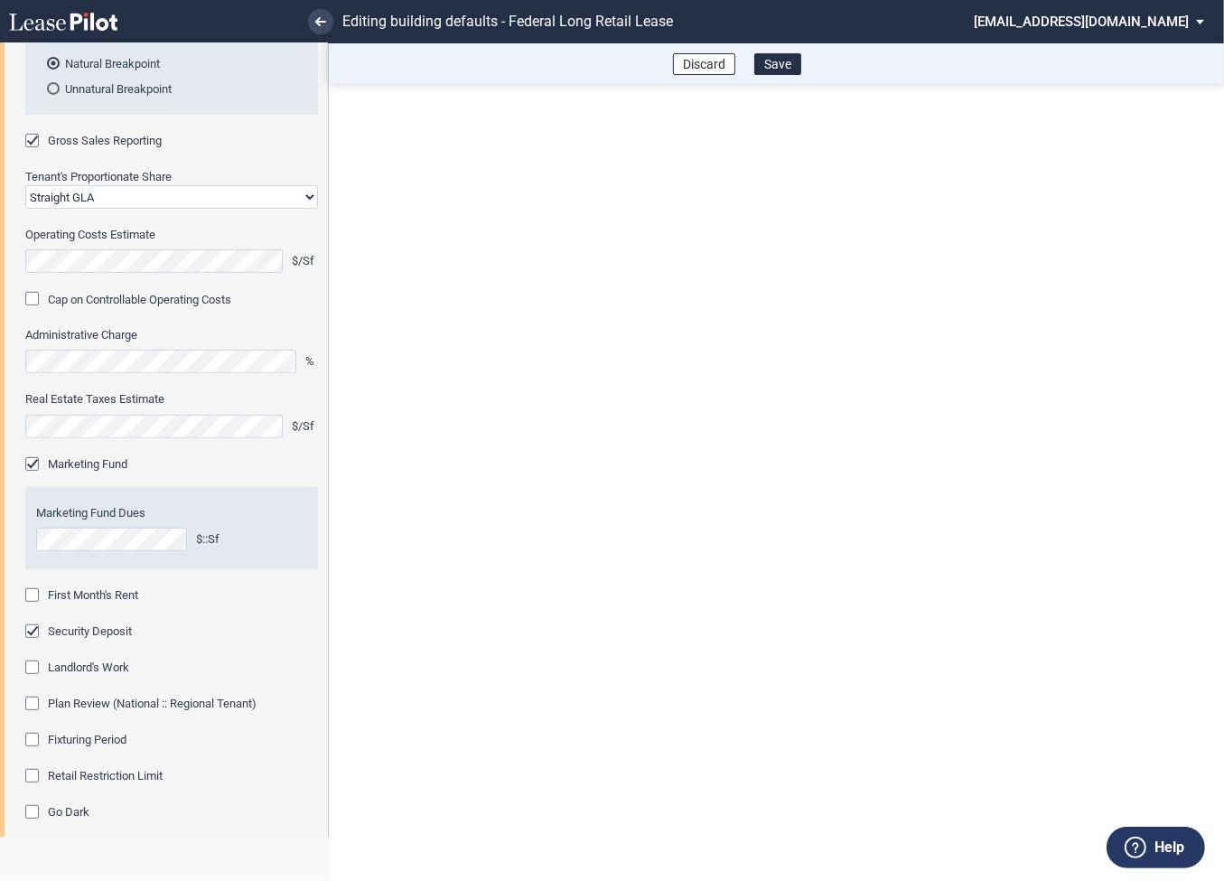
scroll to position [552, 0]
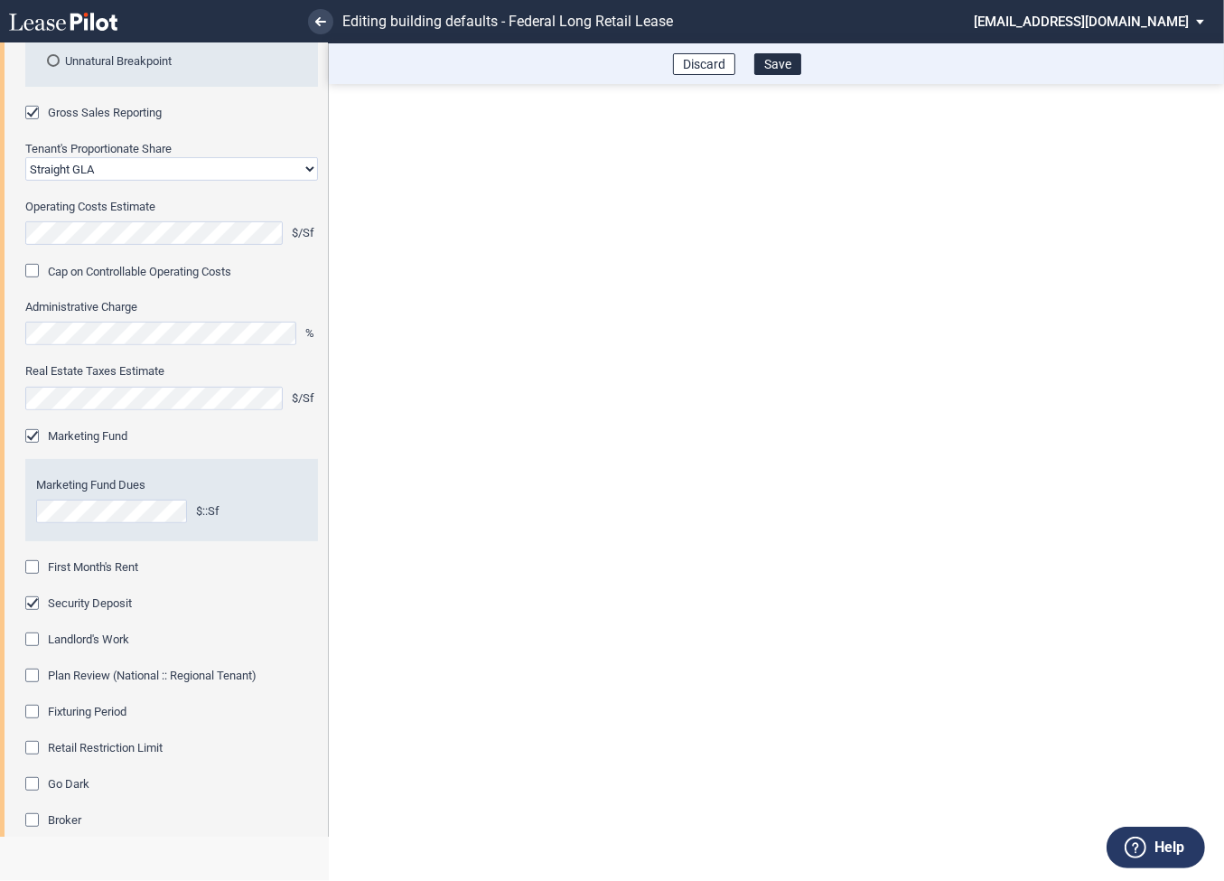
click at [37, 570] on div "First Month's Rent" at bounding box center [34, 569] width 18 height 18
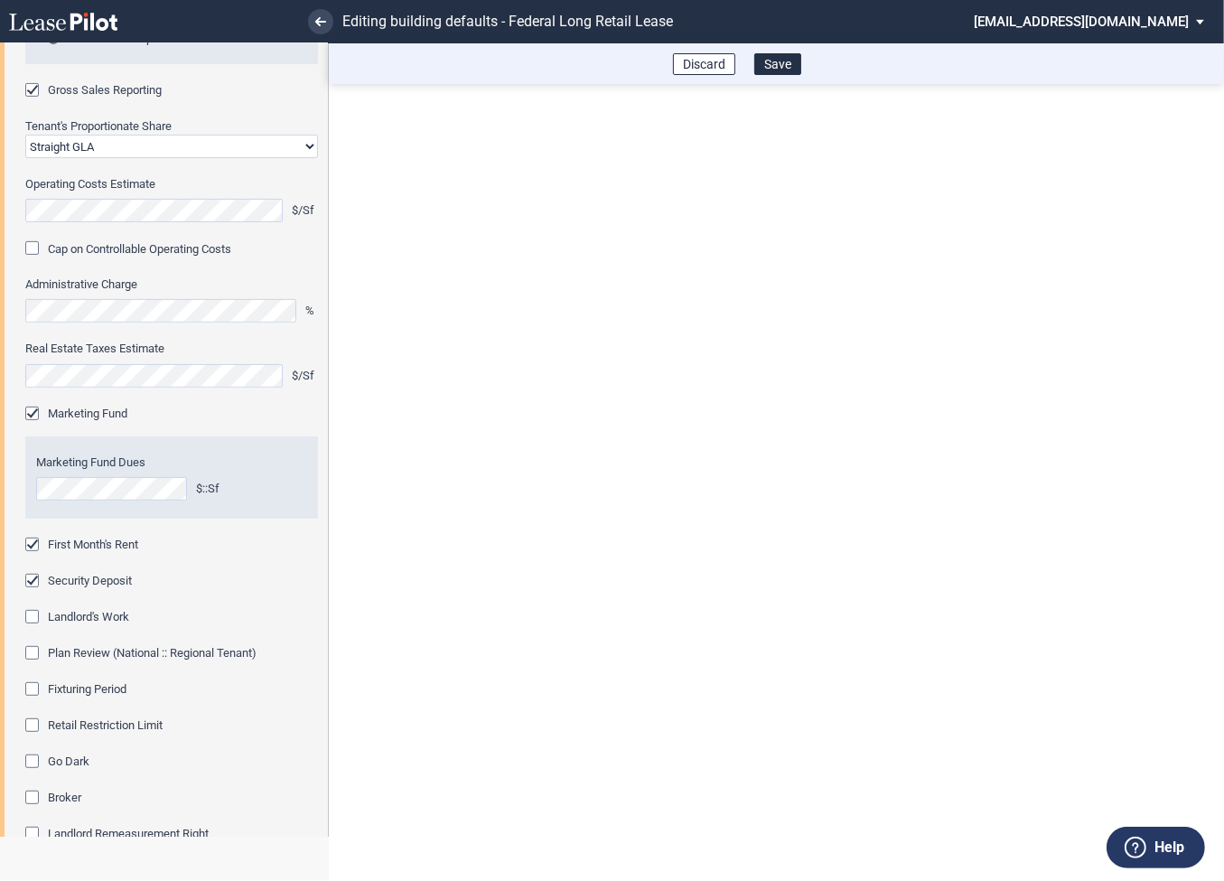
scroll to position [579, 0]
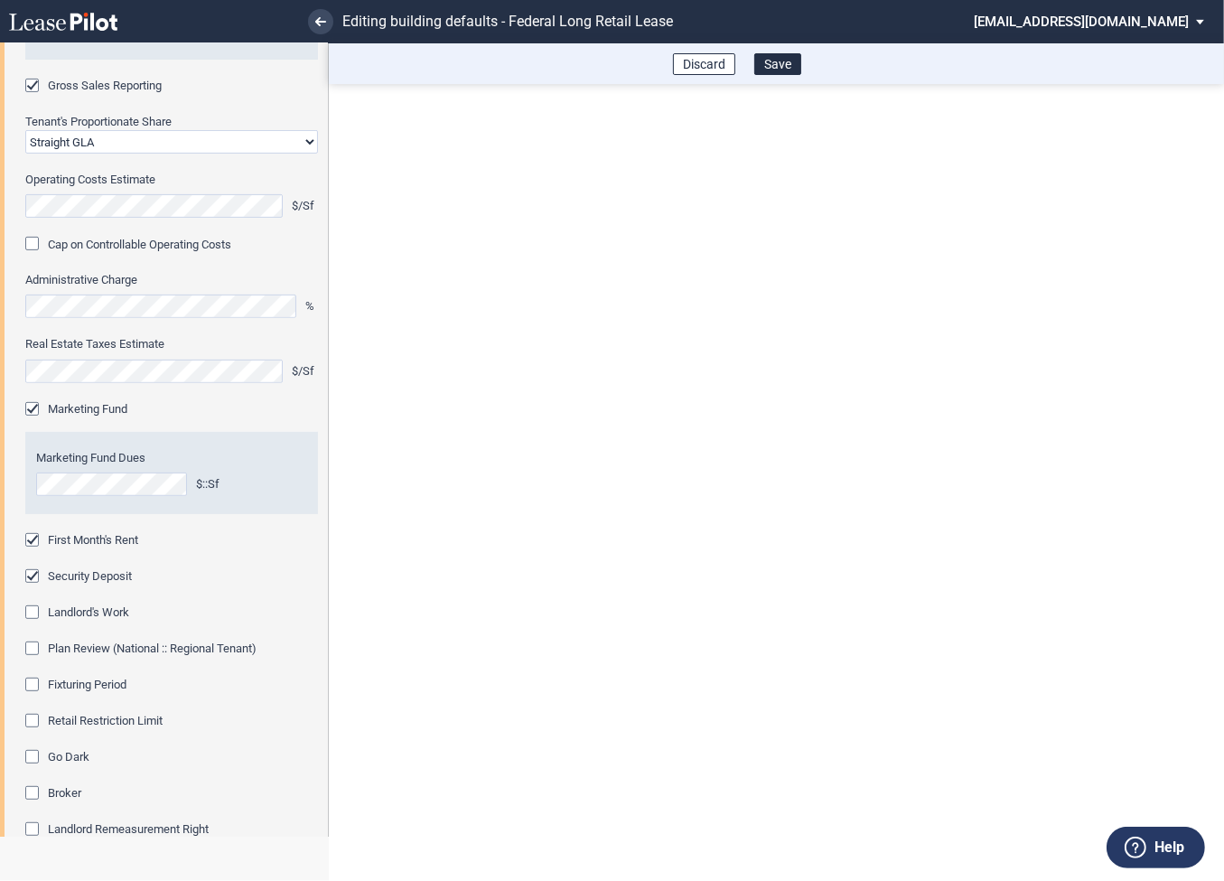
click at [41, 687] on div "Fixturing Period" at bounding box center [34, 687] width 18 height 18
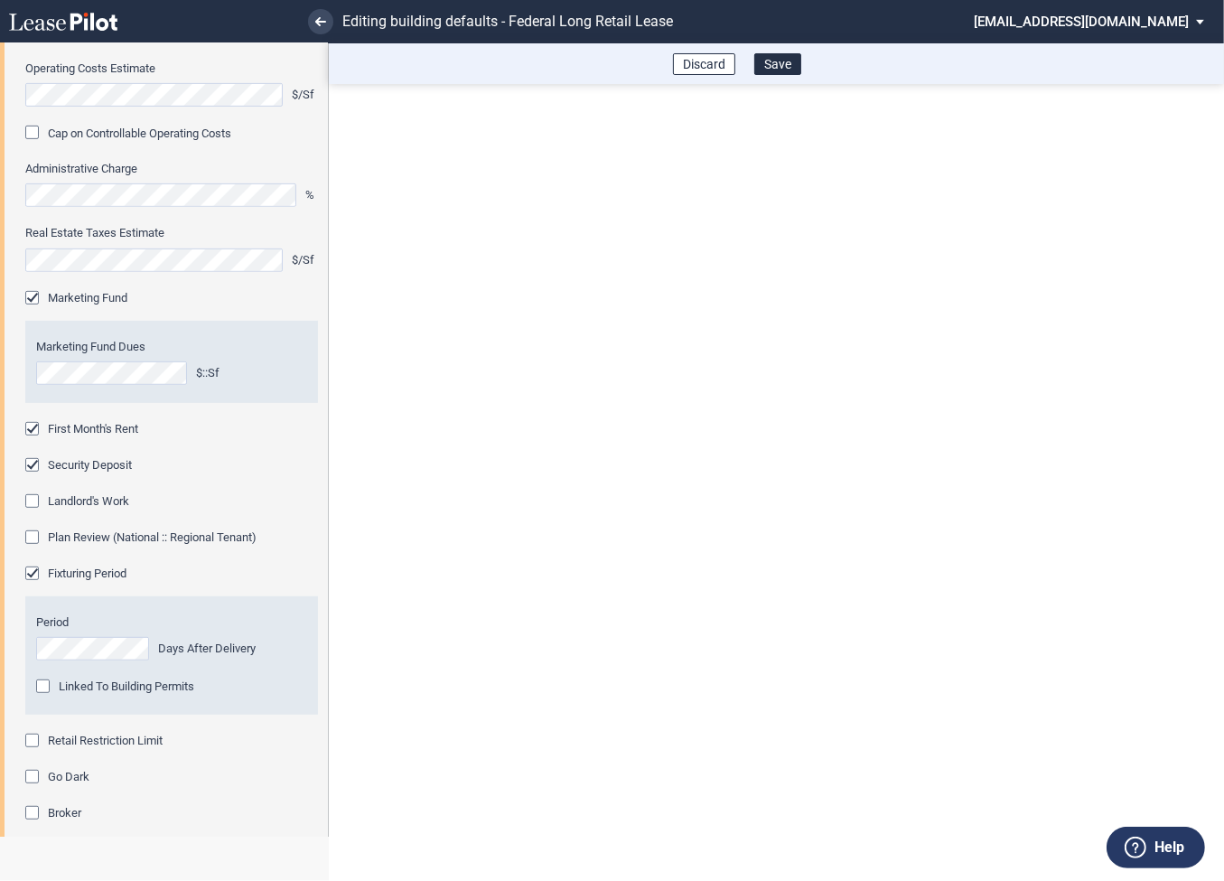
scroll to position [704, 0]
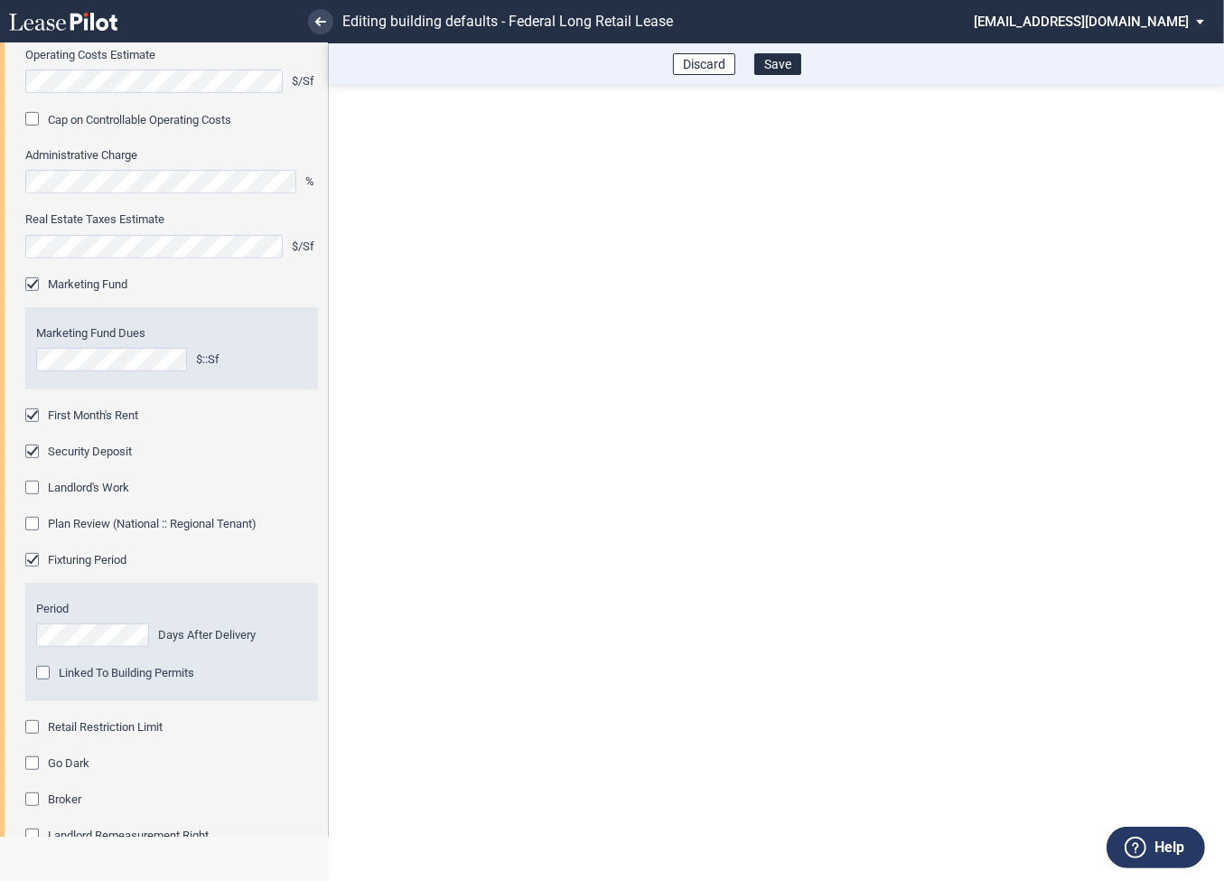
click at [33, 727] on div "Retail Restriction Limit" at bounding box center [34, 729] width 18 height 18
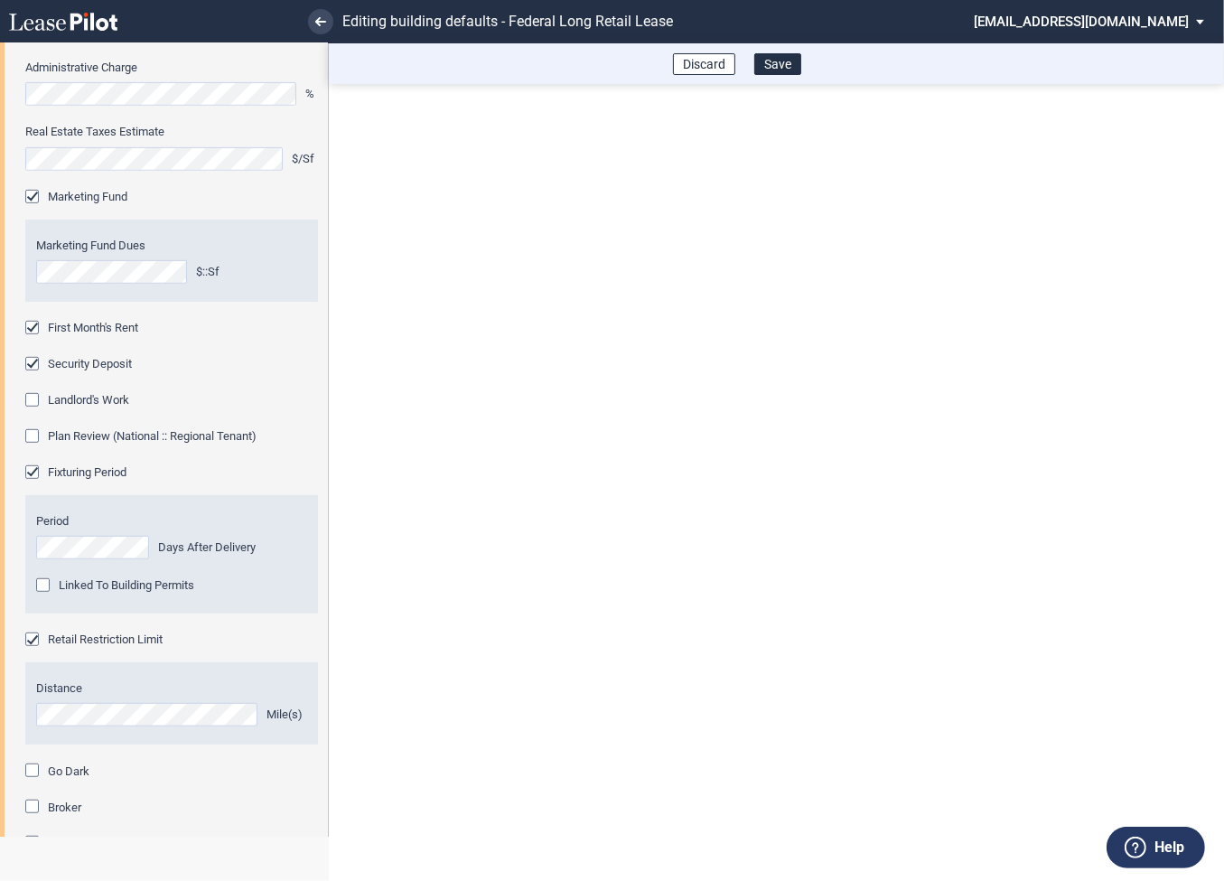
scroll to position [952, 0]
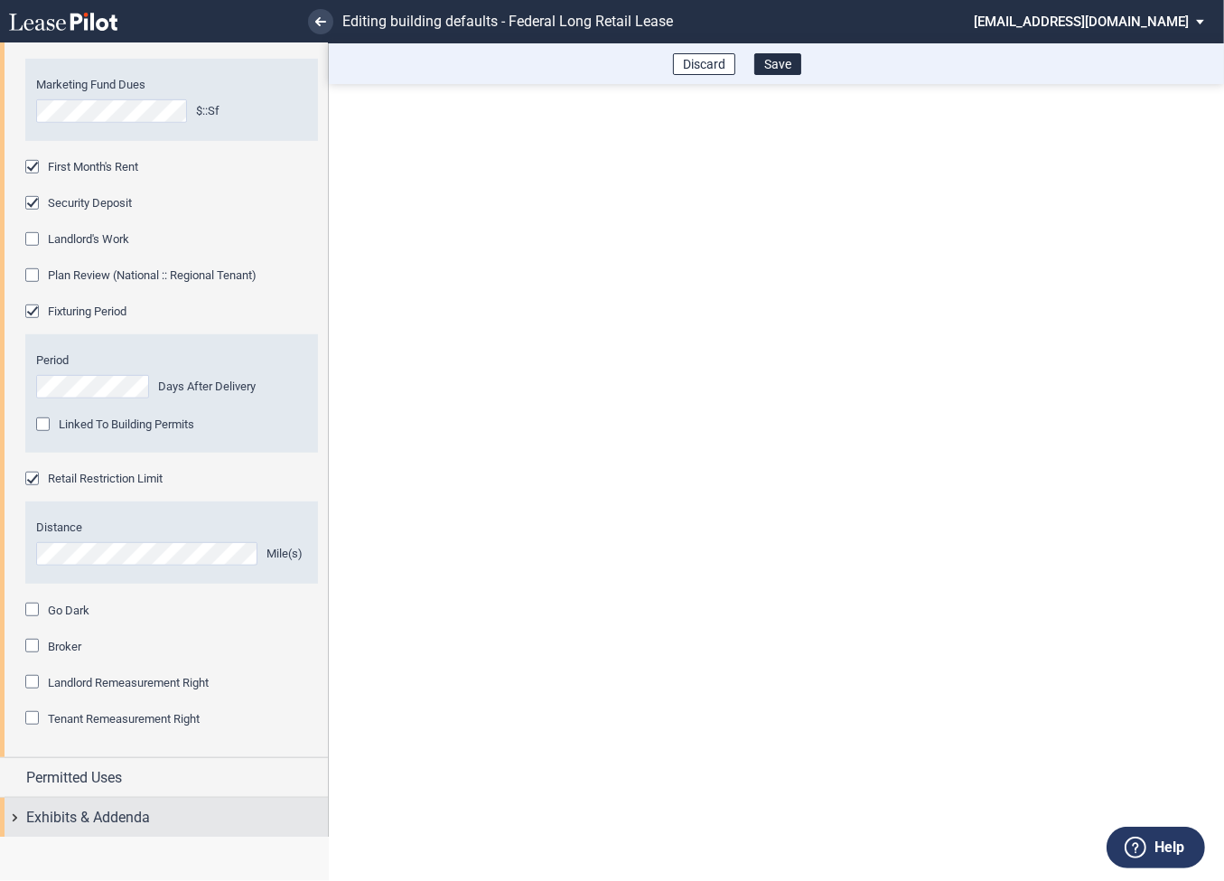
click at [14, 816] on div "Exhibits & Addenda" at bounding box center [164, 817] width 328 height 39
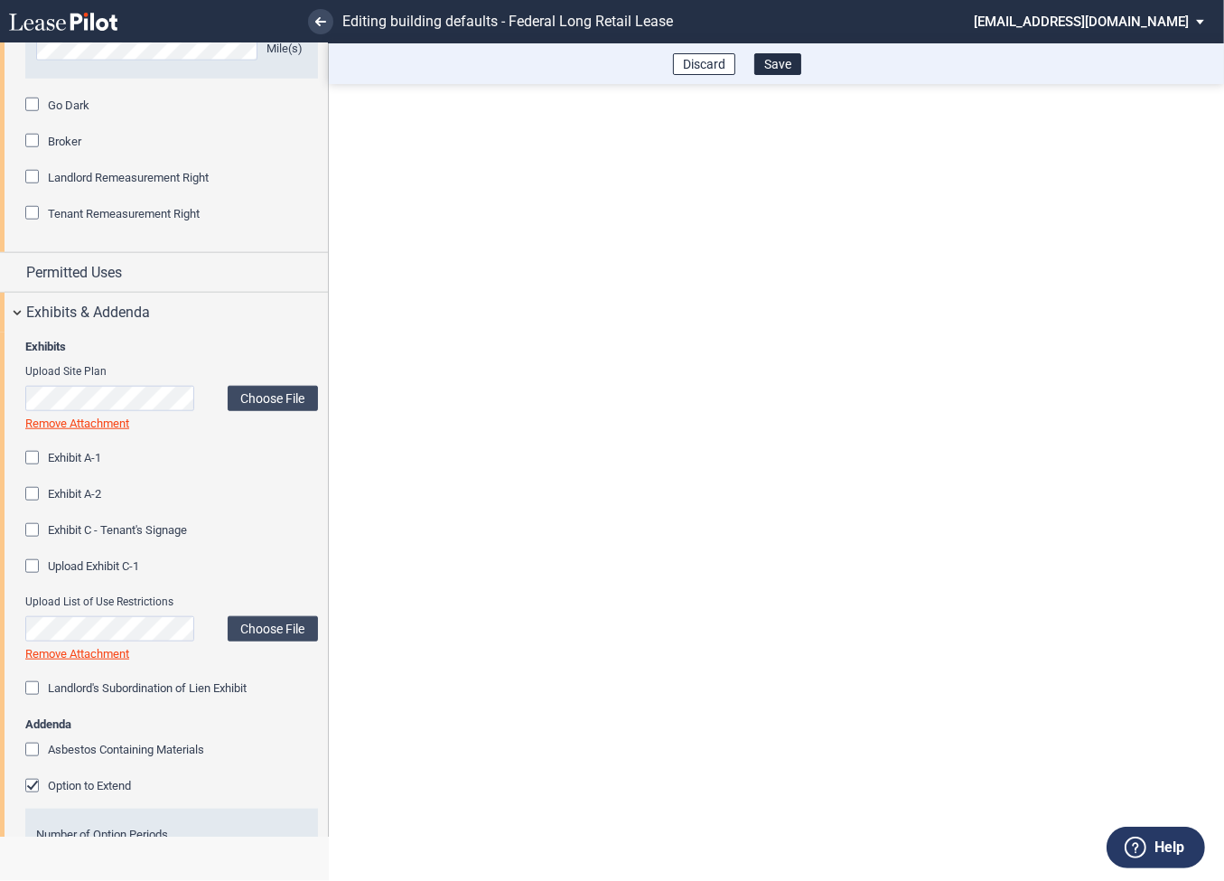
scroll to position [1460, 0]
click at [33, 778] on div "Option to Extend" at bounding box center [34, 785] width 18 height 18
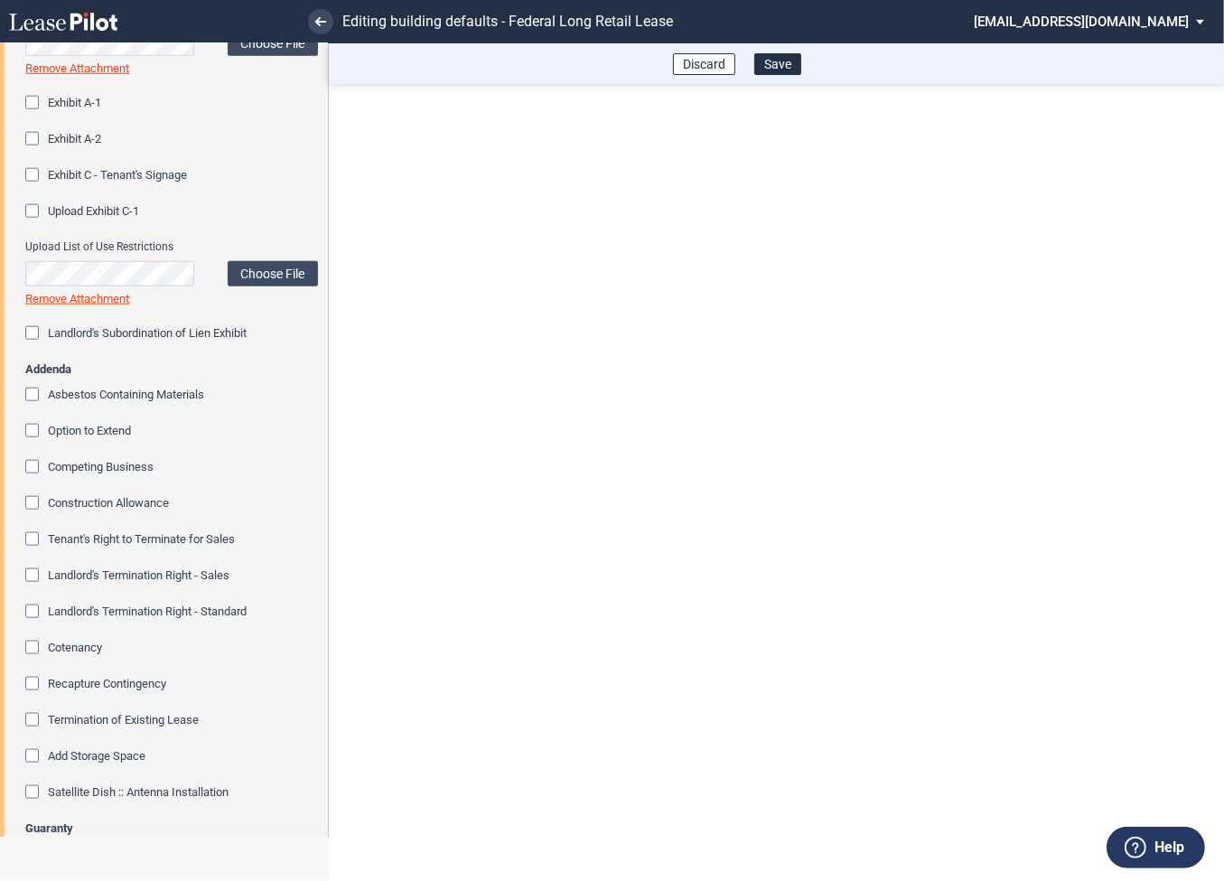
scroll to position [1869, 0]
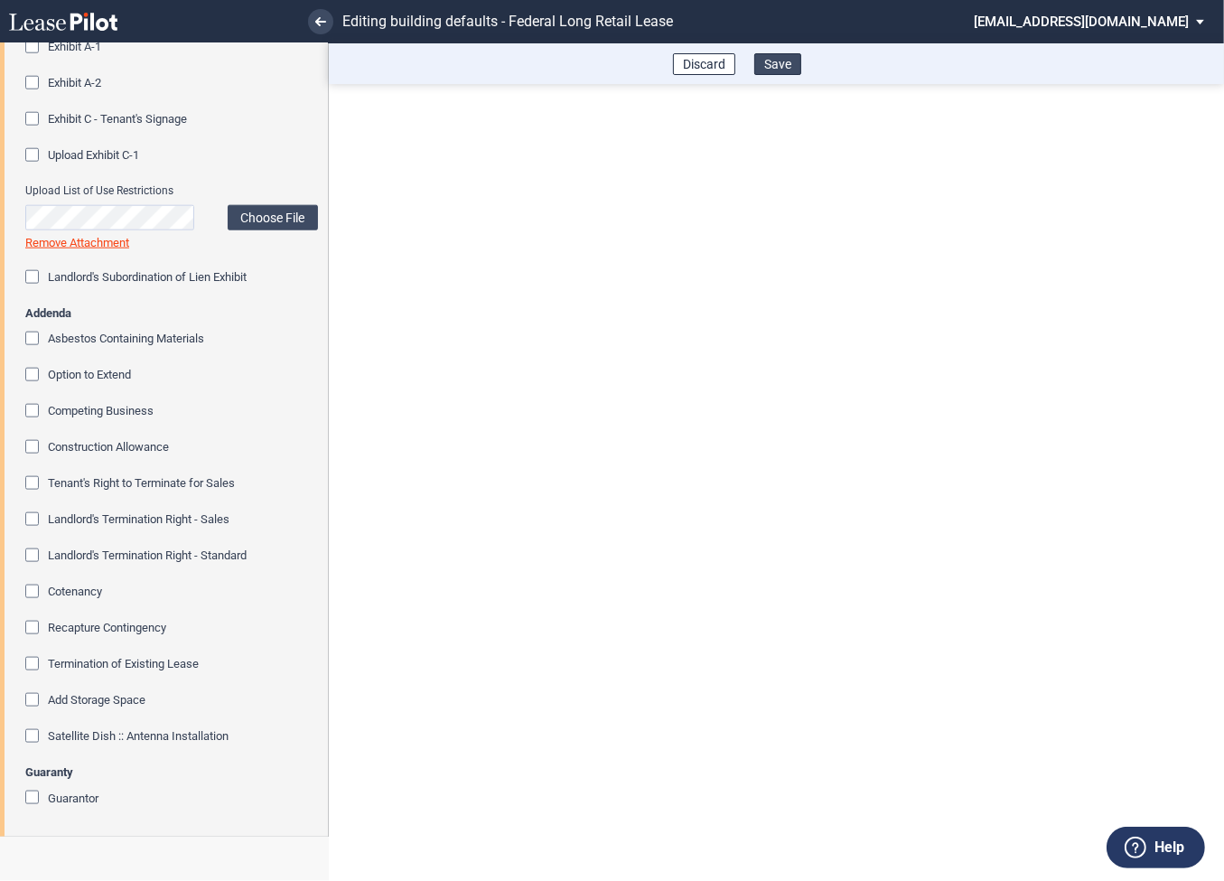
click at [780, 66] on button "Save" at bounding box center [777, 64] width 47 height 22
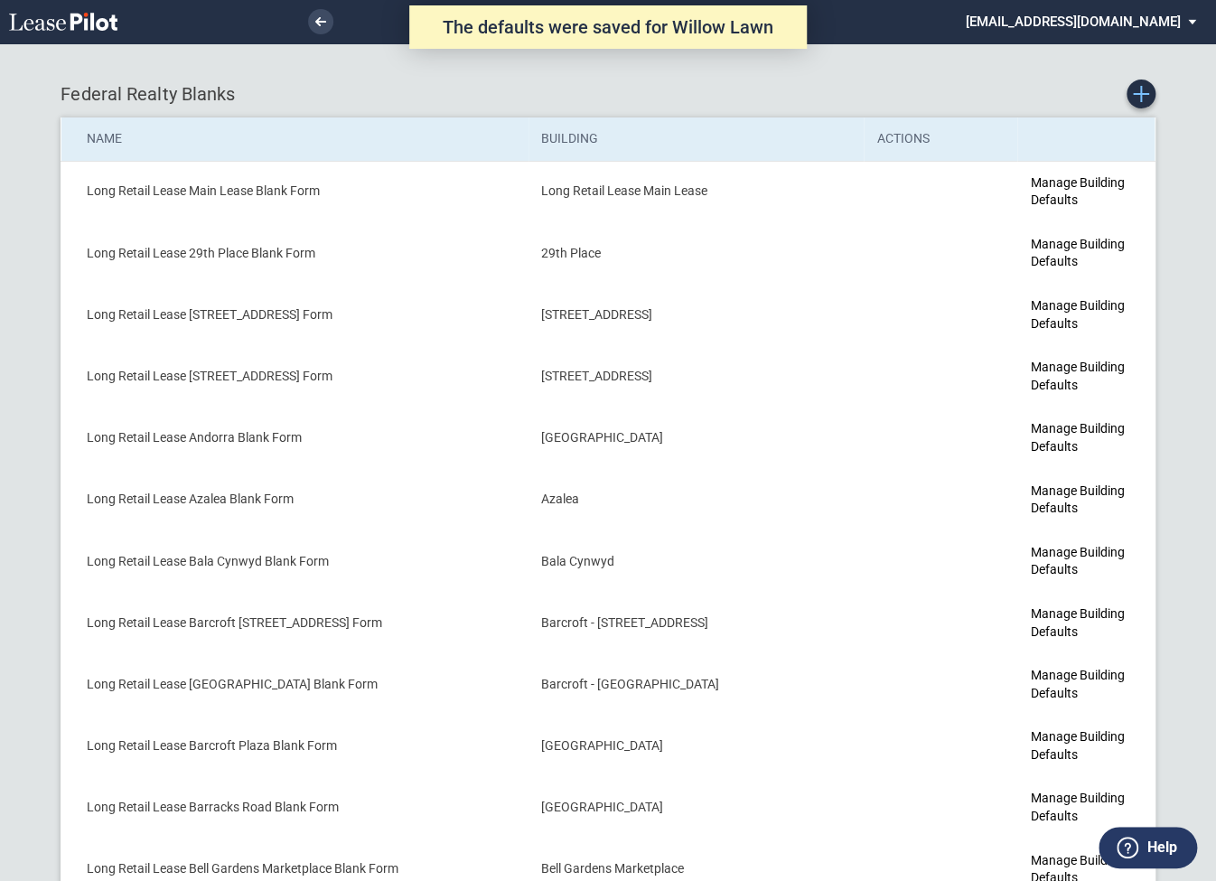
click at [1147, 86] on icon "Create new Blank Form" at bounding box center [1141, 94] width 16 height 16
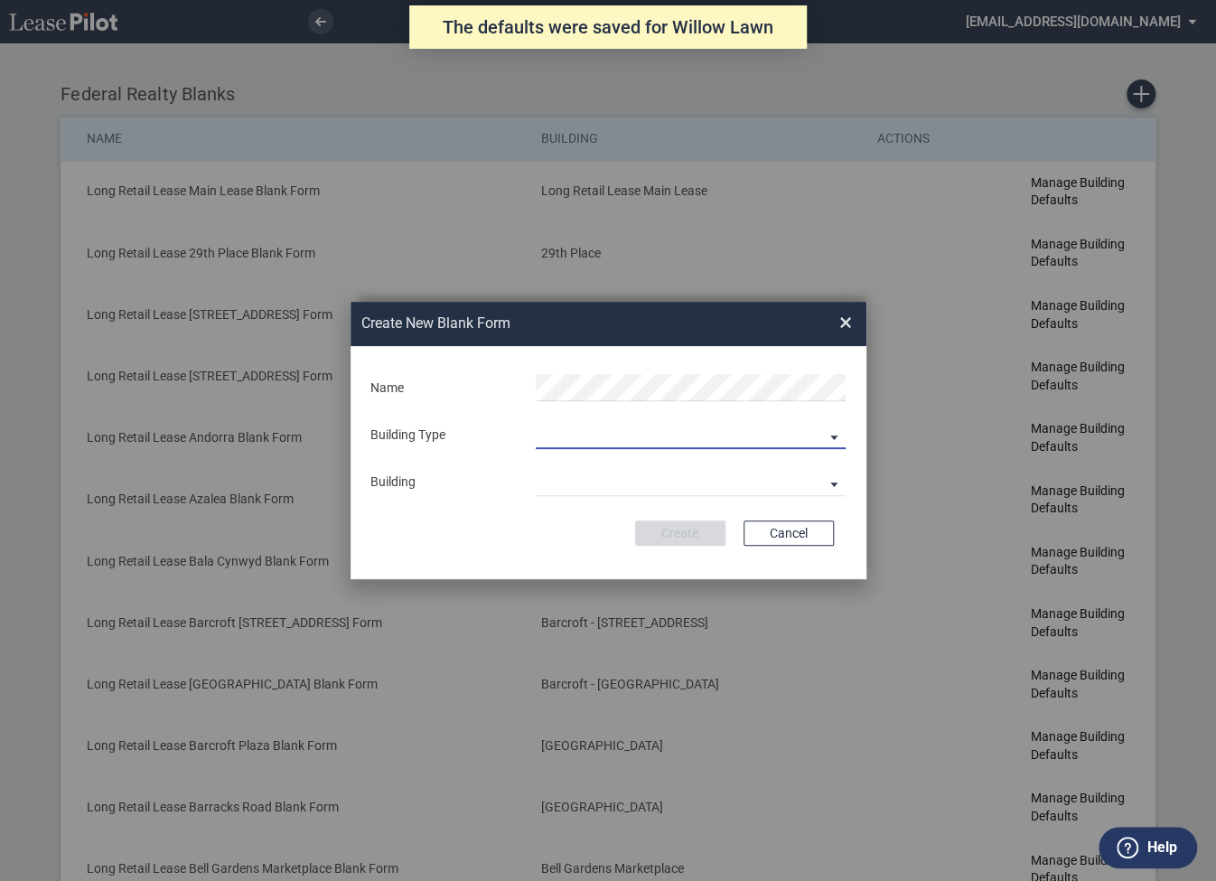
click at [580, 436] on md-select "Building Predefined Empty Building New Empty Building" at bounding box center [691, 435] width 310 height 27
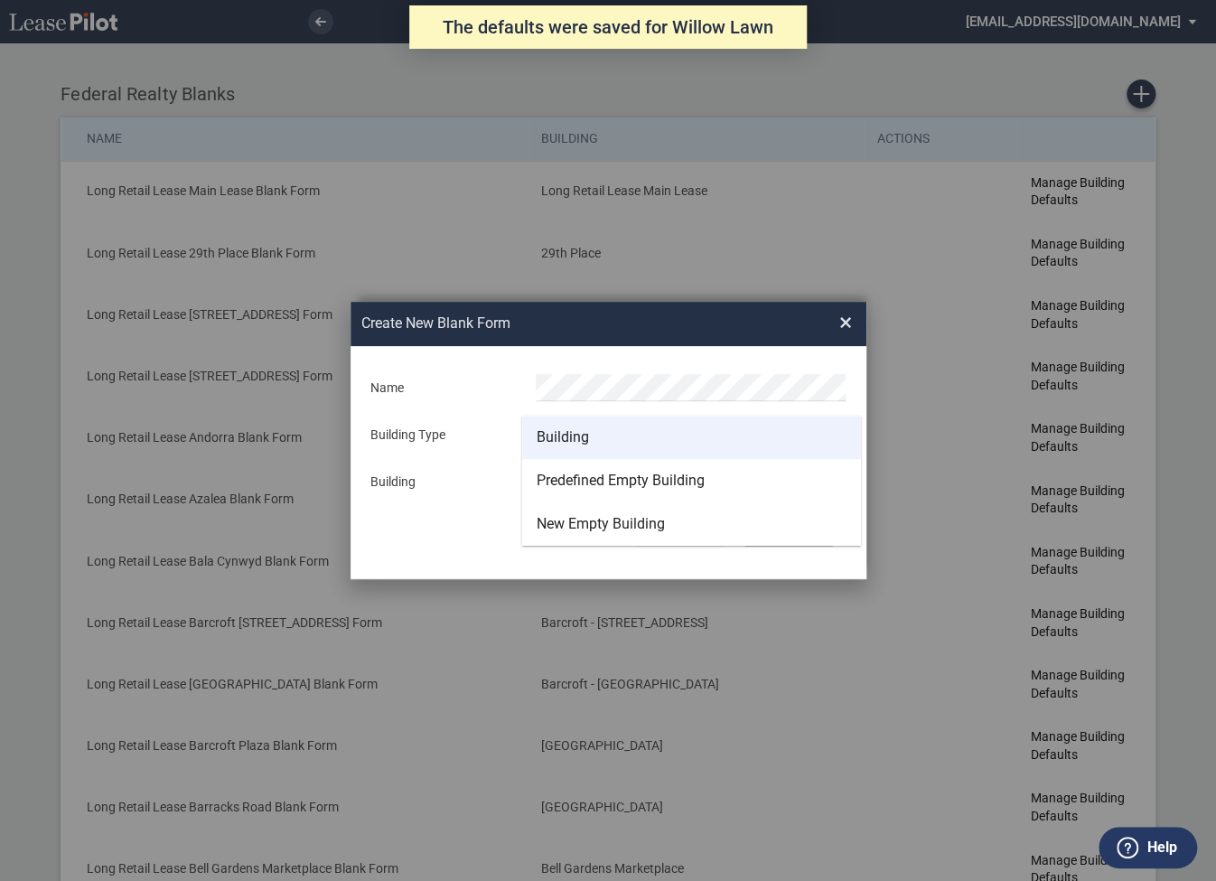
click at [572, 438] on div "Building" at bounding box center [563, 437] width 52 height 20
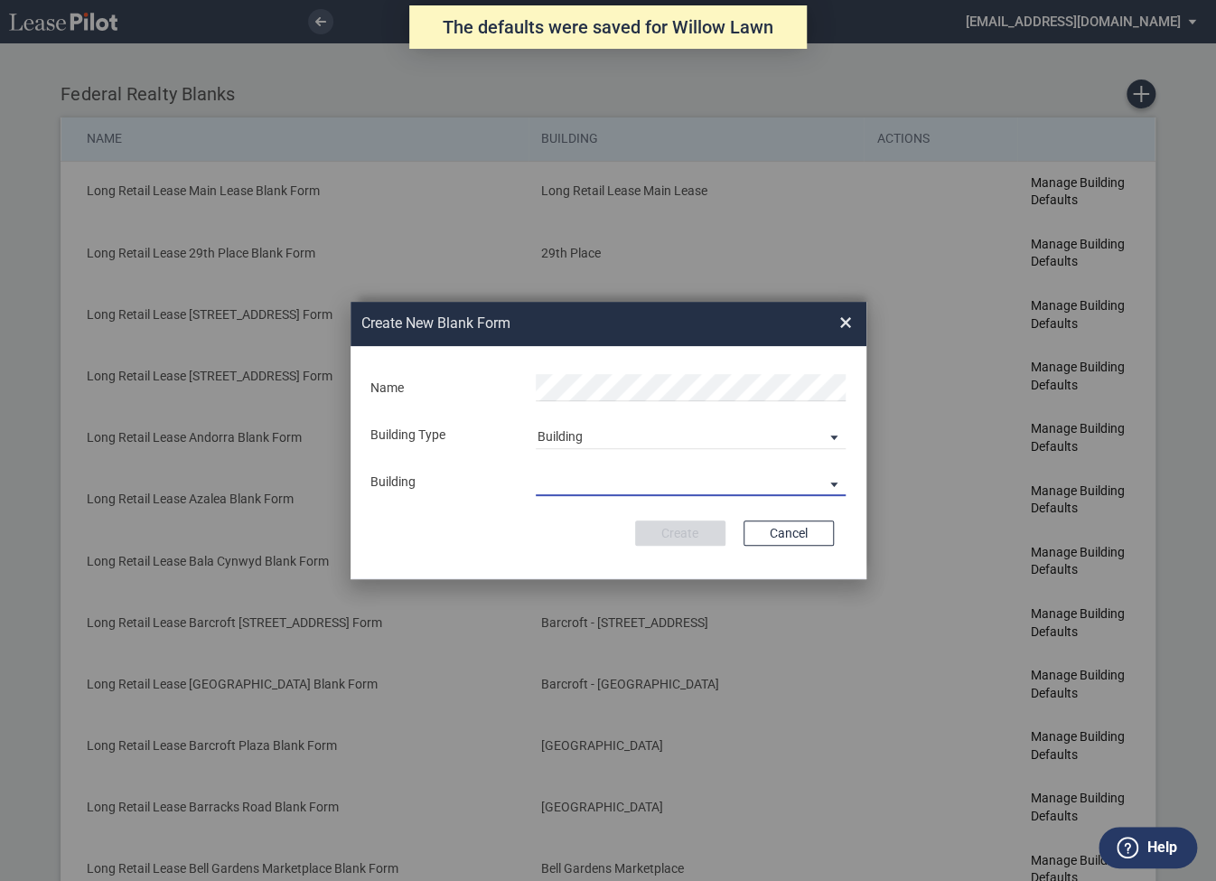
click at [567, 482] on md-select "29th Place 6464 Lincolnia Avenue 7770 Richmond Highway Andorra Azalea Bala Cynw…" at bounding box center [691, 482] width 310 height 27
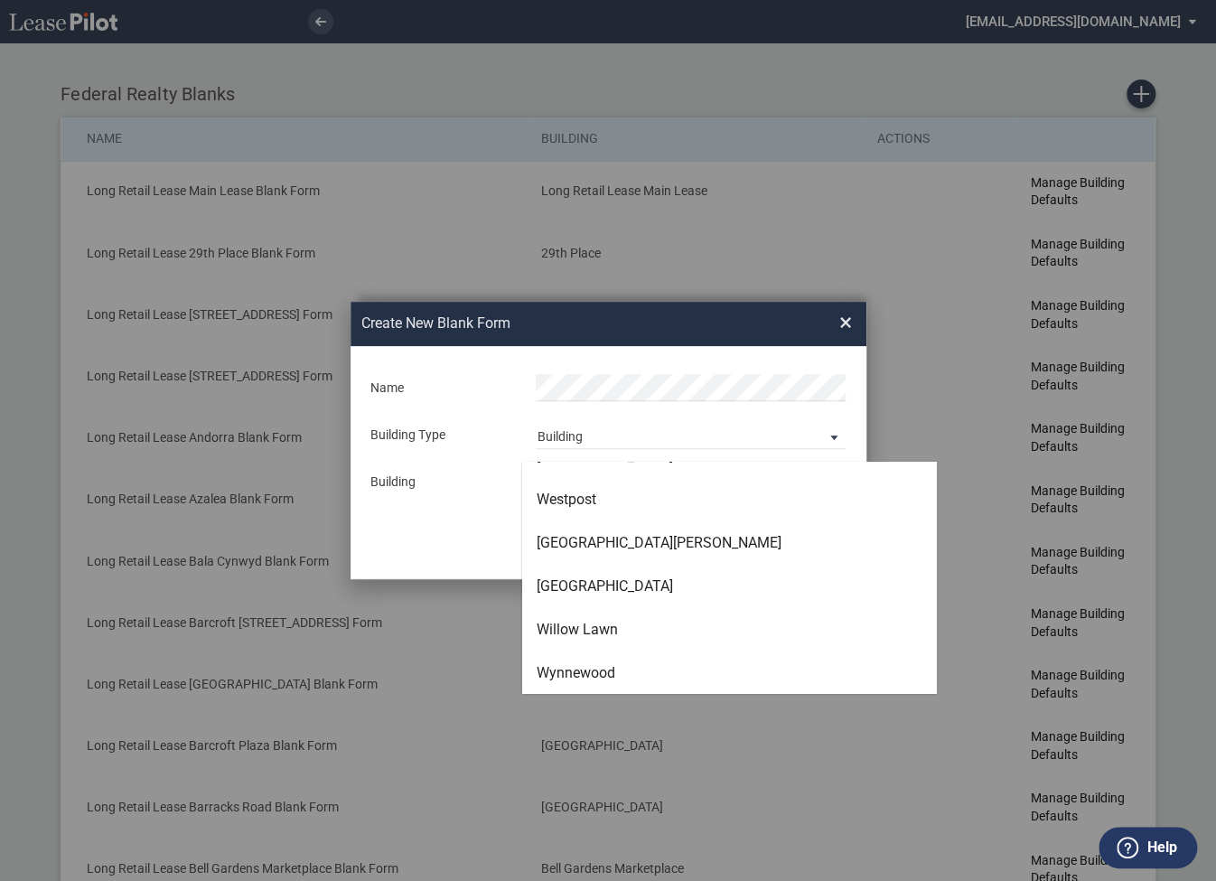
scroll to position [5493, 0]
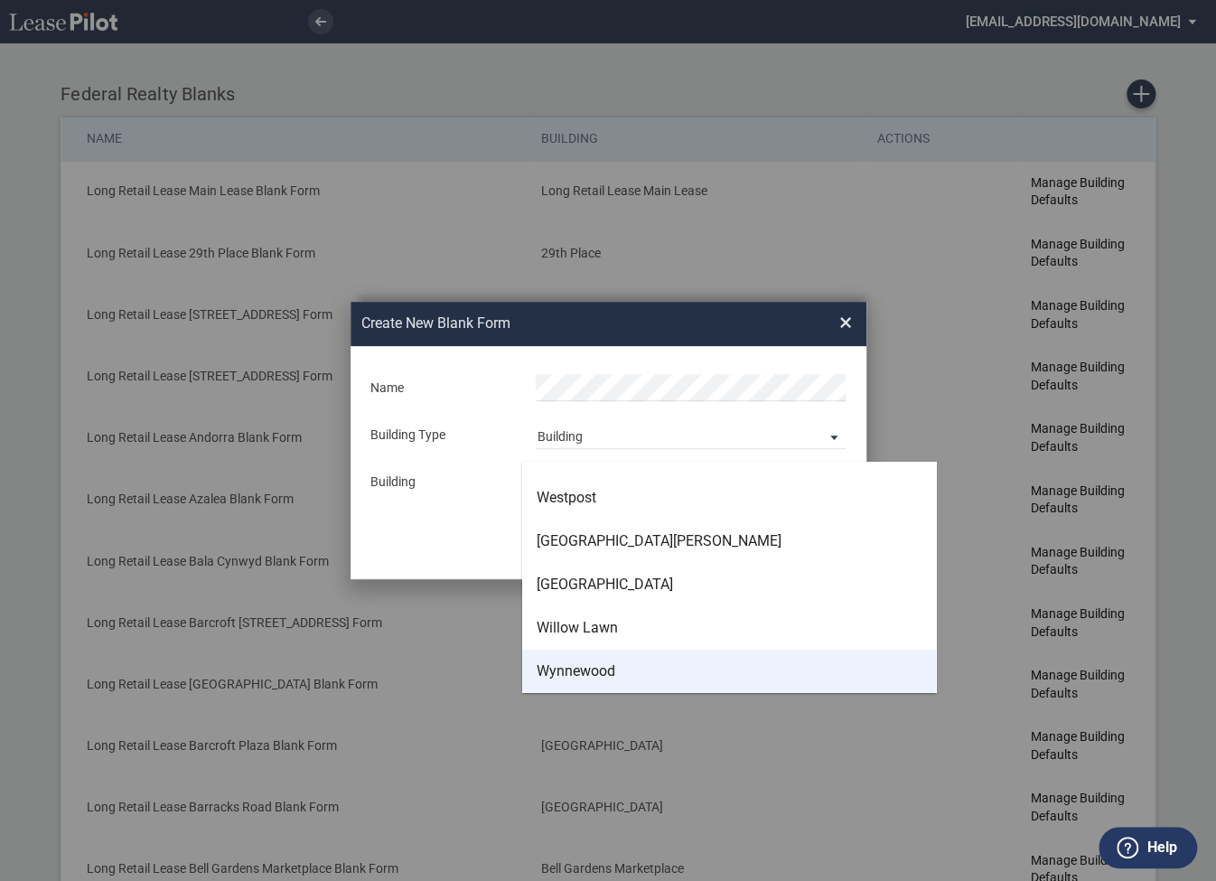
click at [602, 669] on div "Wynnewood" at bounding box center [576, 671] width 79 height 20
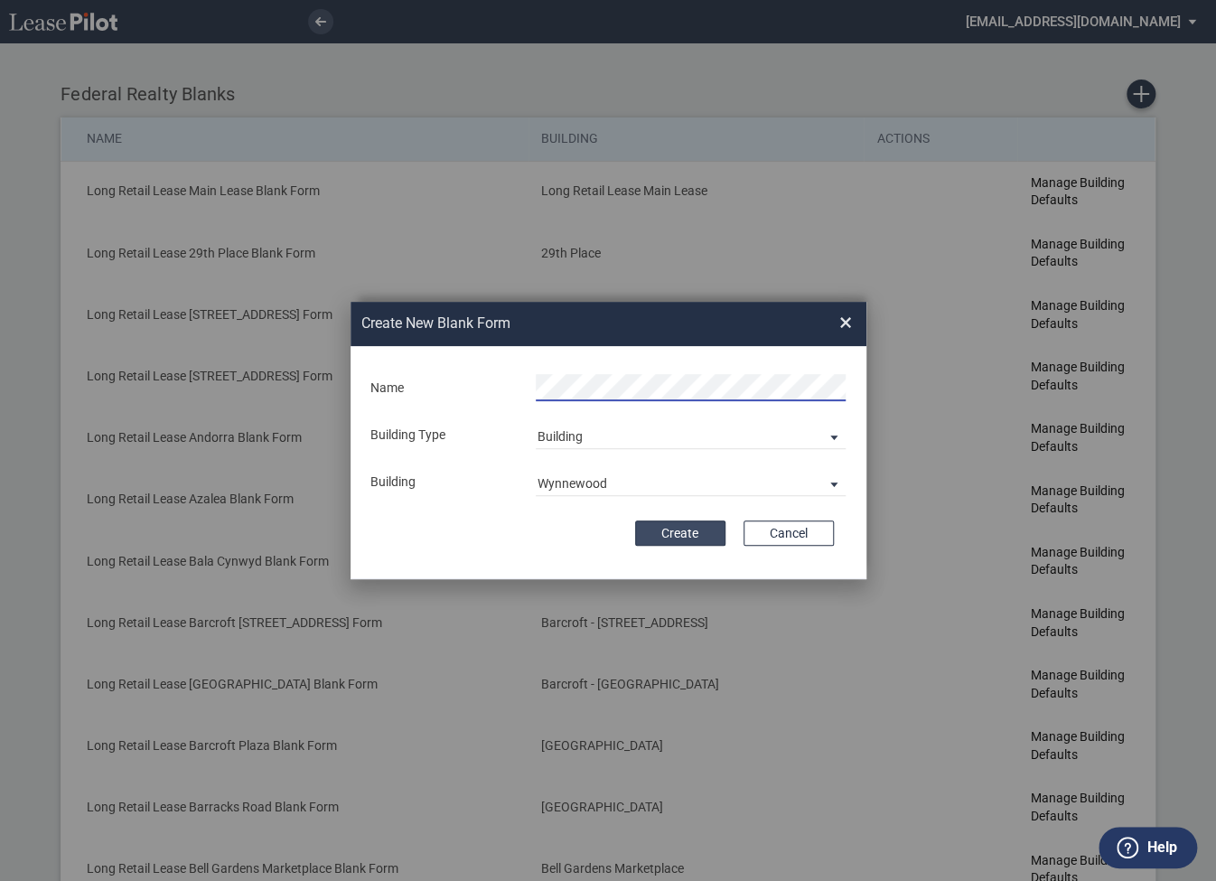
click at [672, 531] on button "Create" at bounding box center [680, 532] width 90 height 25
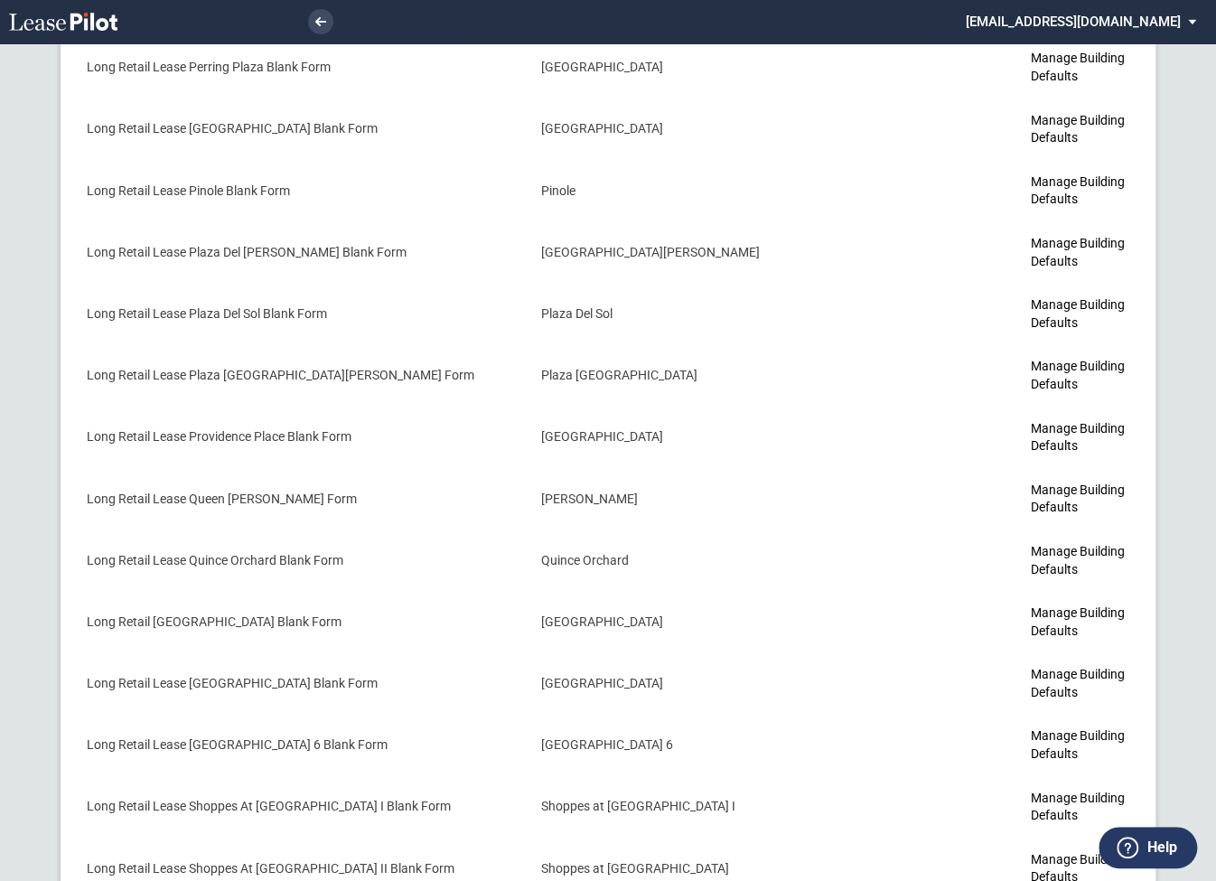
scroll to position [5988, 0]
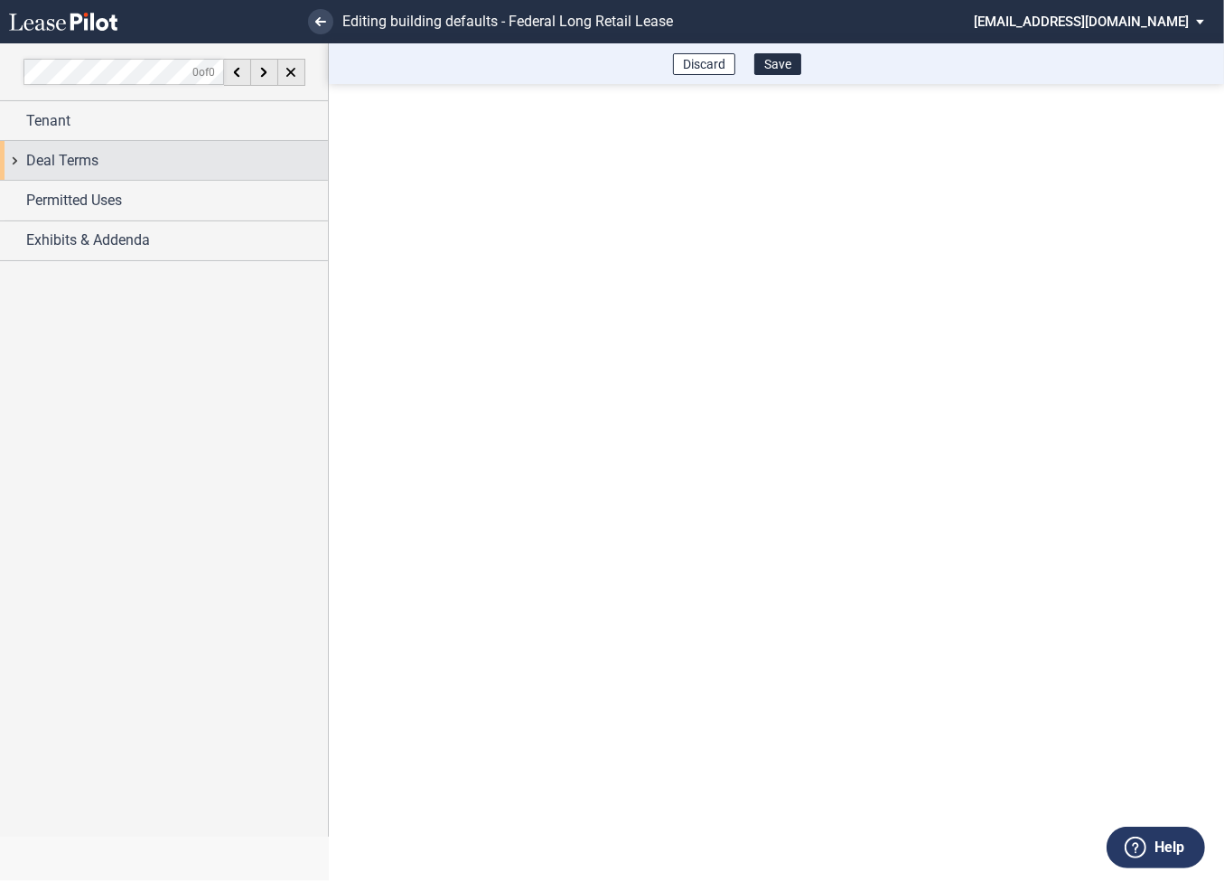
click at [19, 160] on div "Deal Terms" at bounding box center [164, 160] width 328 height 39
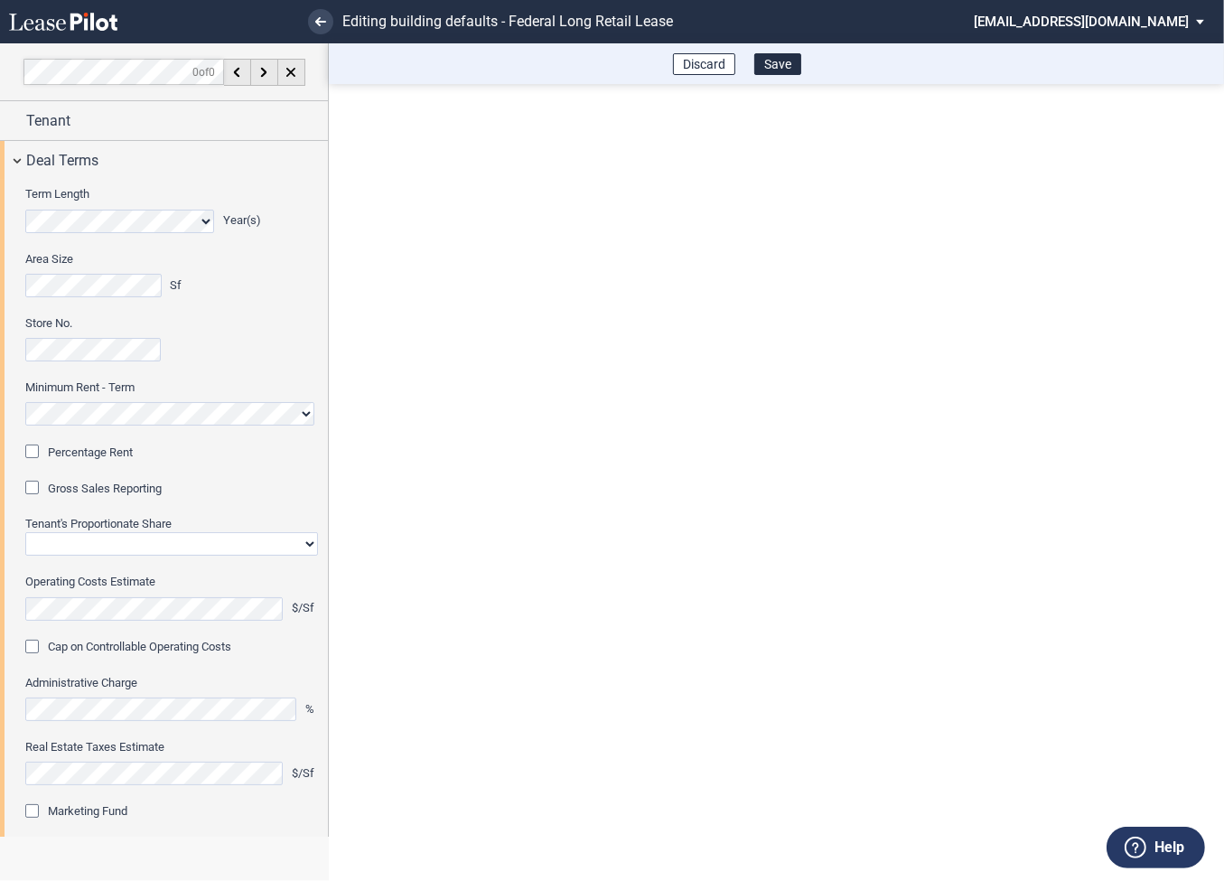
click at [40, 451] on div "Percentage Rent" at bounding box center [34, 454] width 18 height 18
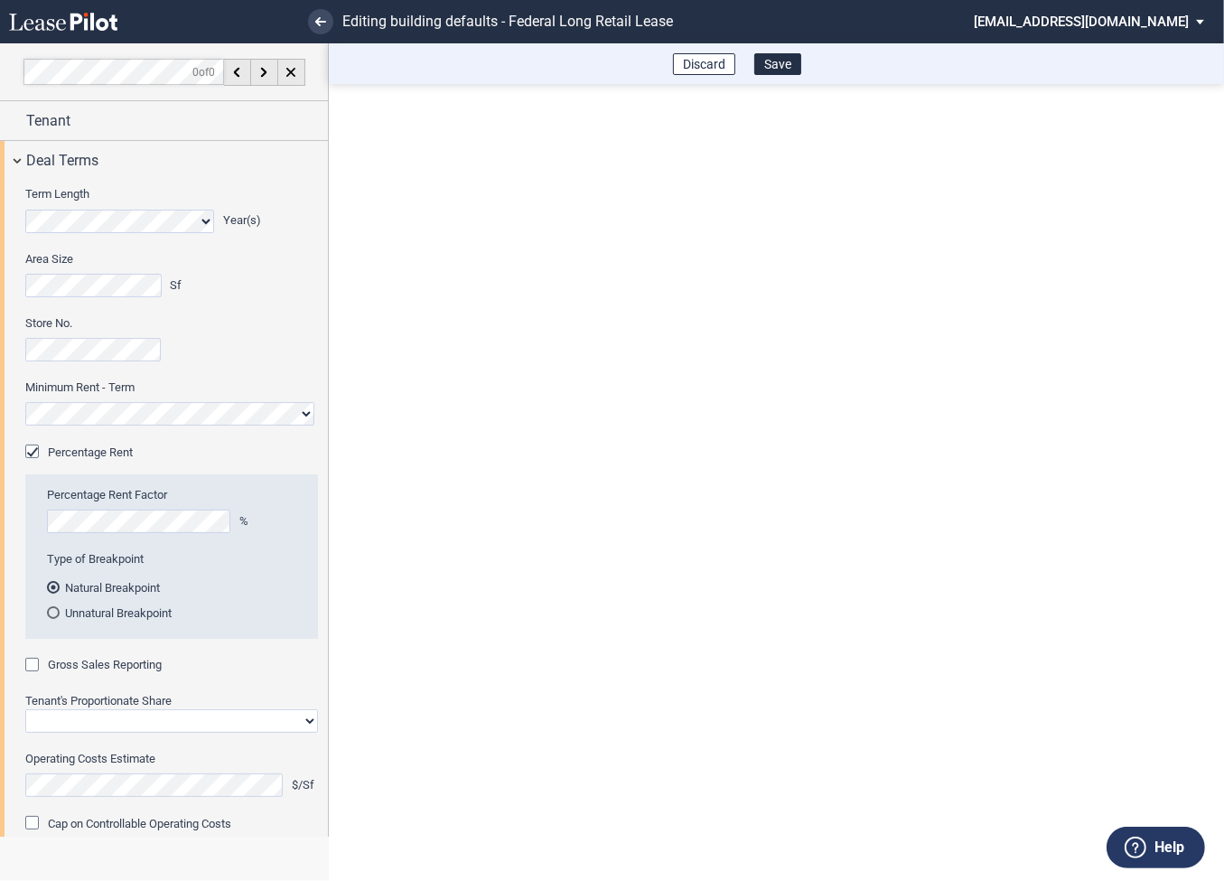
click at [40, 663] on div "Gross Sales Reporting" at bounding box center [34, 667] width 18 height 18
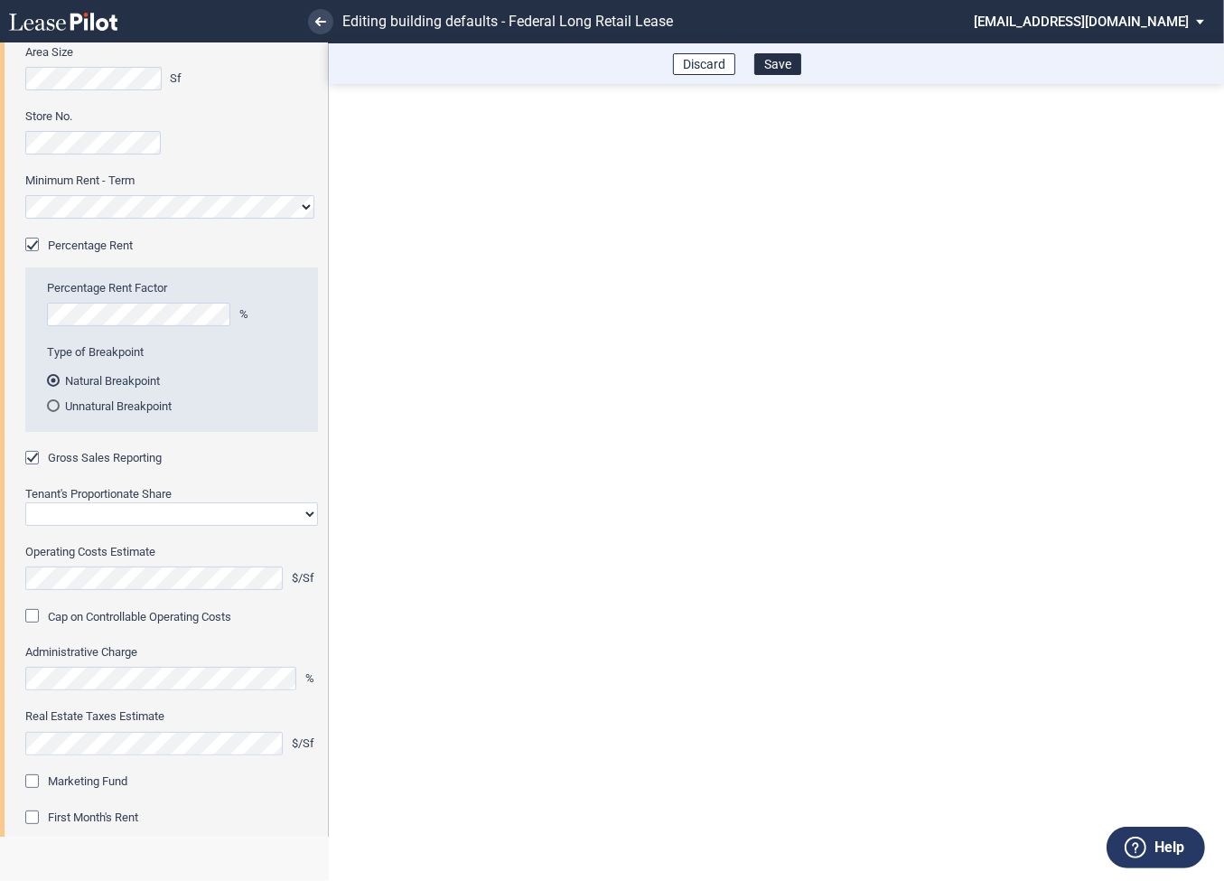
scroll to position [229, 0]
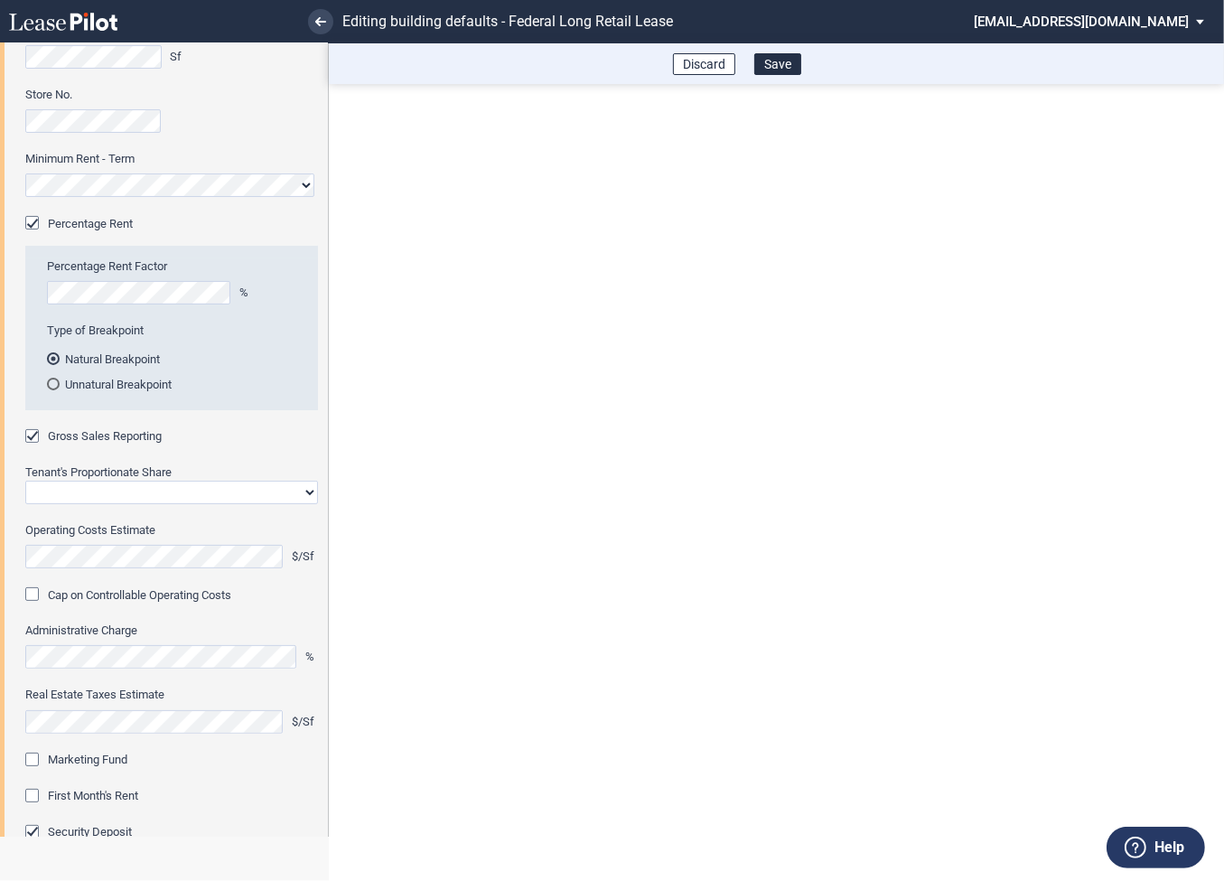
click at [136, 491] on select "Straight GLA Net Major" at bounding box center [171, 492] width 293 height 23
select select "straight GLA"
click at [25, 481] on select "Straight GLA Net Major" at bounding box center [171, 492] width 293 height 23
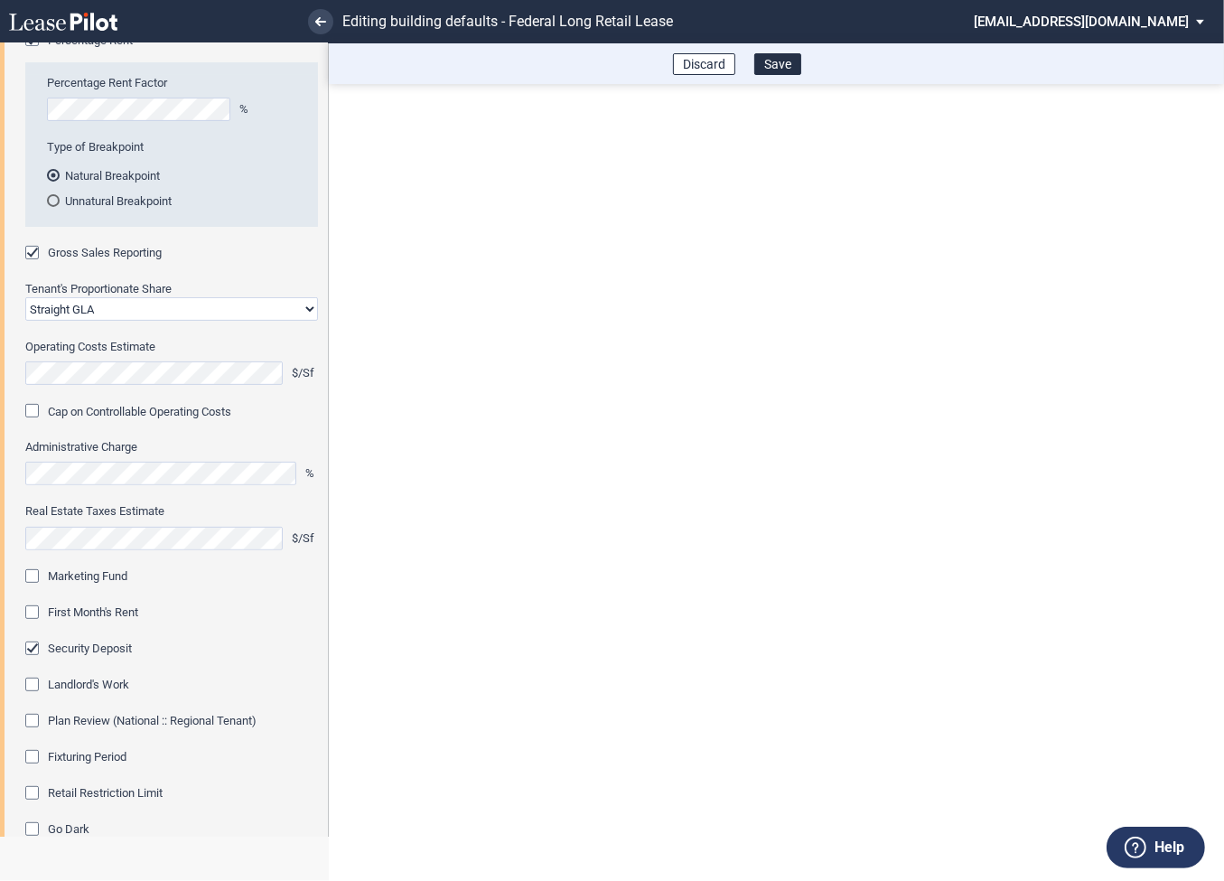
click at [35, 577] on div "Marketing Fund" at bounding box center [34, 578] width 18 height 18
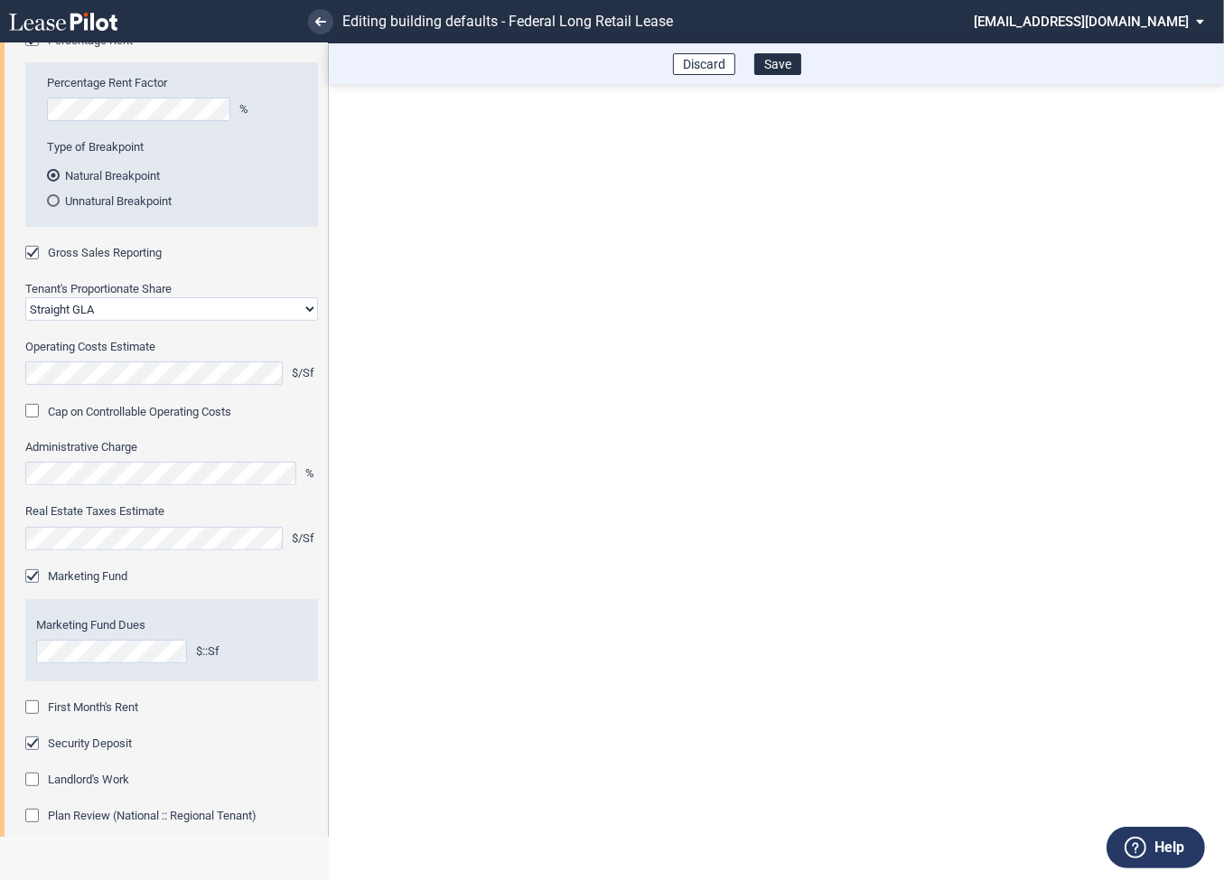
scroll to position [481, 0]
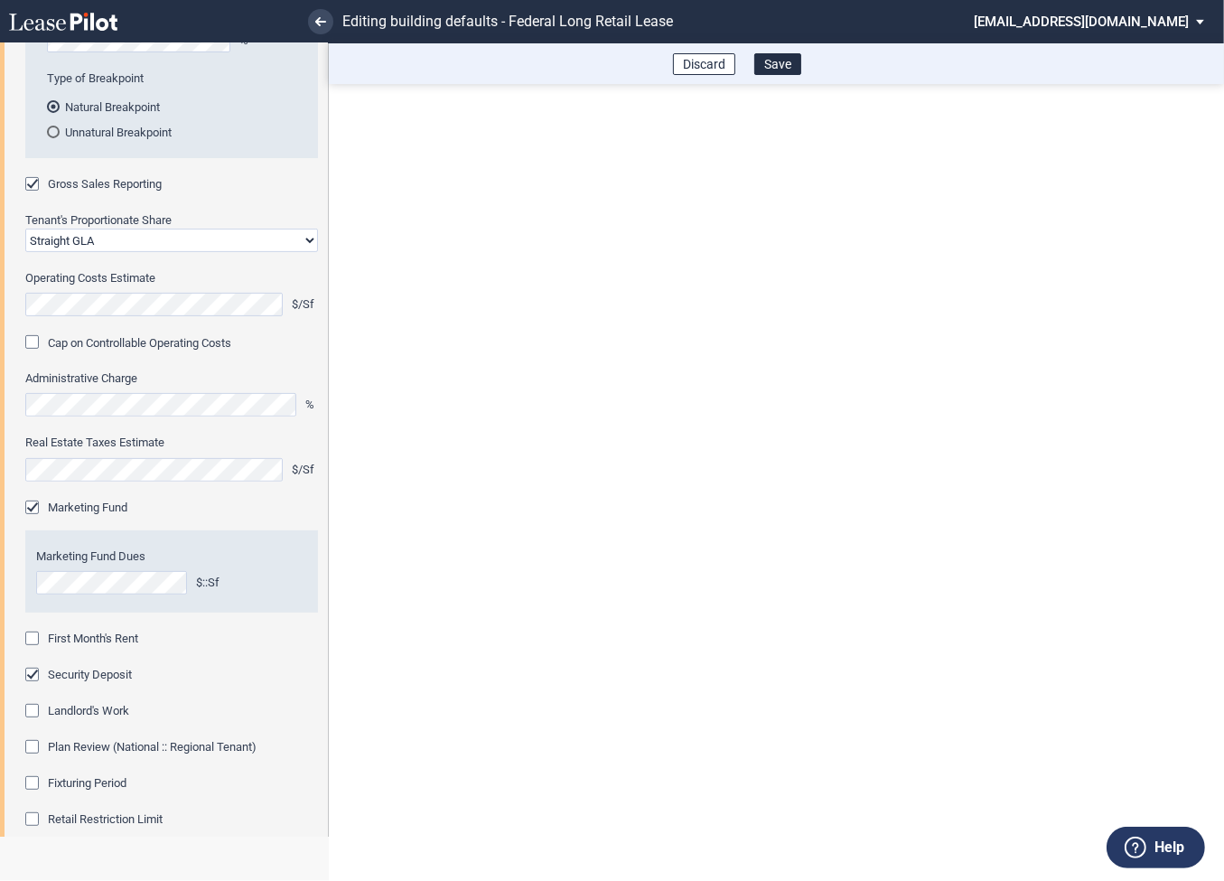
click at [33, 634] on div "First Month's Rent" at bounding box center [34, 641] width 18 height 18
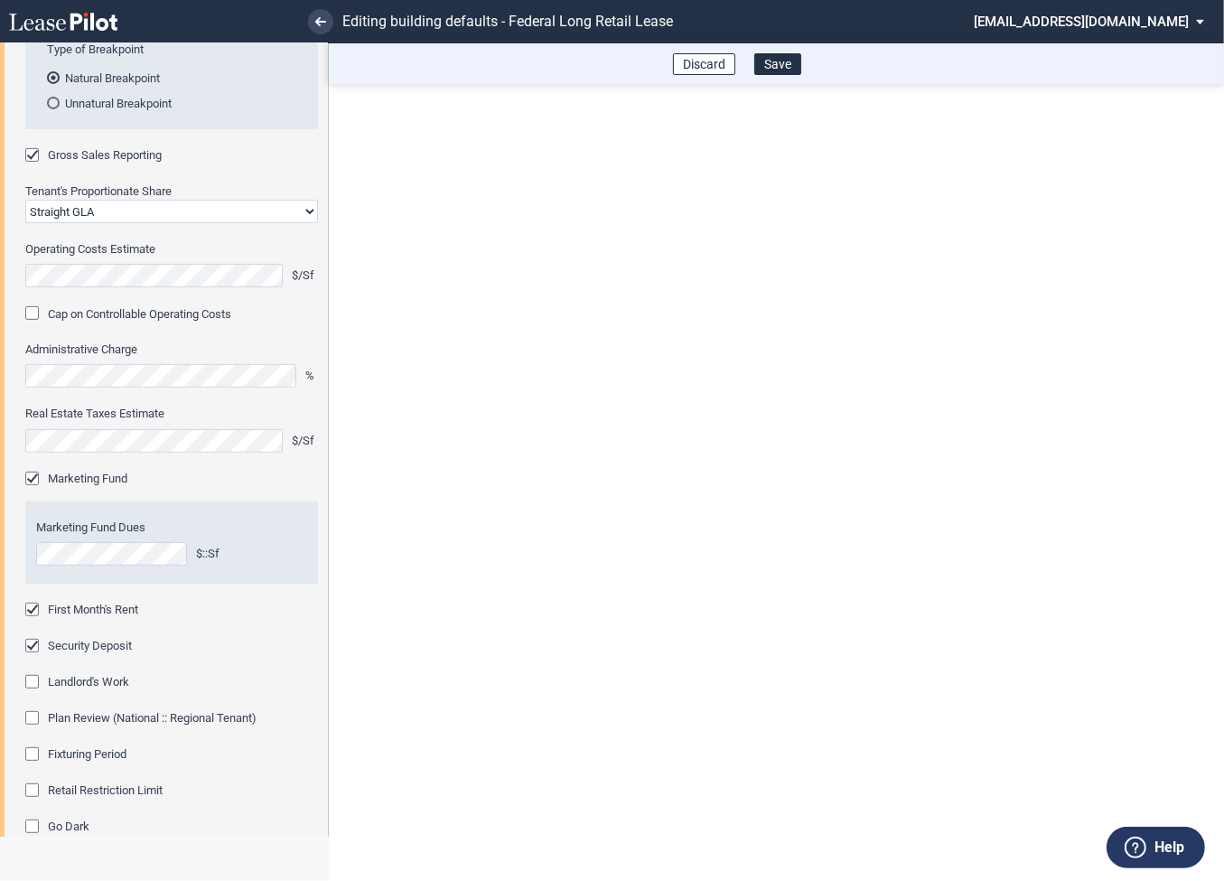
scroll to position [511, 0]
click at [32, 750] on div "Fixturing Period" at bounding box center [34, 754] width 18 height 18
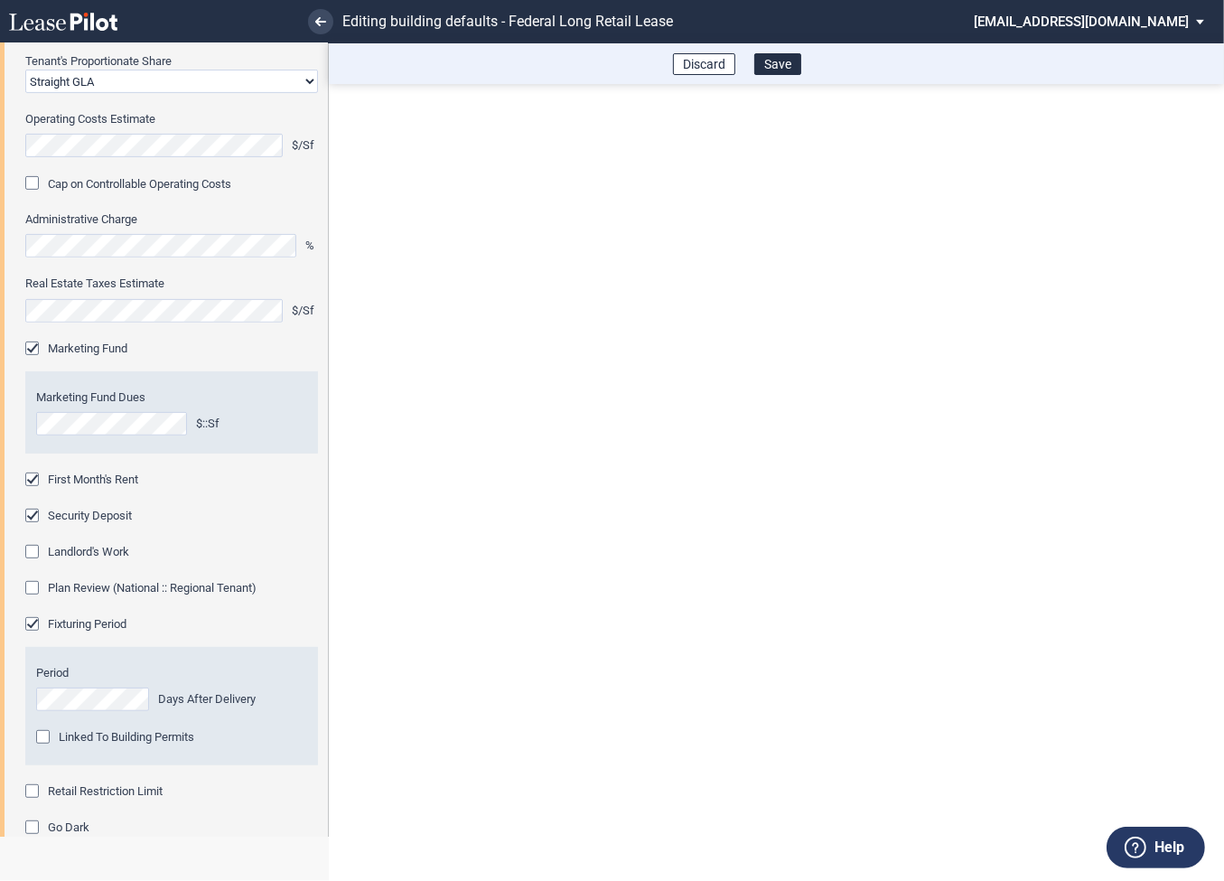
scroll to position [740, 0]
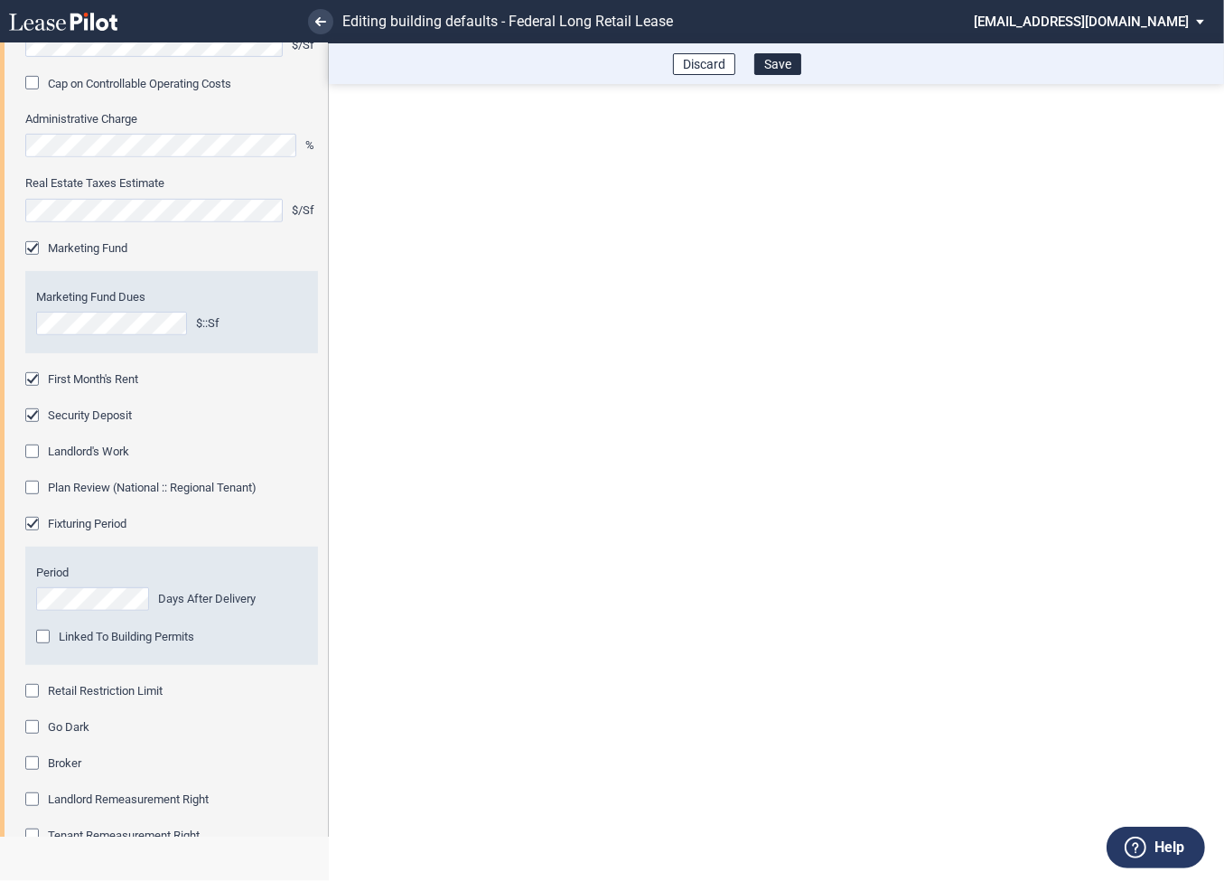
click at [37, 689] on div "Retail Restriction Limit" at bounding box center [34, 693] width 18 height 18
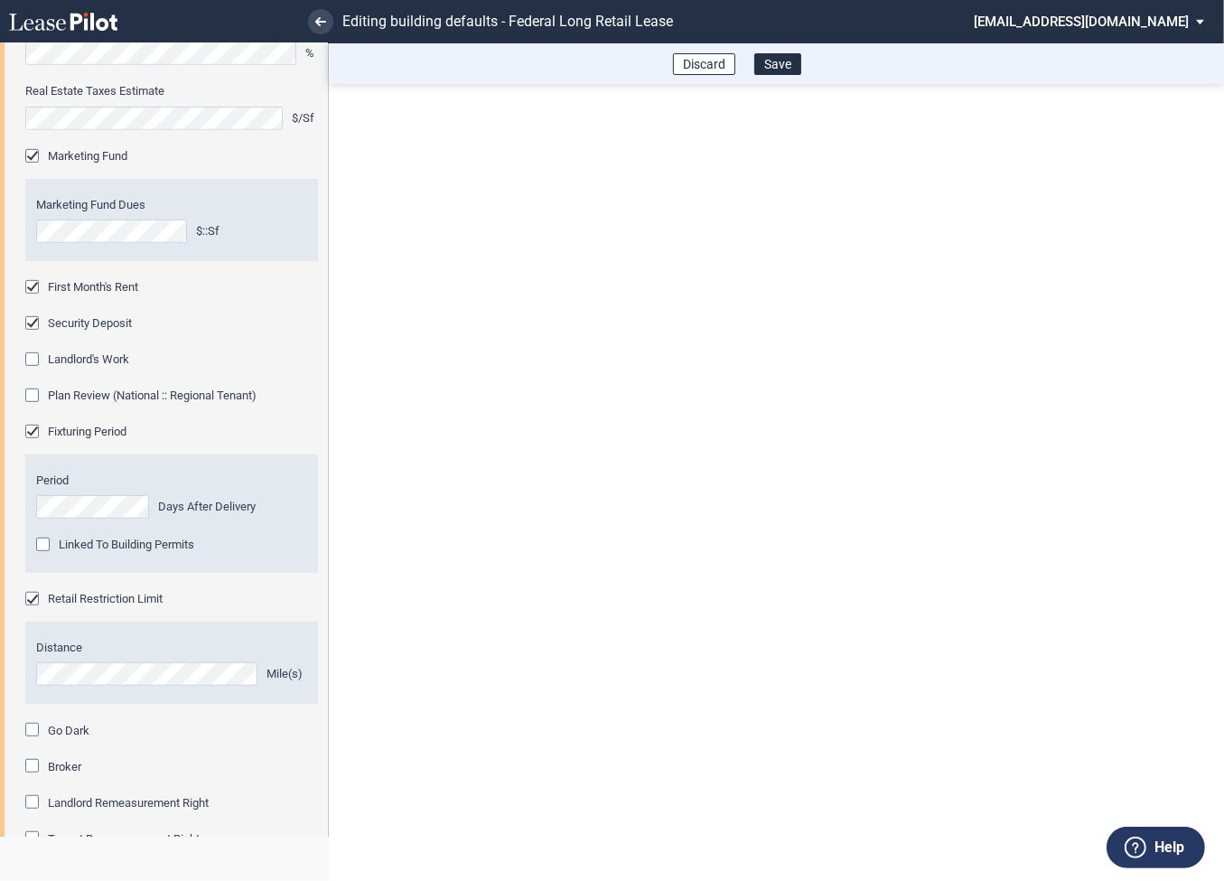
scroll to position [952, 0]
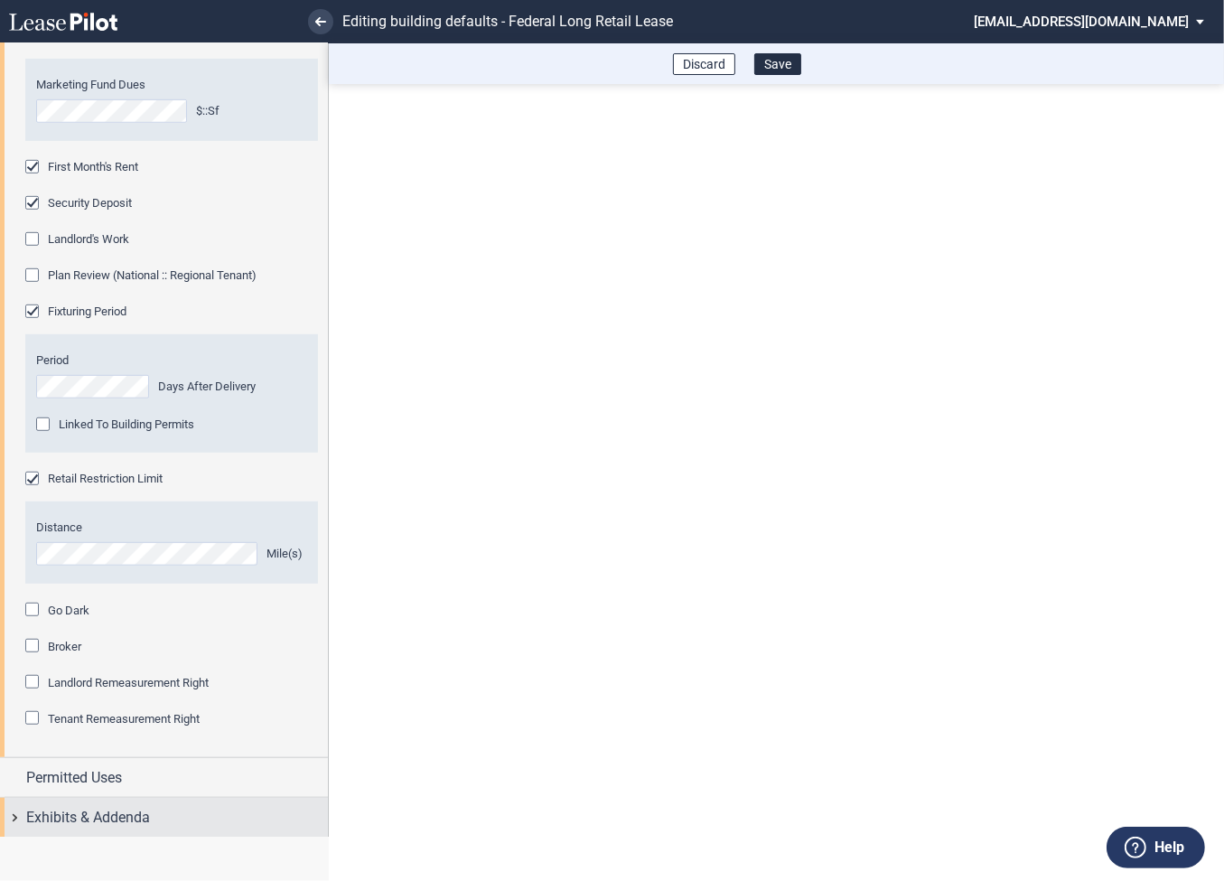
click at [18, 813] on div "Exhibits & Addenda" at bounding box center [164, 817] width 328 height 39
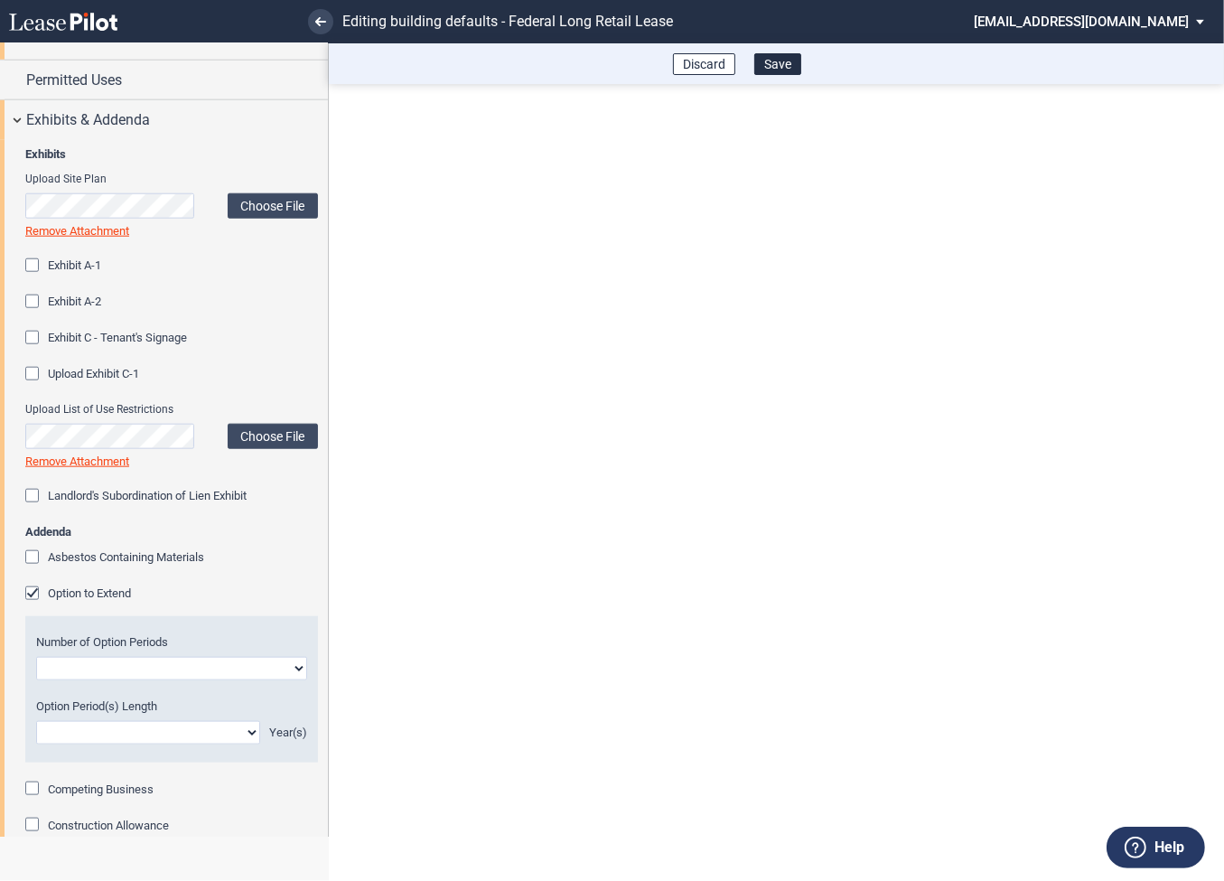
scroll to position [1654, 0]
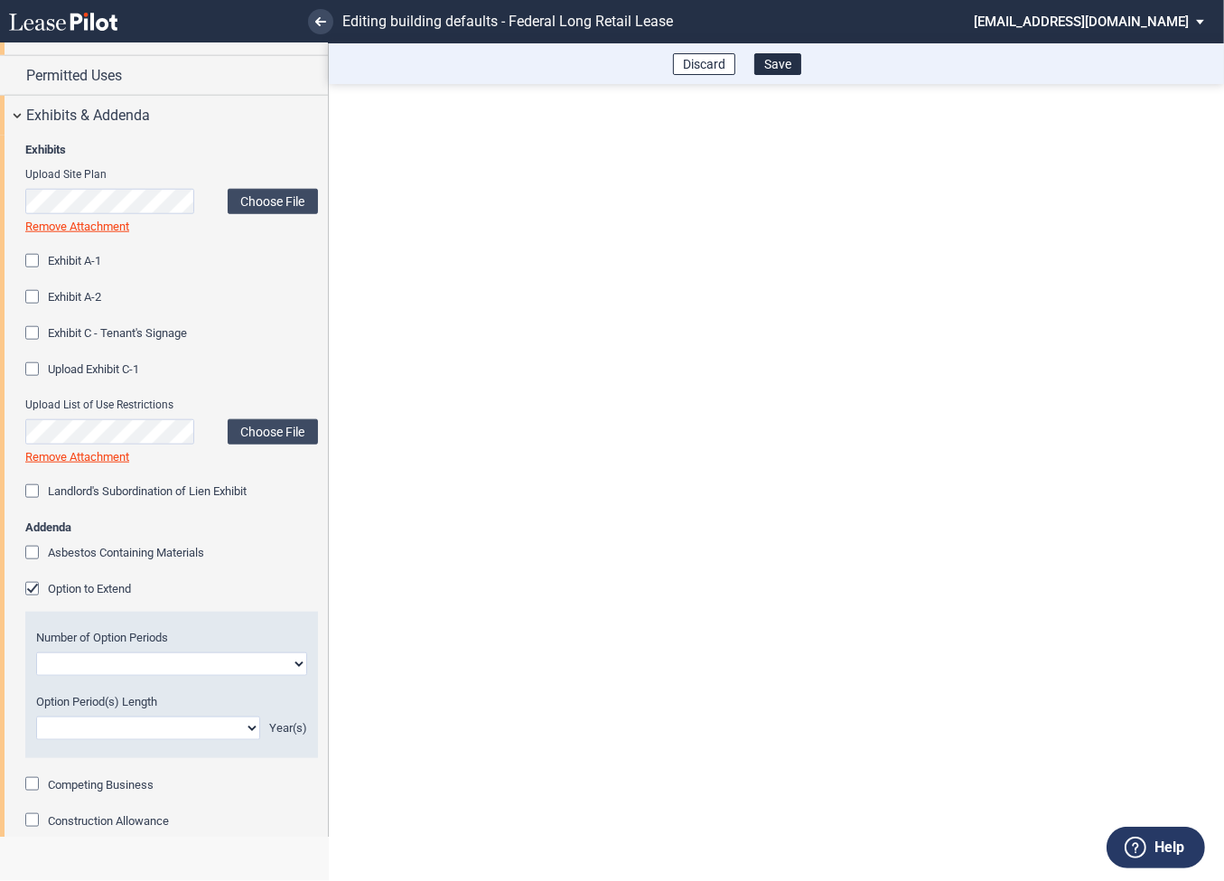
click at [33, 585] on div "Option to Extend" at bounding box center [34, 591] width 18 height 18
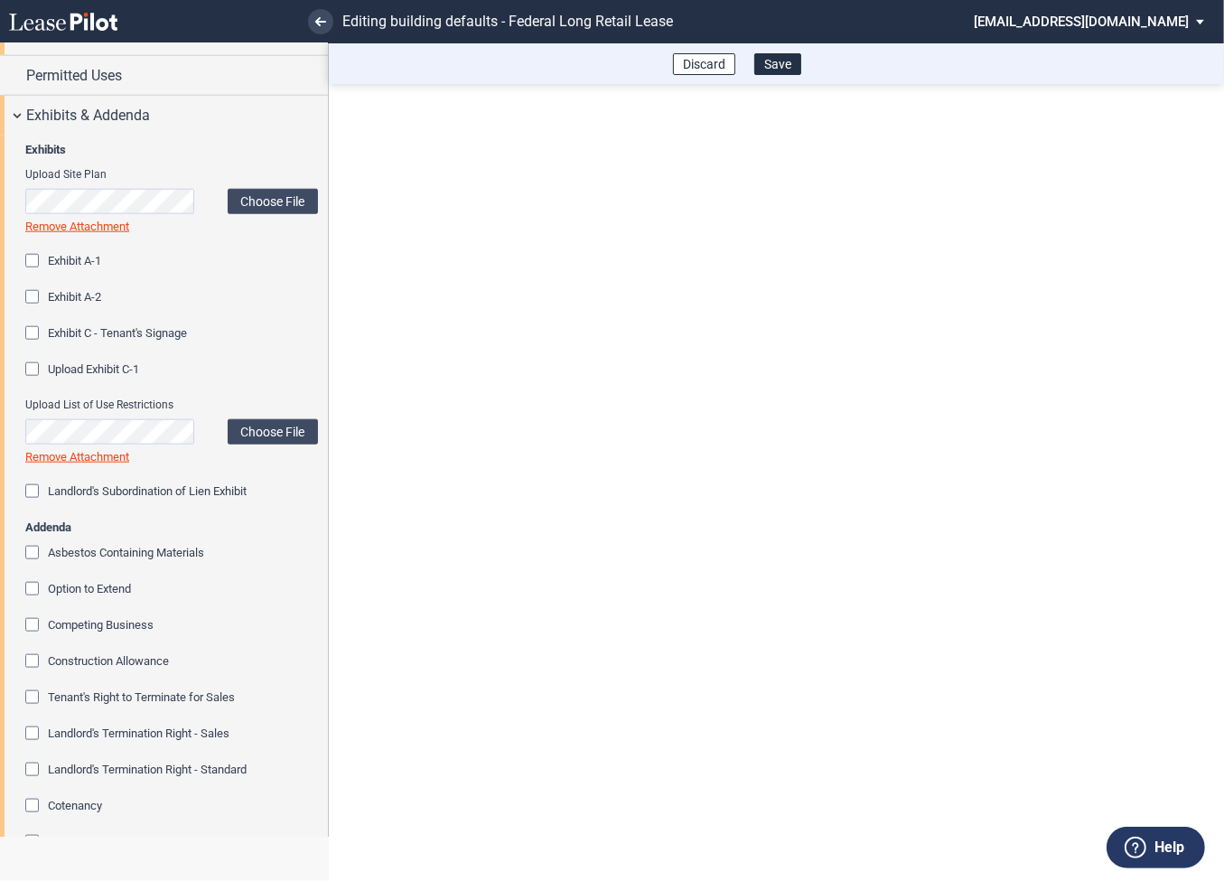
scroll to position [1869, 0]
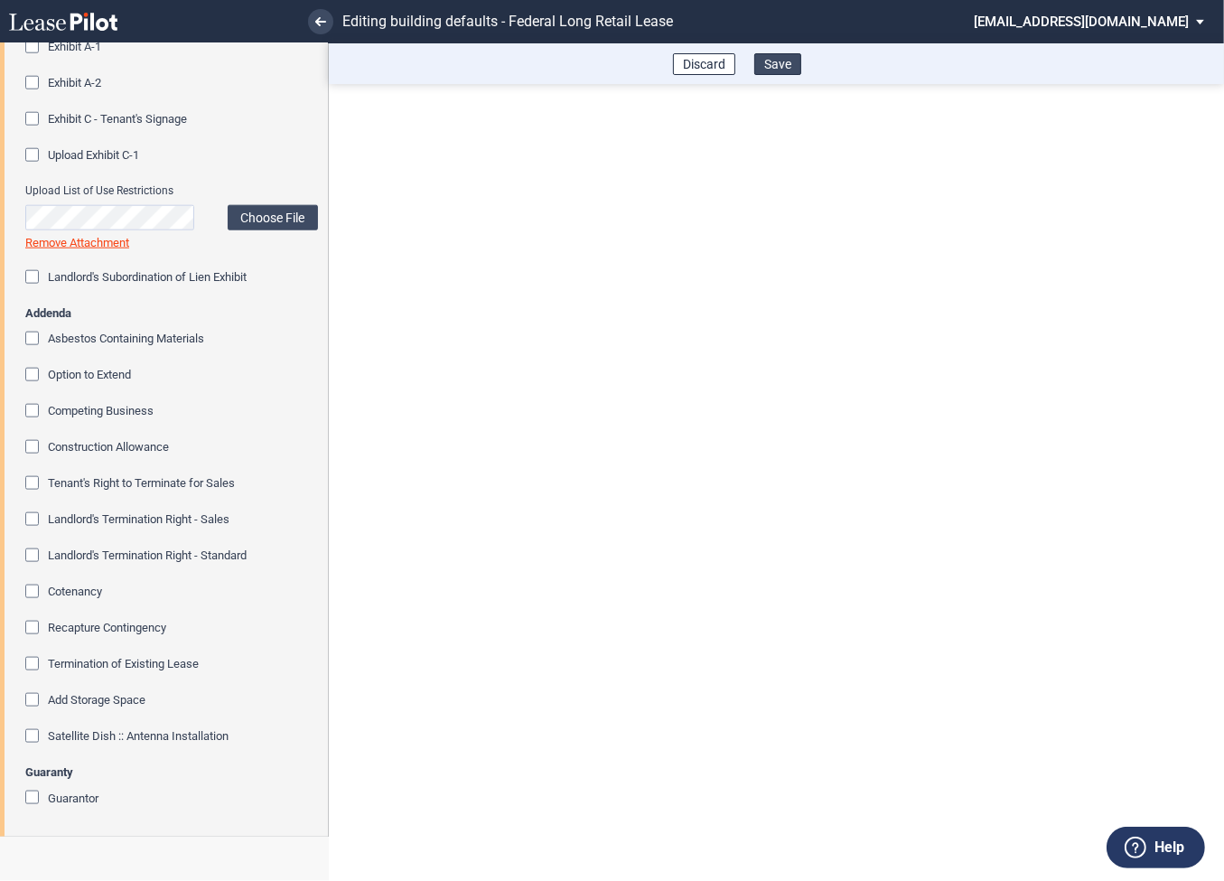
click at [787, 62] on button "Save" at bounding box center [777, 64] width 47 height 22
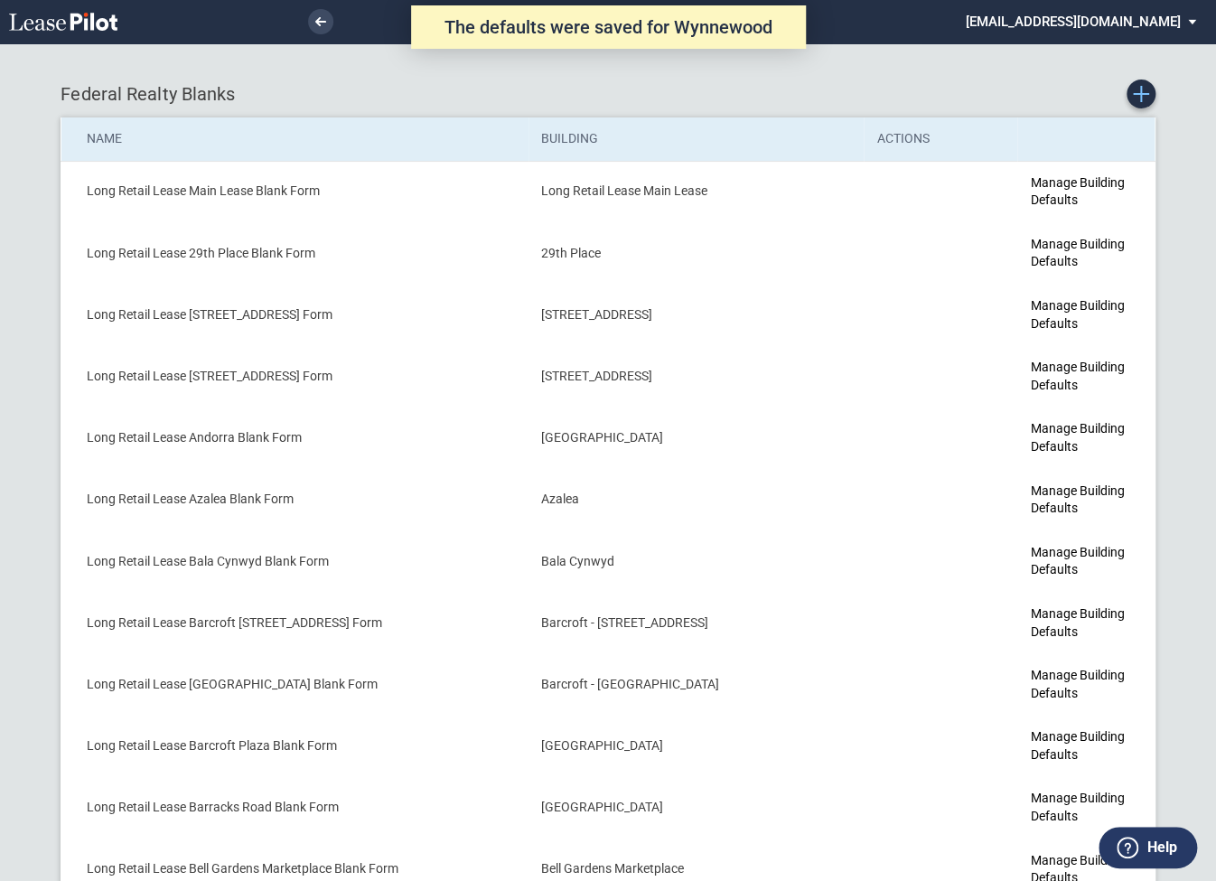
click at [1138, 98] on icon "Create new Blank Form" at bounding box center [1141, 94] width 16 height 16
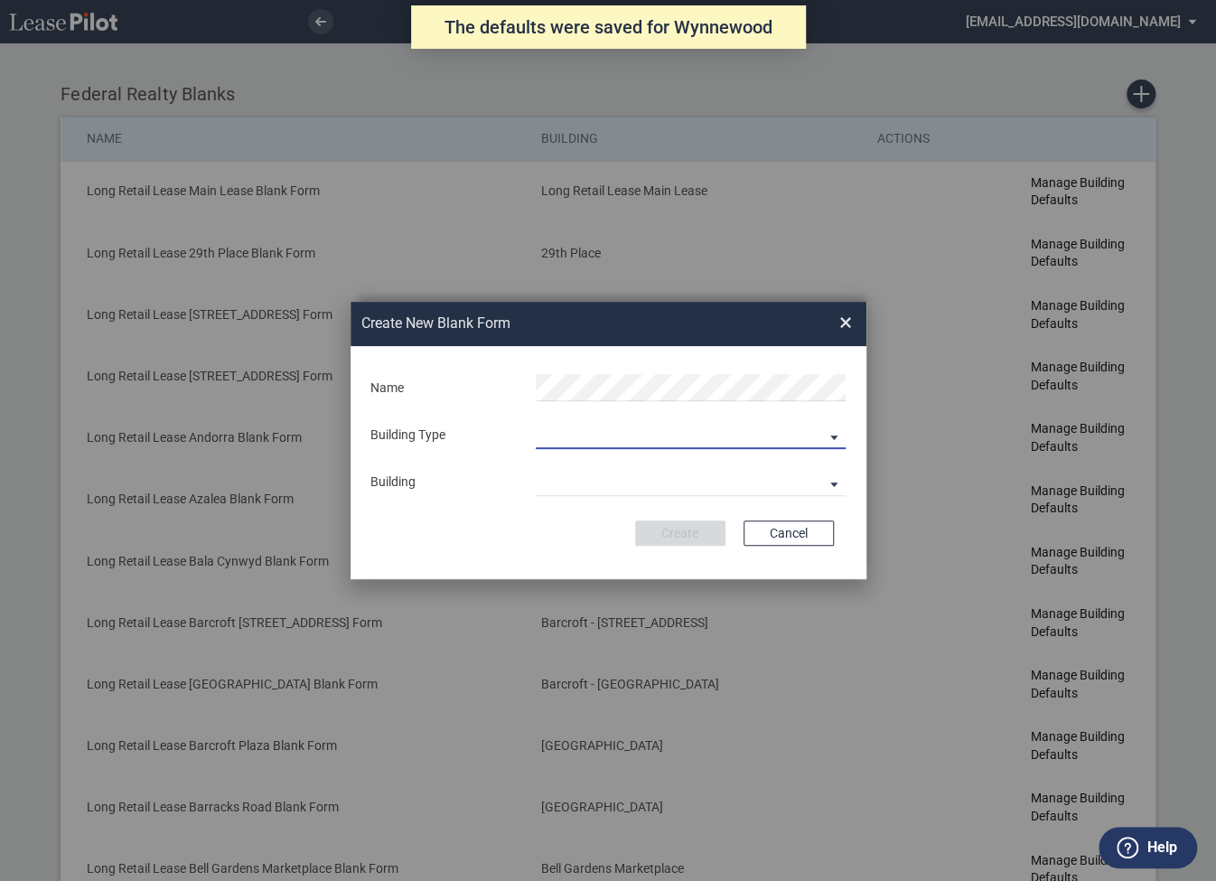
click at [624, 434] on md-select "Building Predefined Empty Building New Empty Building" at bounding box center [691, 435] width 310 height 27
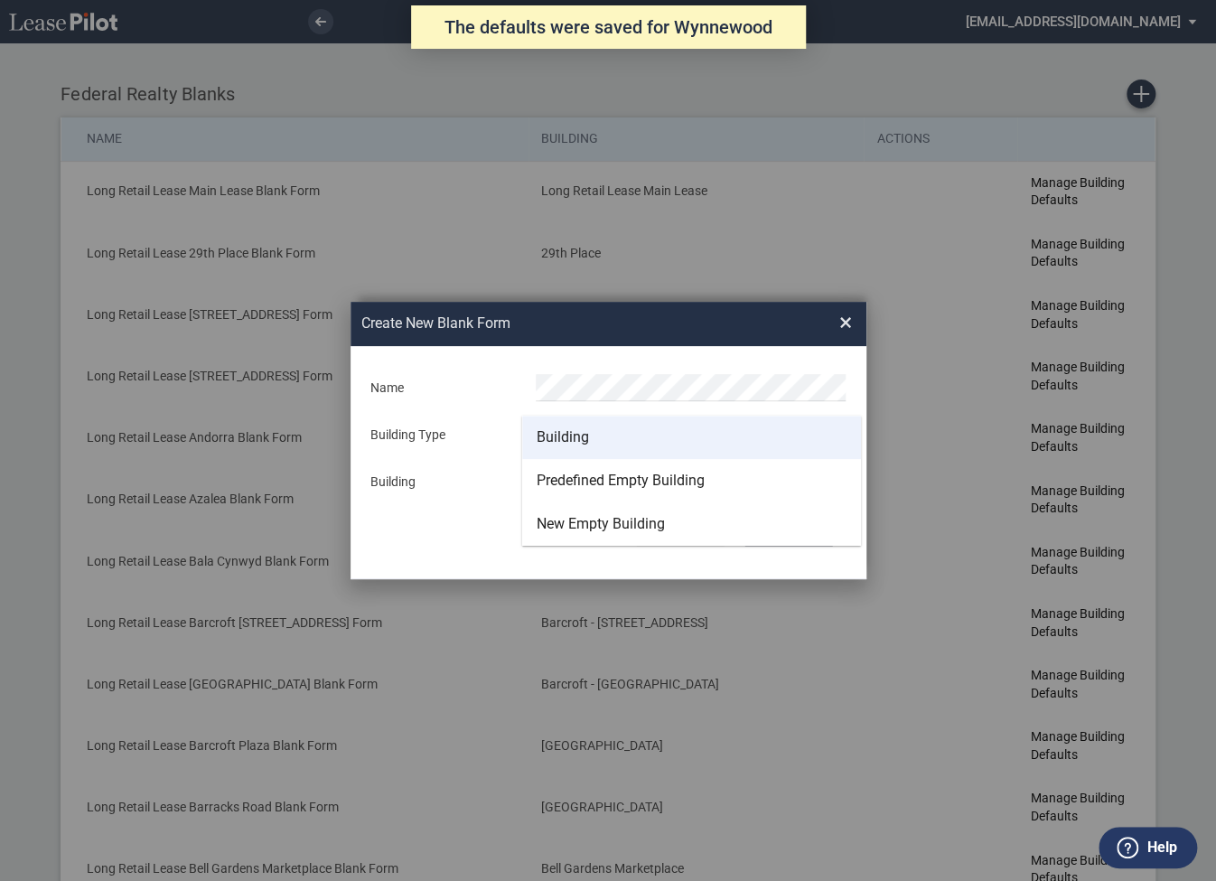
click at [595, 433] on md-option "Building" at bounding box center [691, 437] width 339 height 43
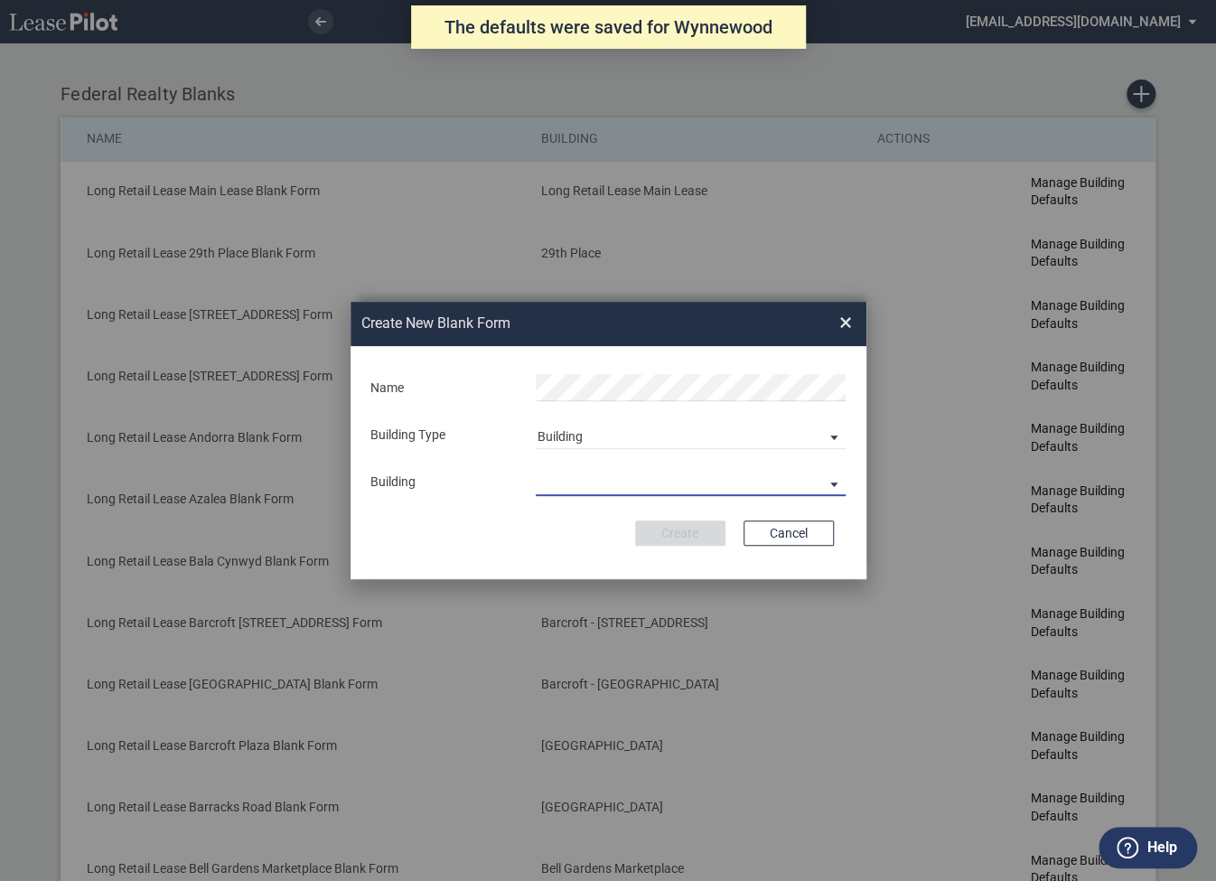
click at [586, 477] on md-select "29th Place [STREET_ADDRESS] [STREET_ADDRESS] [GEOGRAPHIC_DATA] Azalea Bala Cynw…" at bounding box center [691, 482] width 310 height 27
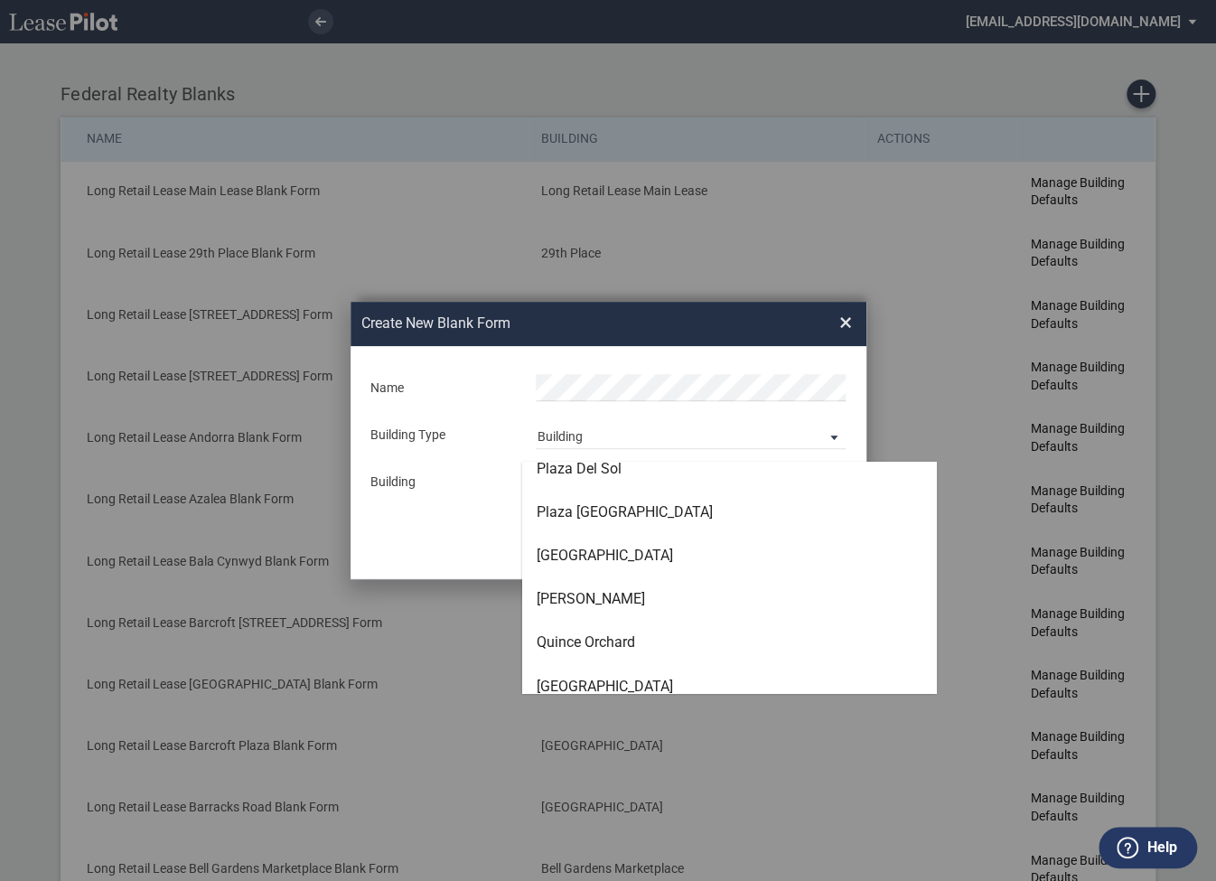
scroll to position [5493, 0]
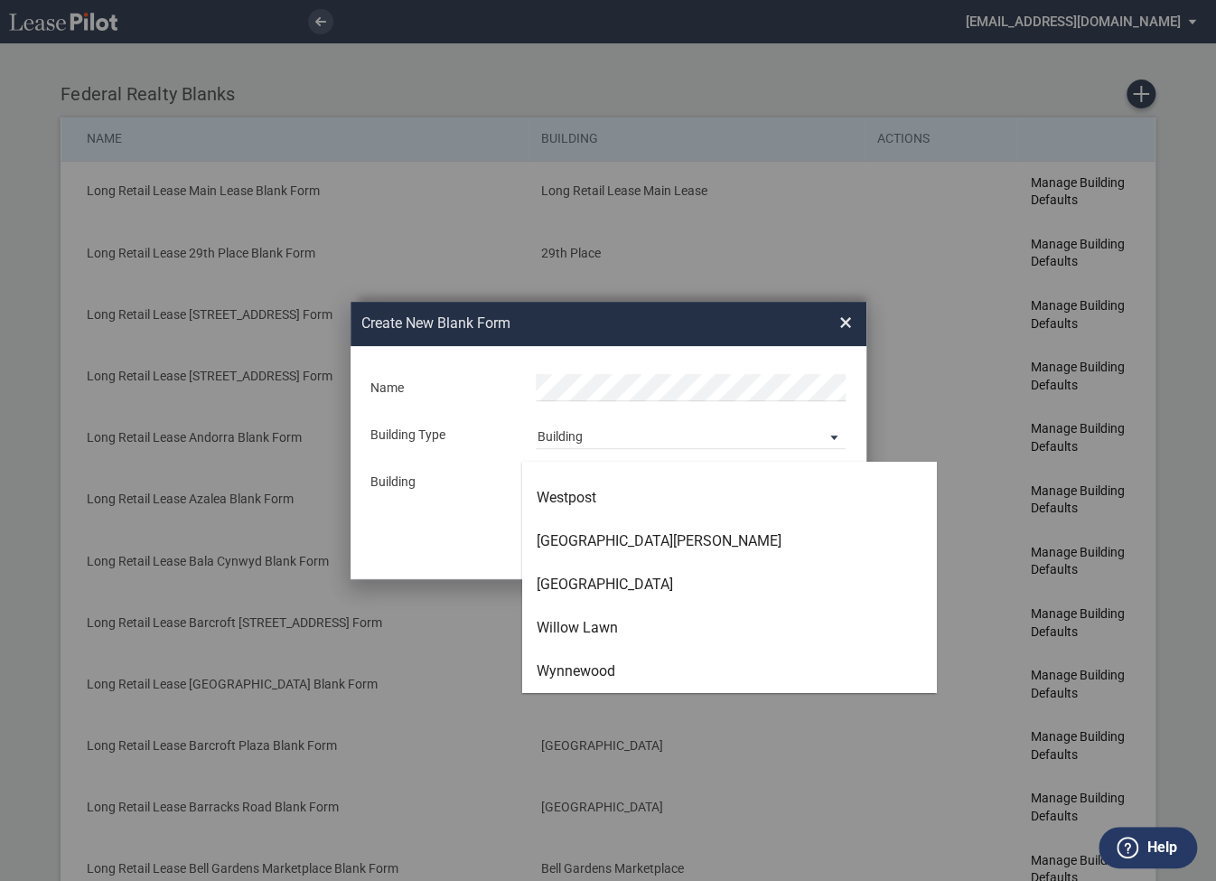
click at [847, 325] on md-backdrop at bounding box center [608, 440] width 1216 height 881
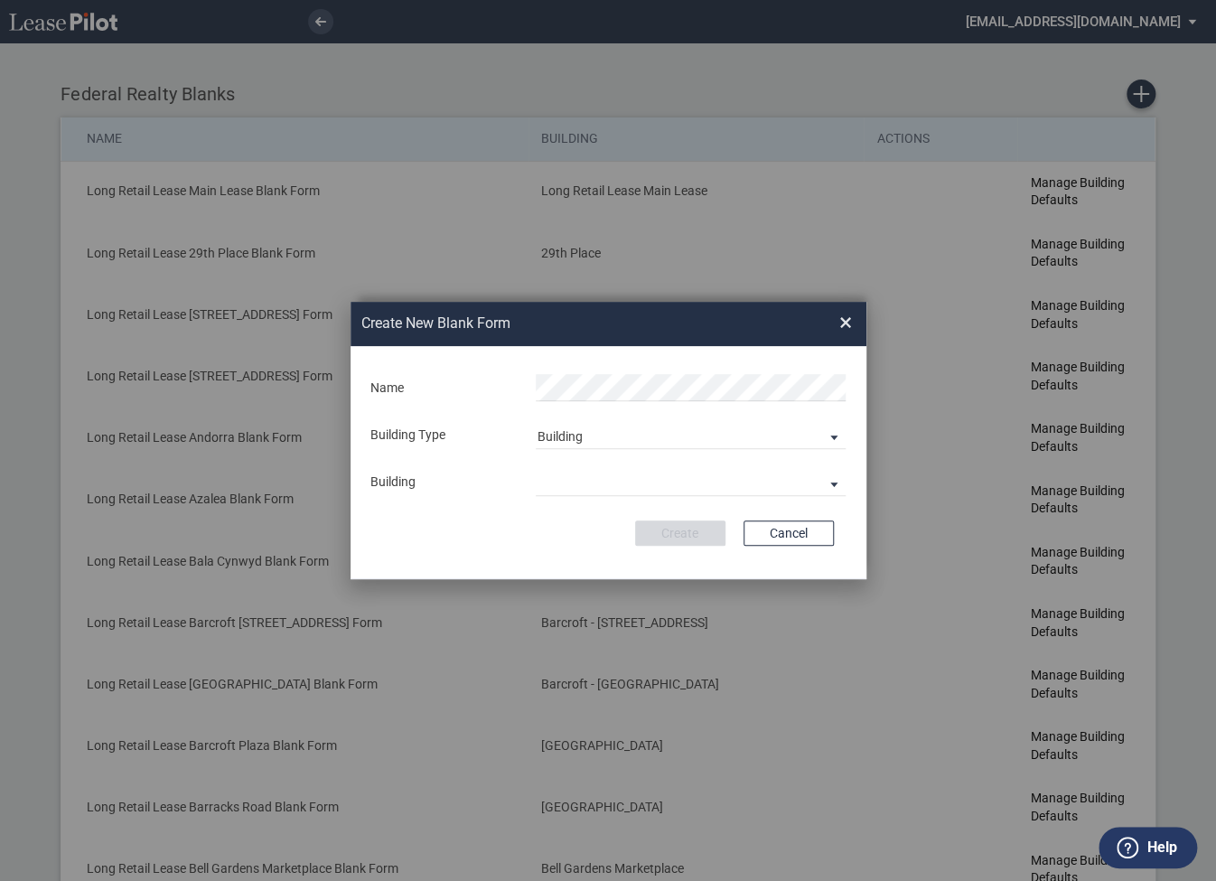
click at [847, 323] on span "×" at bounding box center [845, 323] width 13 height 29
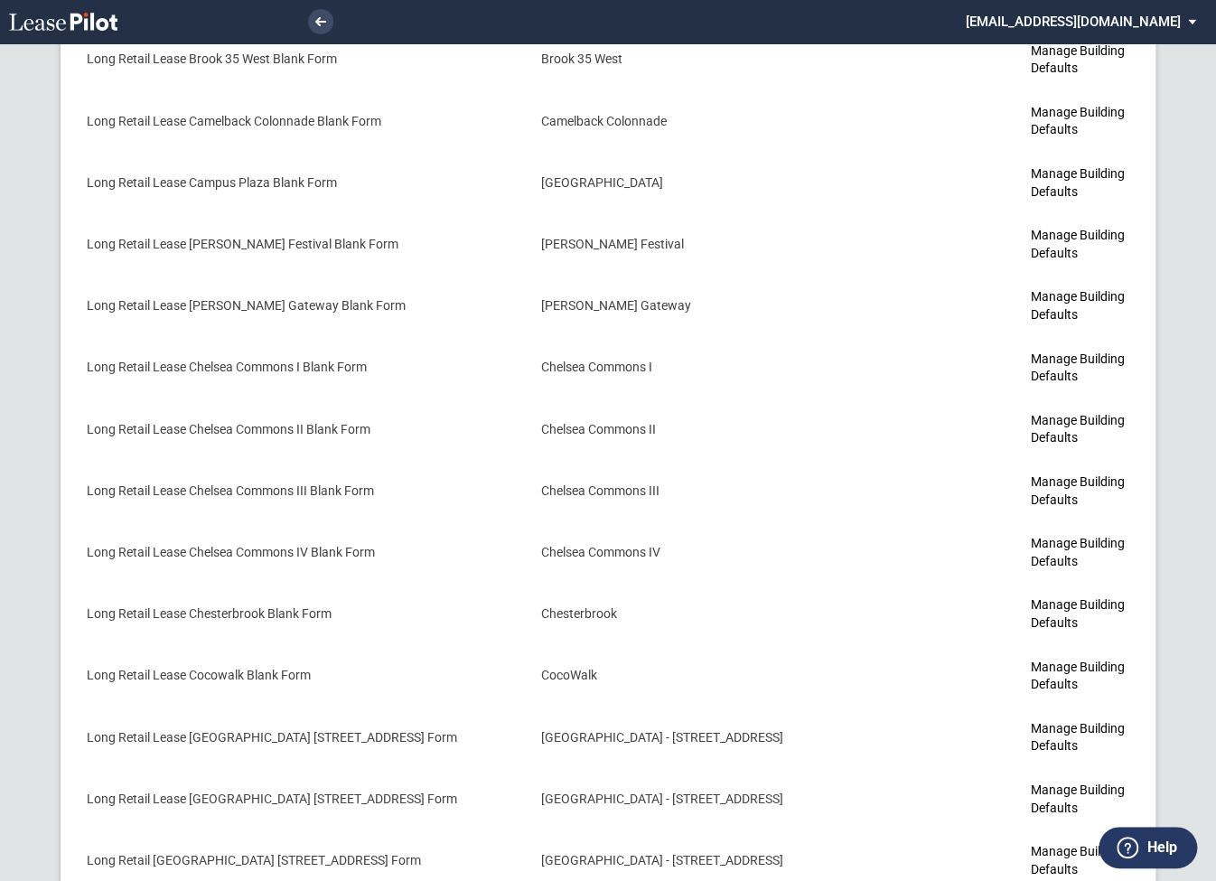
scroll to position [1455, 0]
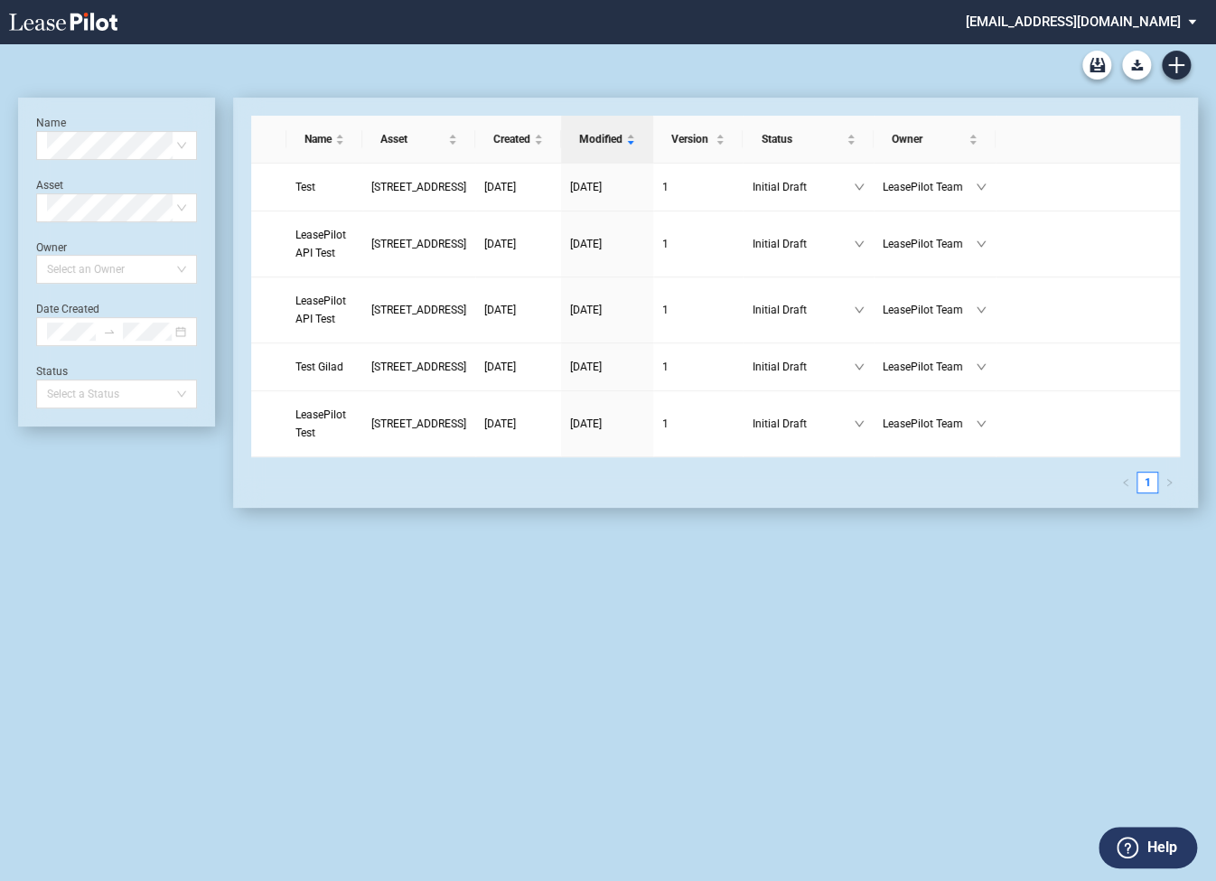
click at [1076, 23] on md-select "admin@leasepilot.co Super Admin Area Admin Area Settings Sign Out" at bounding box center [1088, 20] width 248 height 41
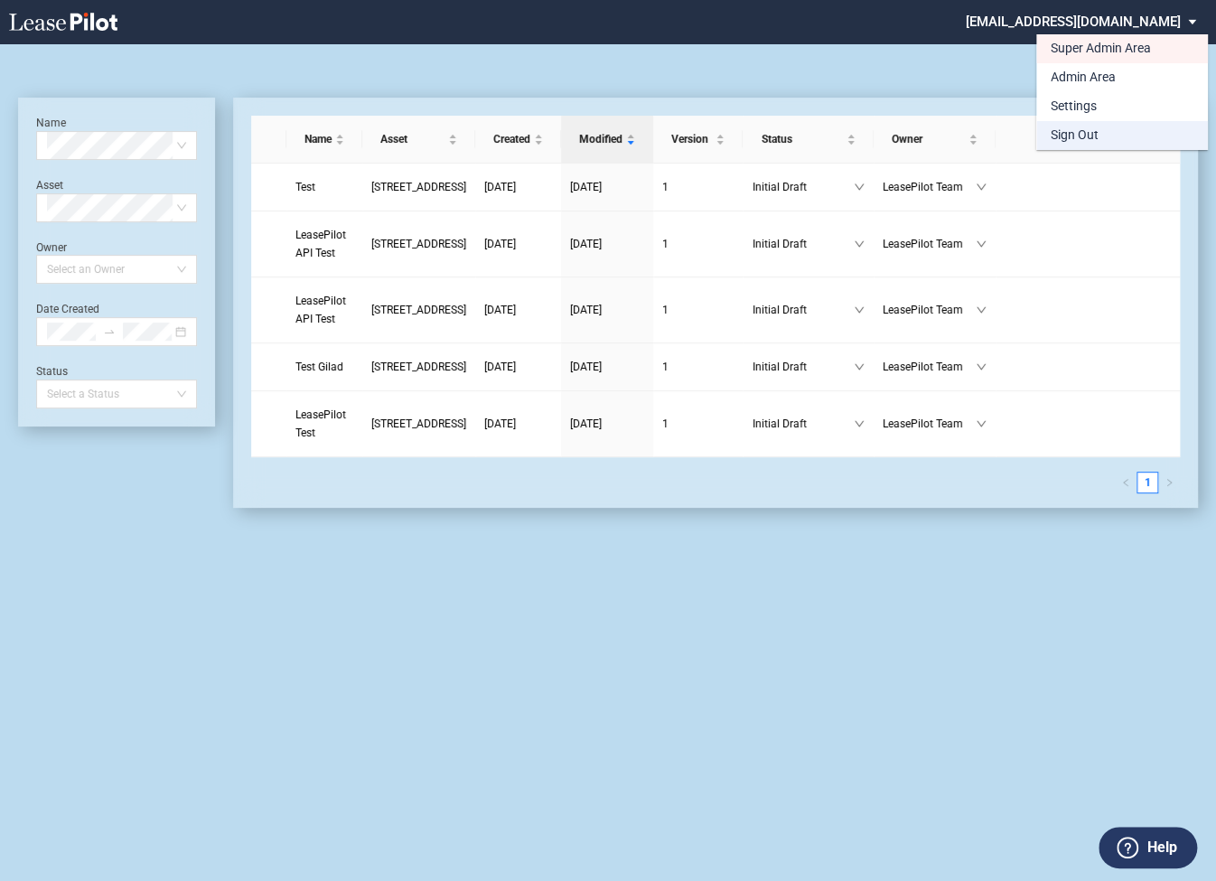
click at [1064, 139] on div "Sign Out" at bounding box center [1075, 135] width 48 height 18
